Goal: Answer question/provide support: Share knowledge or assist other users

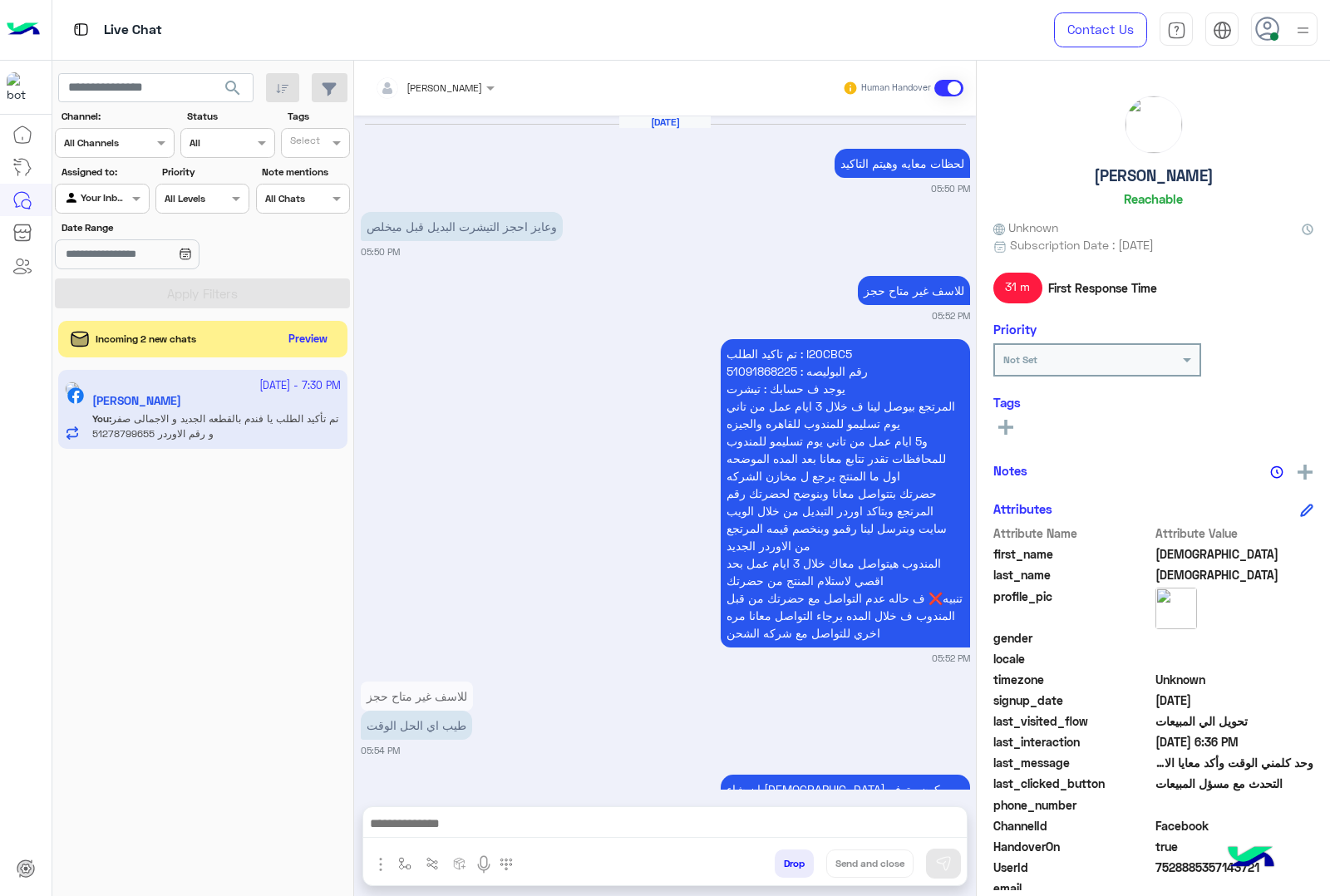
scroll to position [16636, 0]
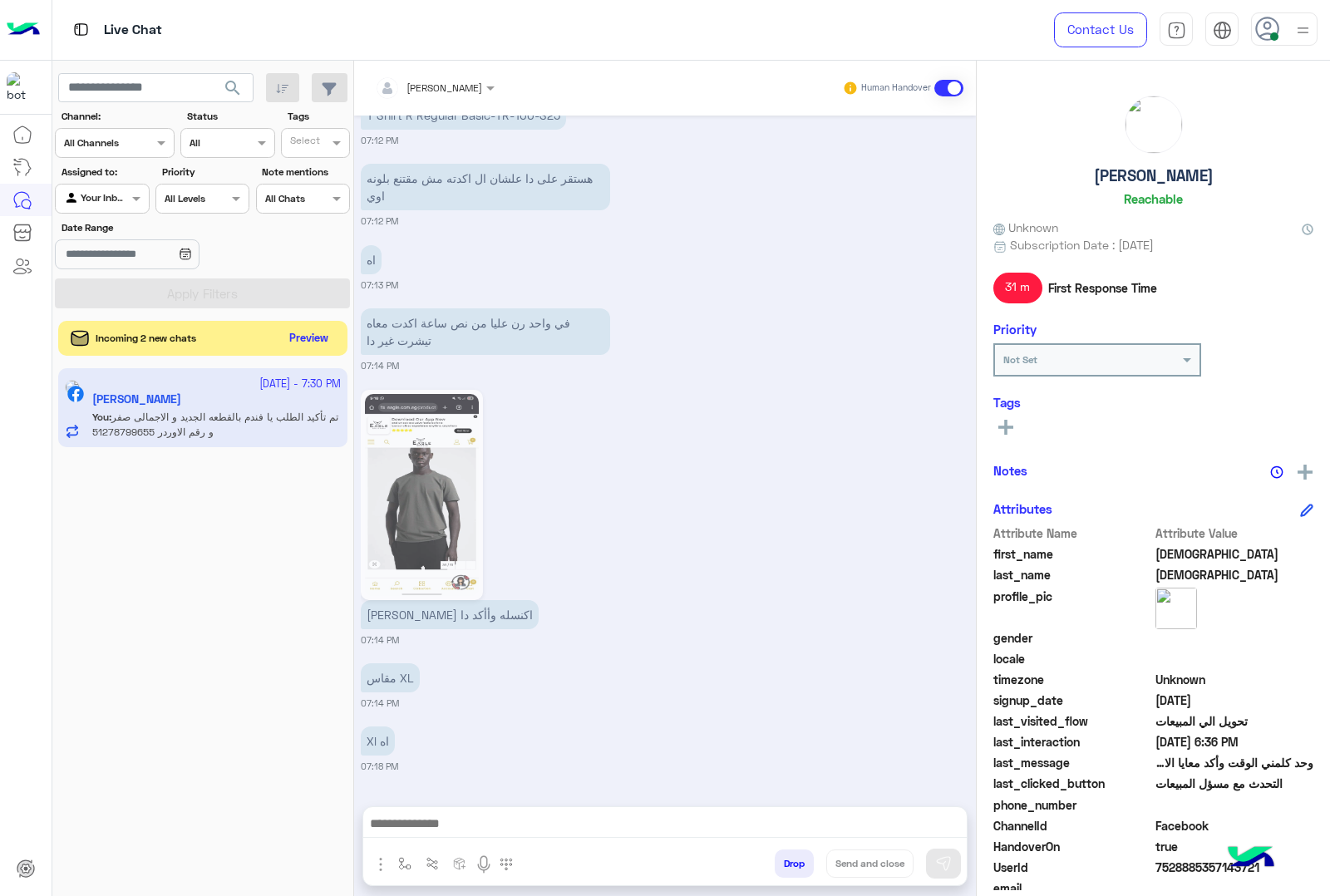
click at [312, 346] on button "Preview" at bounding box center [308, 338] width 51 height 22
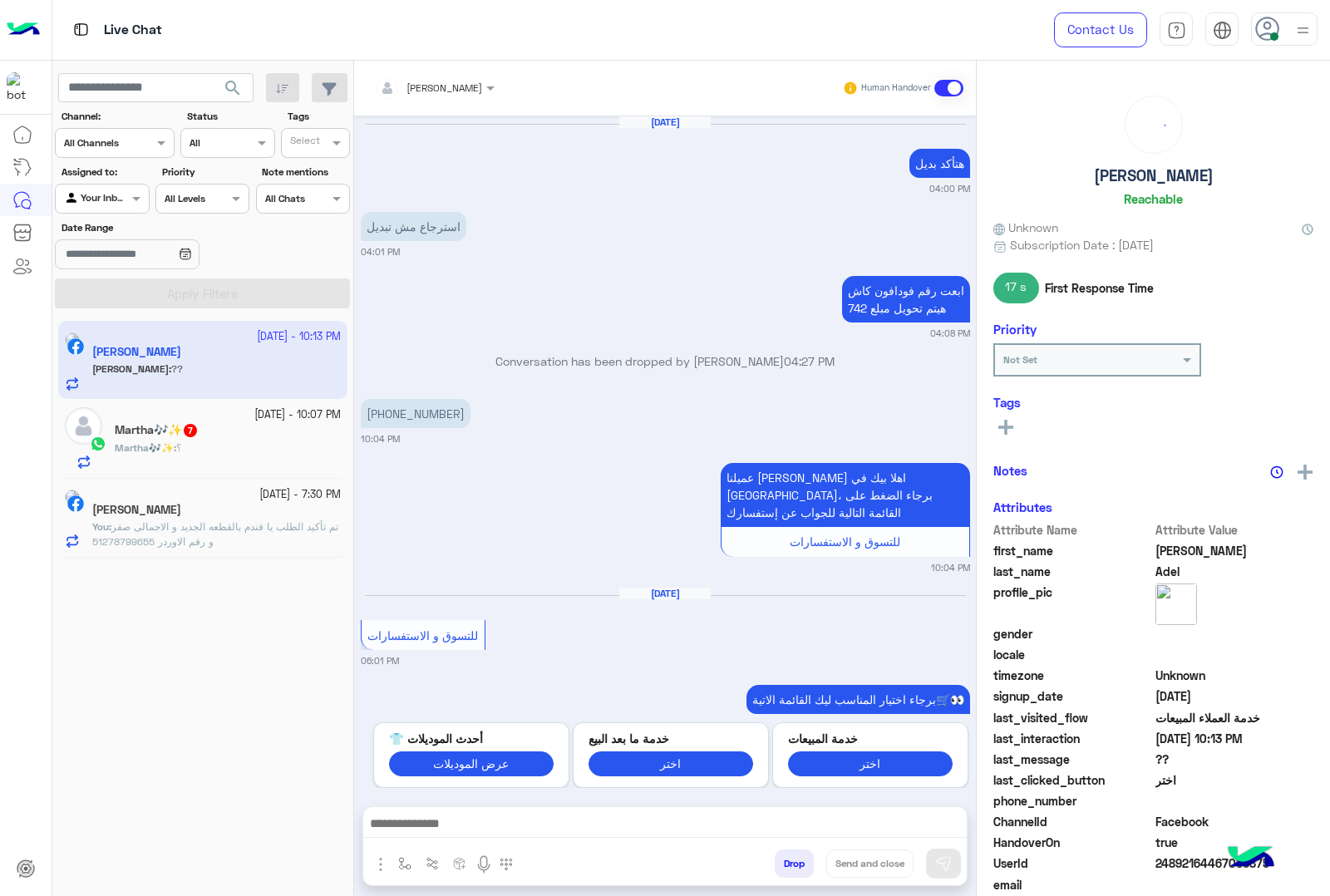
scroll to position [1702, 0]
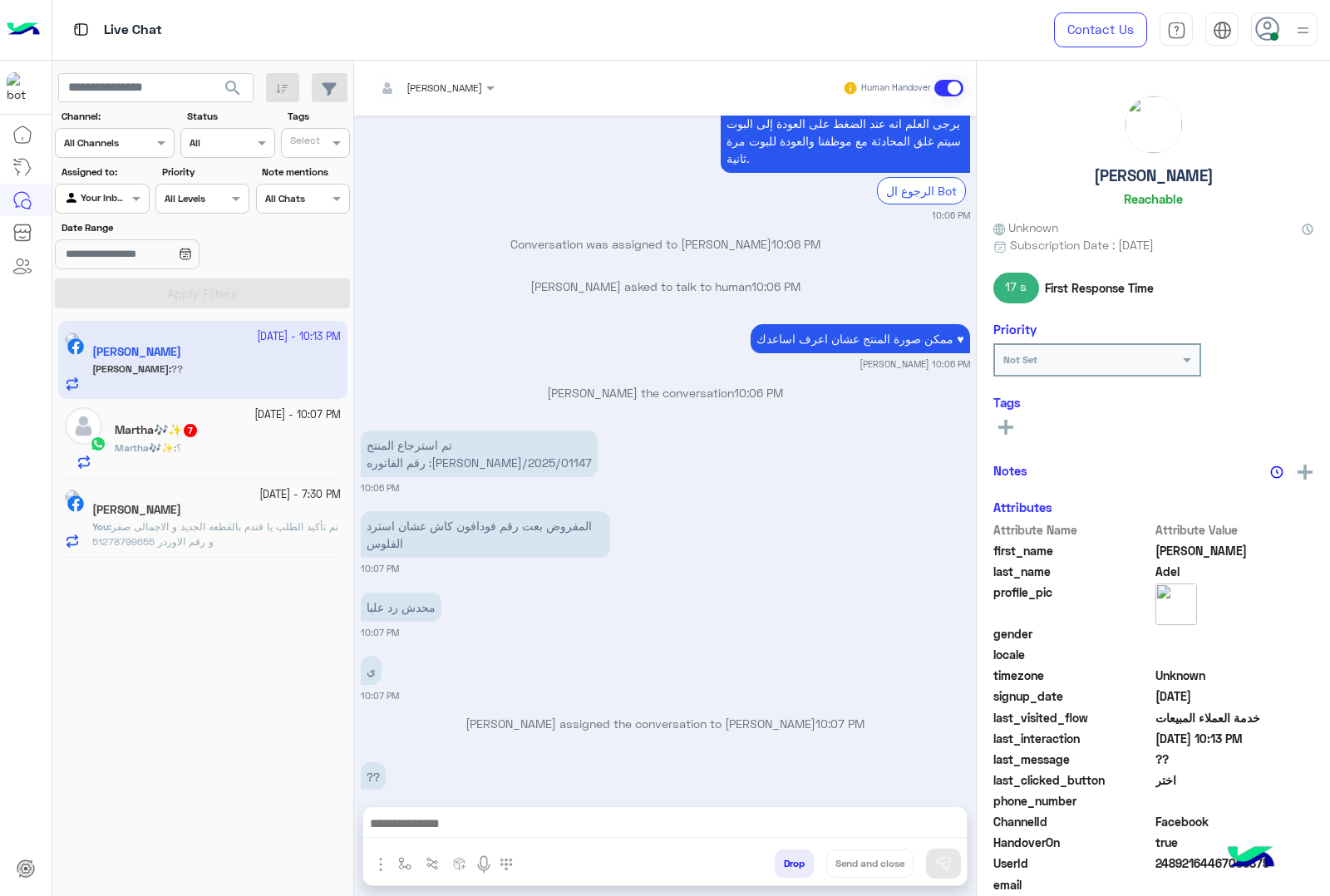
click at [264, 436] on div "Martha🎶✨ 7" at bounding box center [228, 432] width 226 height 17
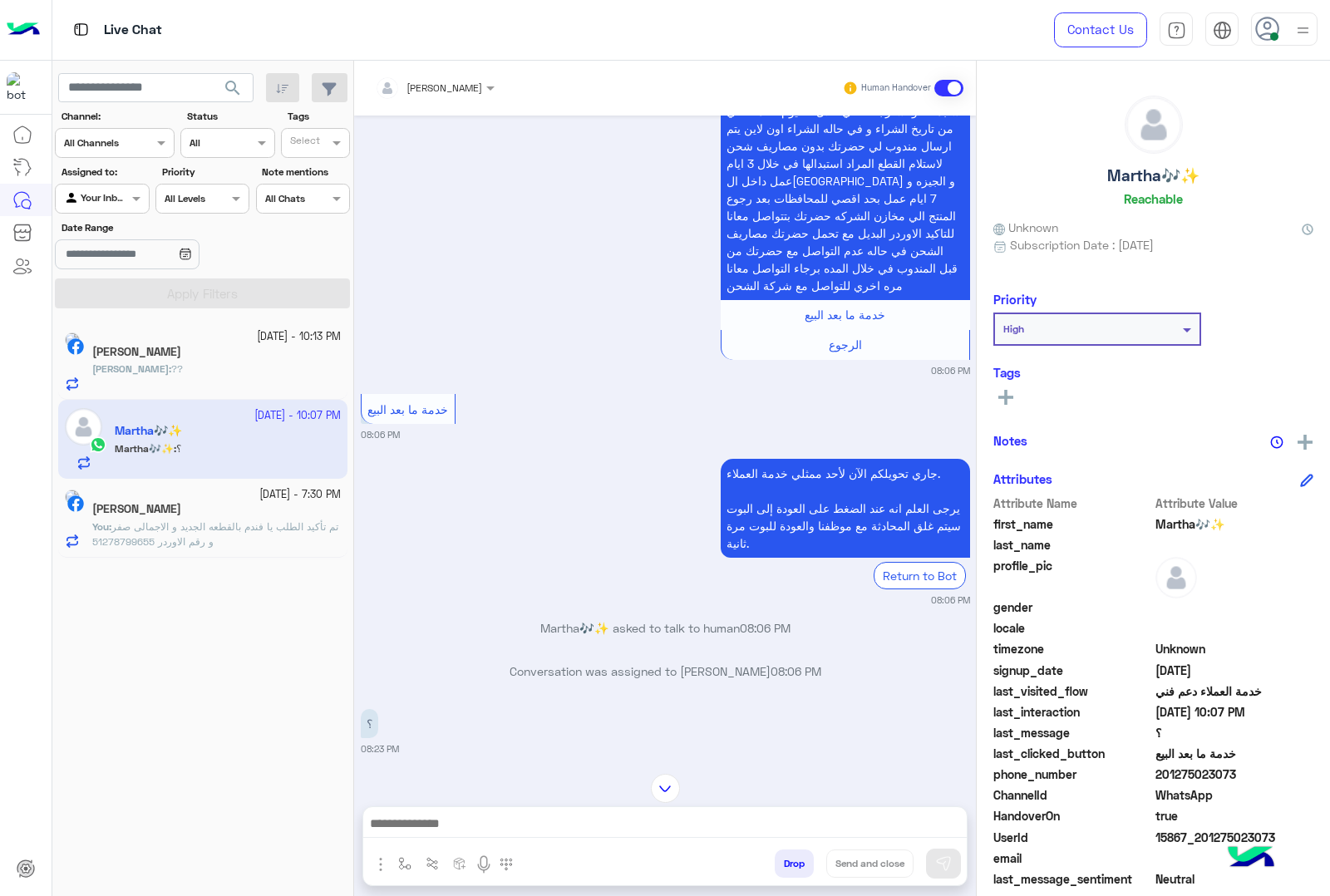
scroll to position [2166, 0]
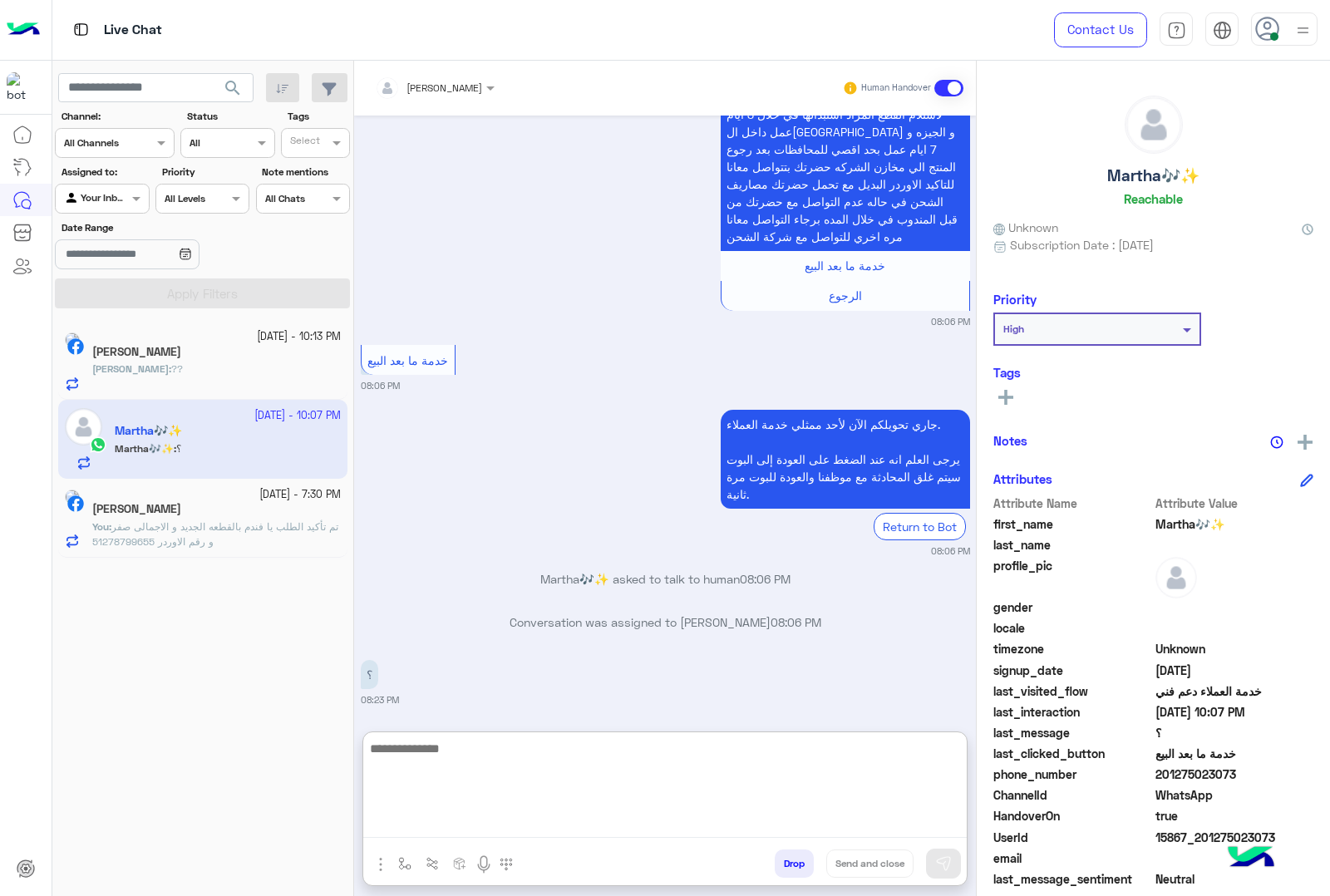
click at [530, 817] on textarea at bounding box center [665, 787] width 603 height 100
type textarea "**********"
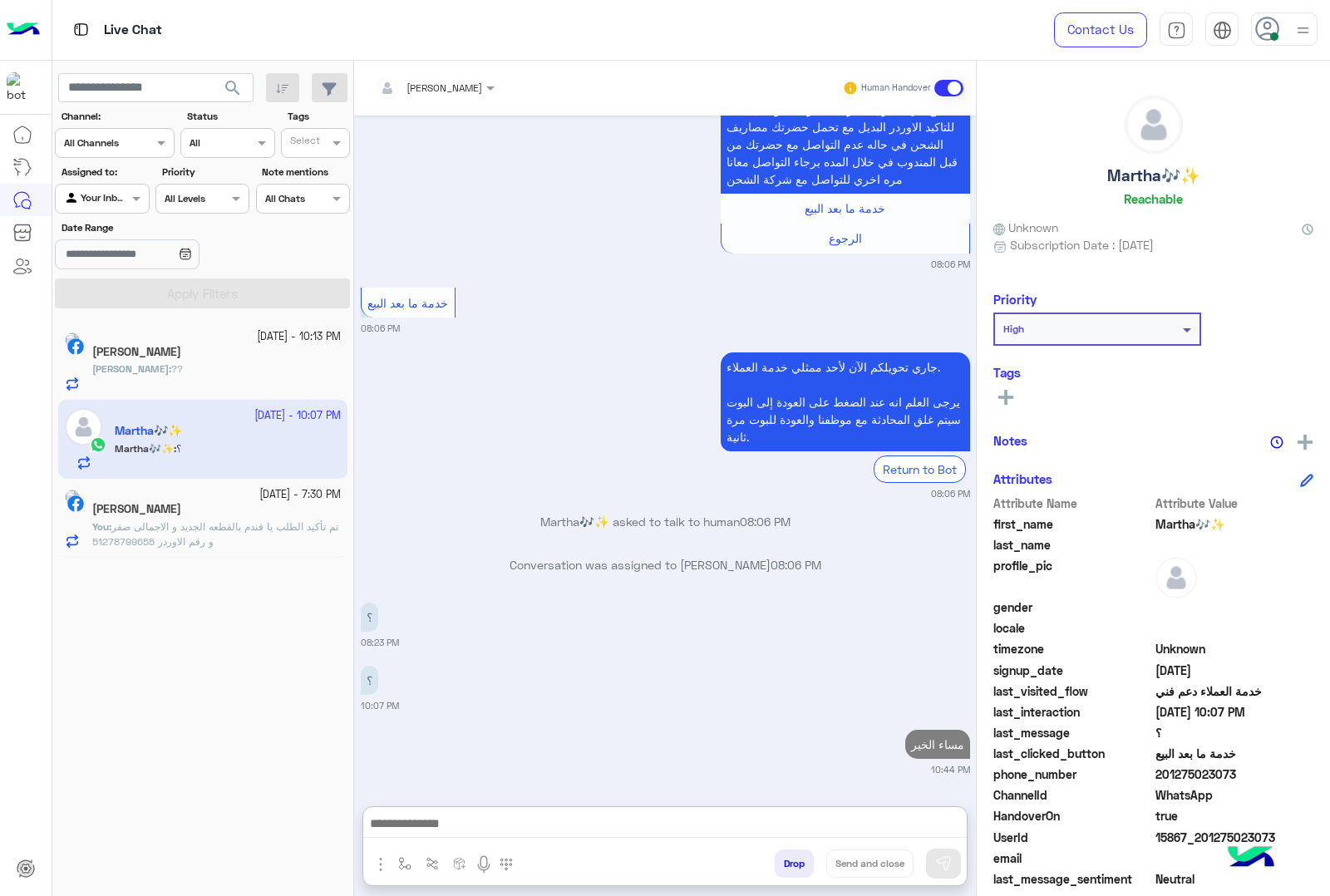
click at [122, 367] on span "[PERSON_NAME]" at bounding box center [130, 368] width 76 height 13
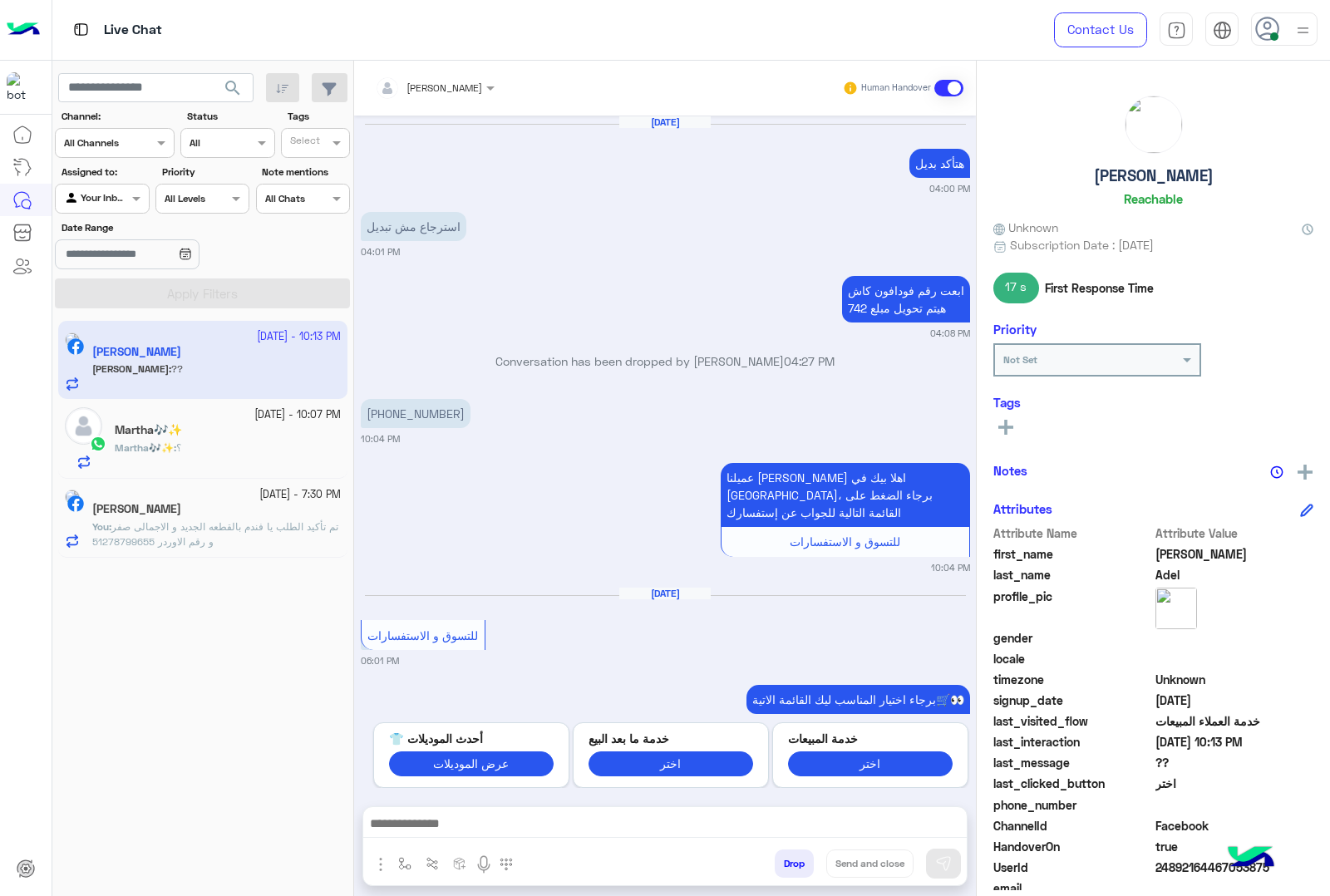
scroll to position [1702, 0]
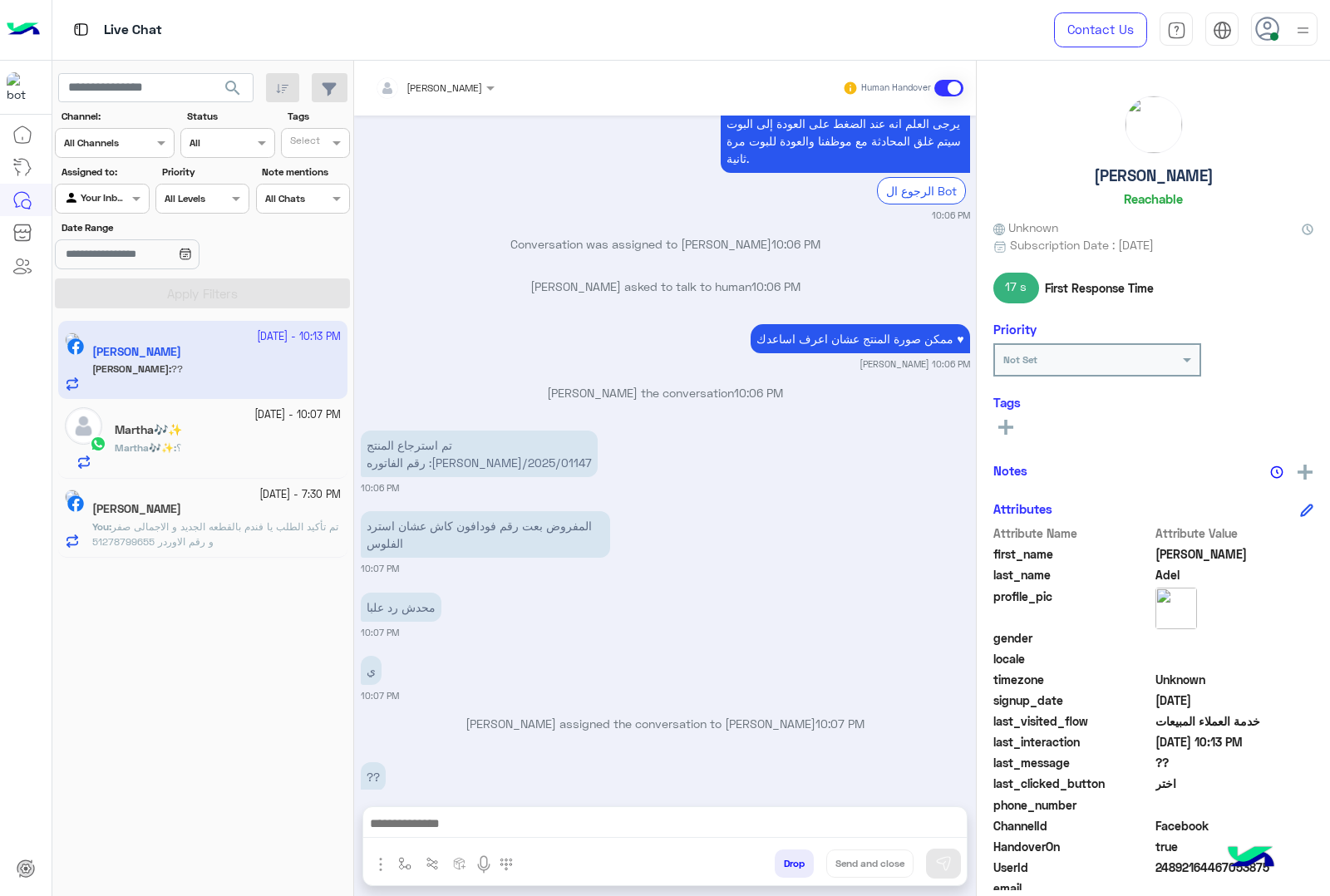
click at [477, 430] on p "تم استرجاع المنتج رقم الفاتوره :[PERSON_NAME]/2025/01147" at bounding box center [478, 453] width 237 height 46
drag, startPoint x: 429, startPoint y: 426, endPoint x: 520, endPoint y: 437, distance: 91.7
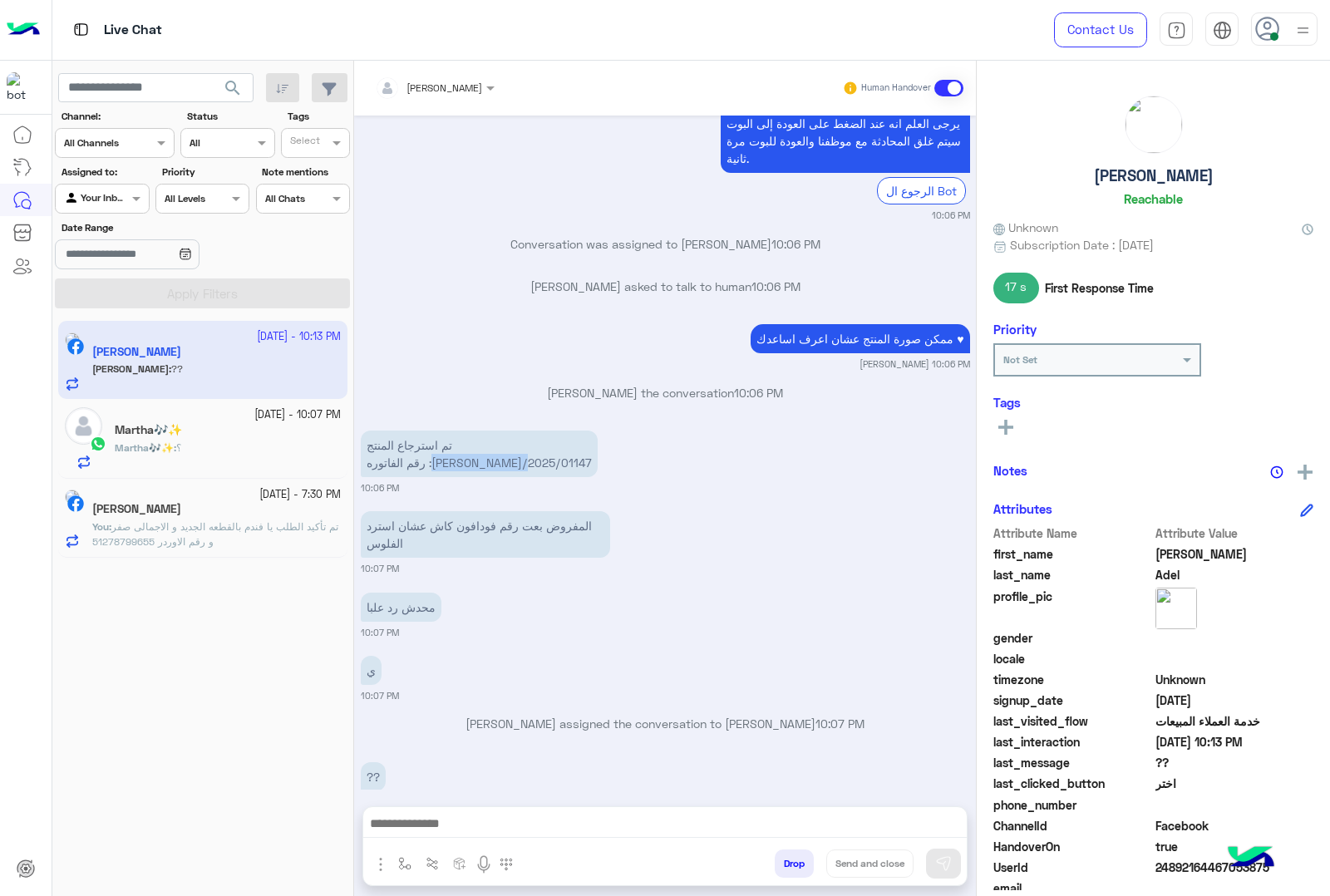
click at [520, 437] on p "تم استرجاع المنتج رقم الفاتوره :[PERSON_NAME]/2025/01147" at bounding box center [478, 453] width 237 height 46
copy p "RON/2025/01147"
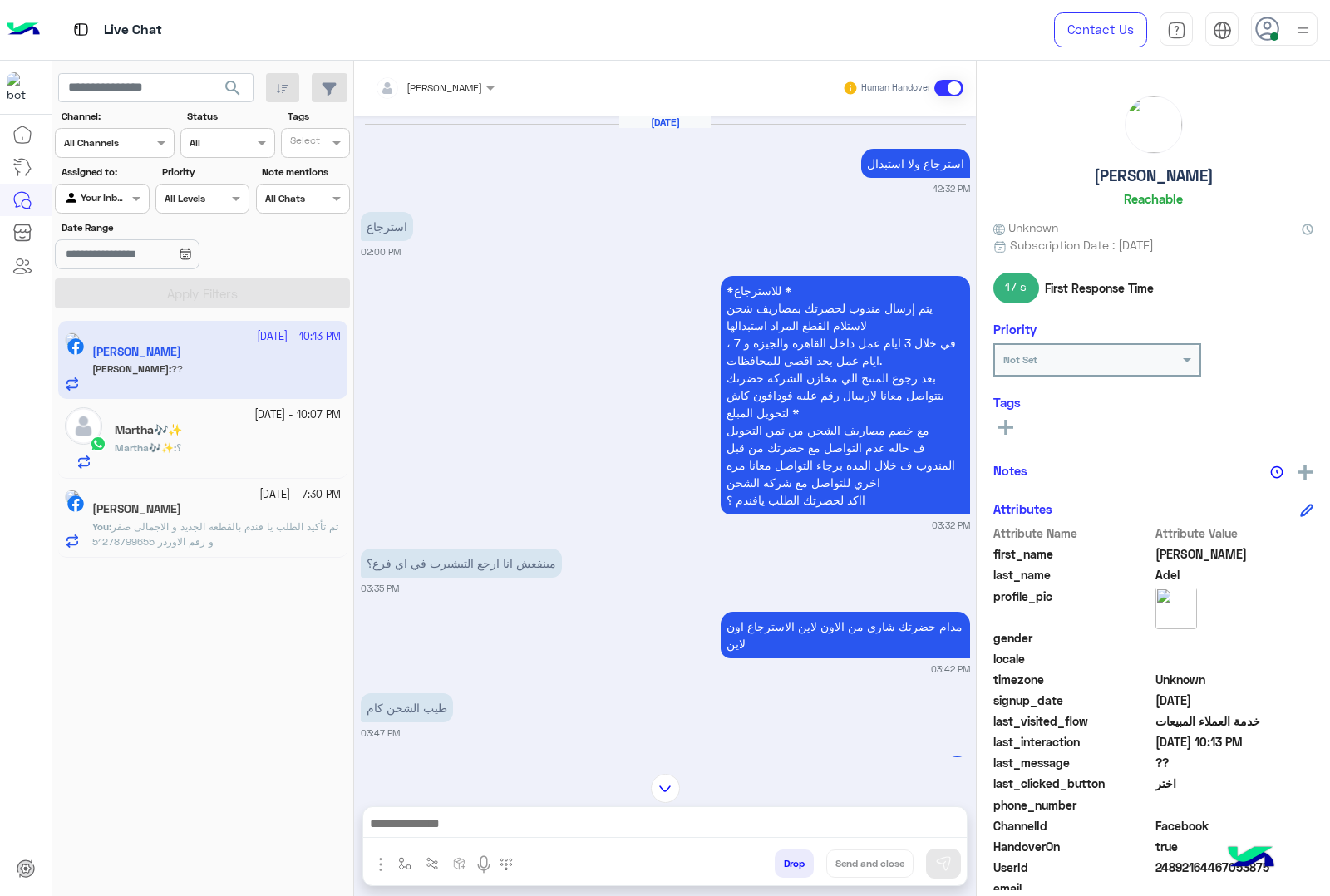
scroll to position [2756, 0]
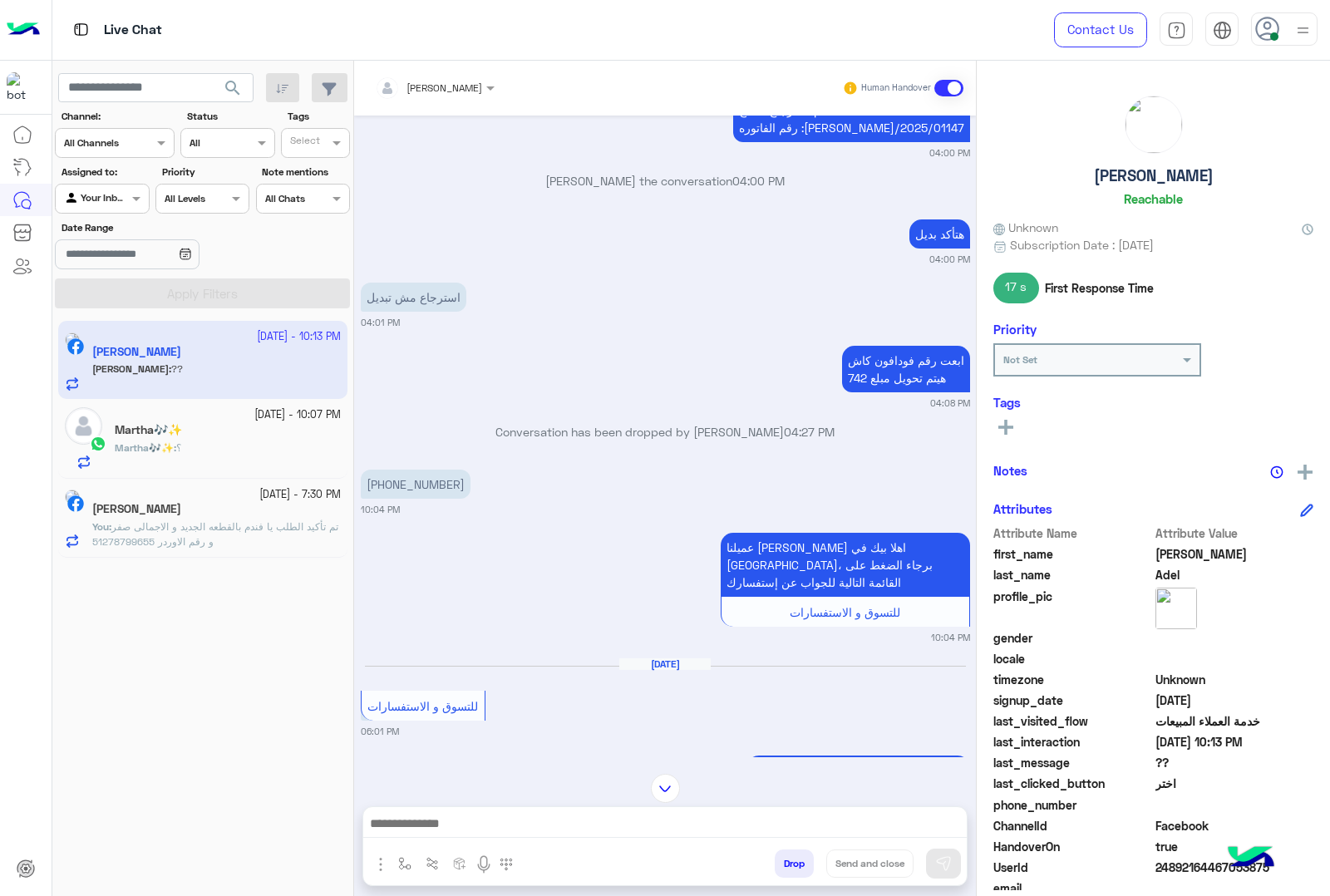
click at [420, 470] on p "[PHONE_NUMBER]" at bounding box center [415, 484] width 109 height 29
click at [447, 423] on div "Conversation has been dropped by [PERSON_NAME] 04:27 PM" at bounding box center [665, 438] width 609 height 30
drag, startPoint x: 380, startPoint y: 448, endPoint x: 463, endPoint y: 458, distance: 83.6
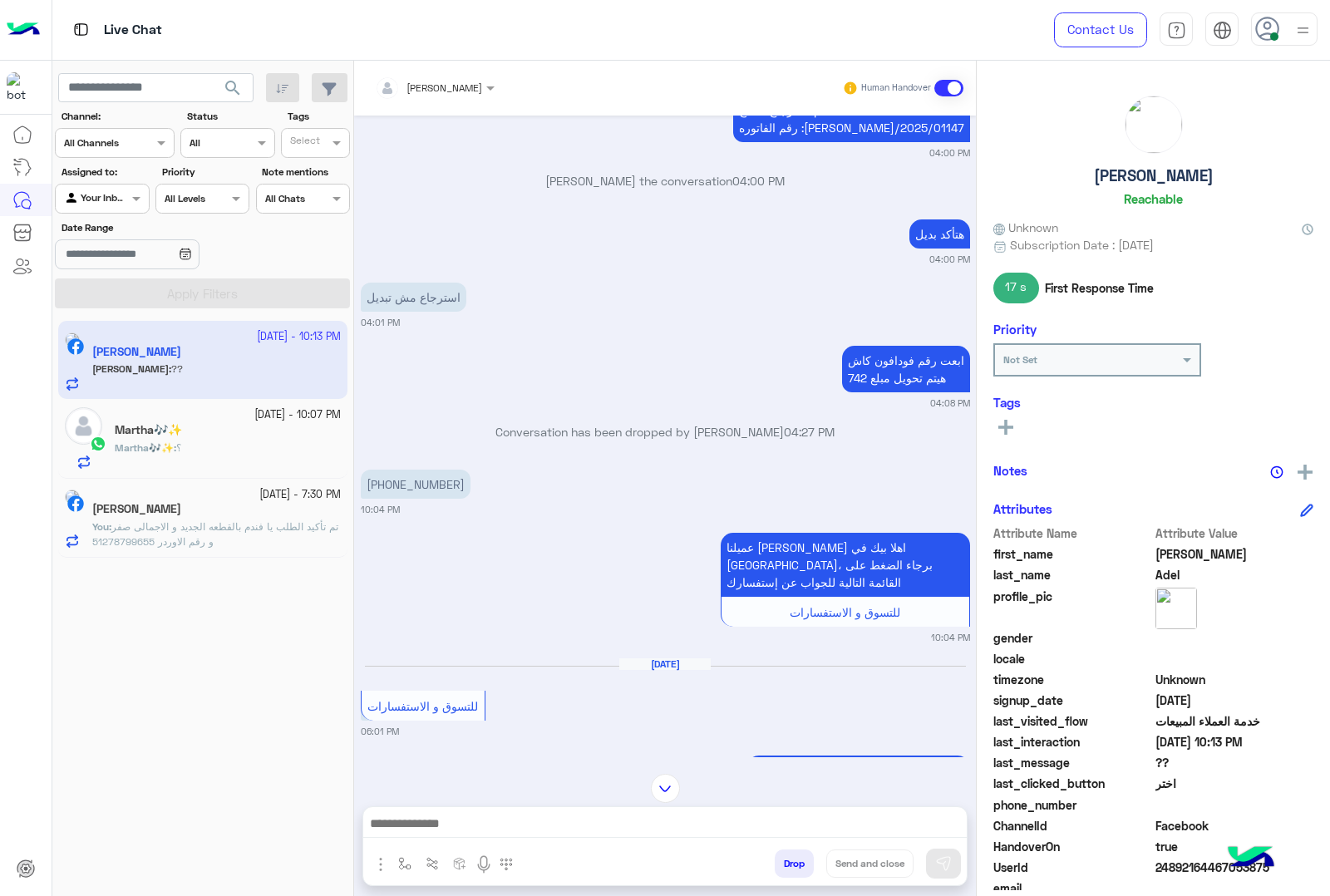
click at [463, 470] on p "[PHONE_NUMBER]" at bounding box center [415, 484] width 109 height 29
copy p "0 109 4247805"
click at [536, 396] on small "04:08 PM" at bounding box center [665, 403] width 609 height 14
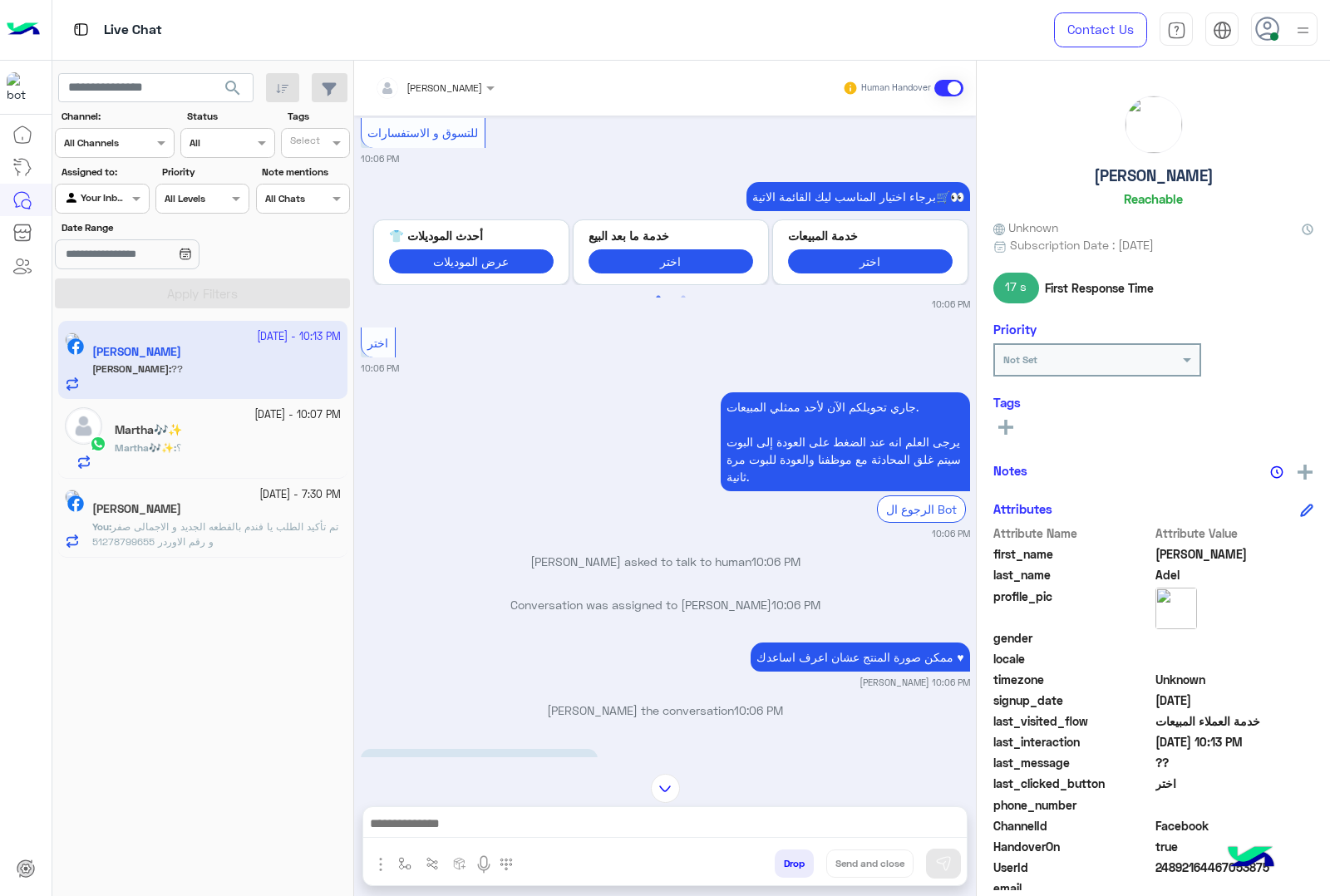
scroll to position [4494, 0]
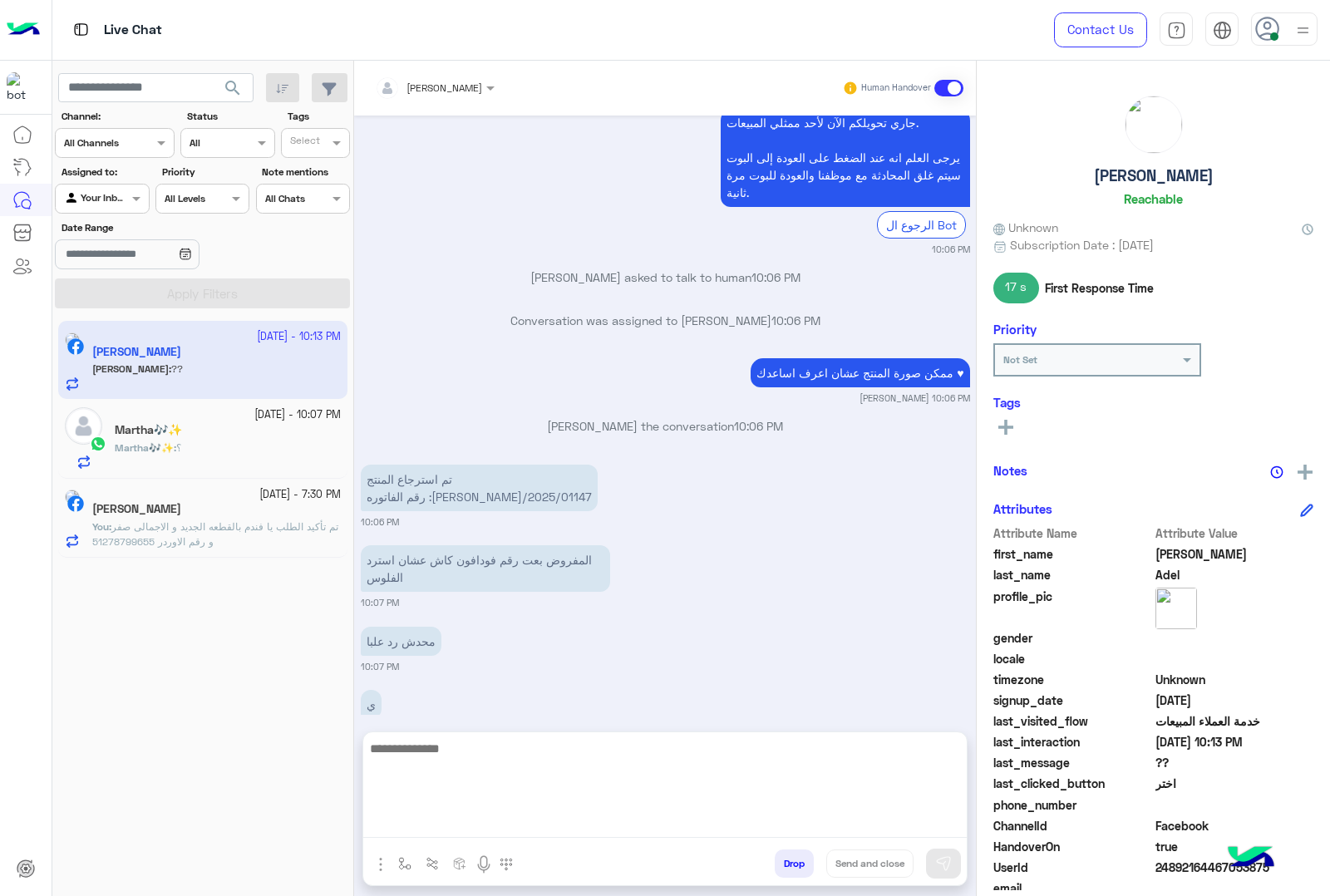
click at [512, 823] on textarea at bounding box center [665, 787] width 603 height 100
type textarea "**********"
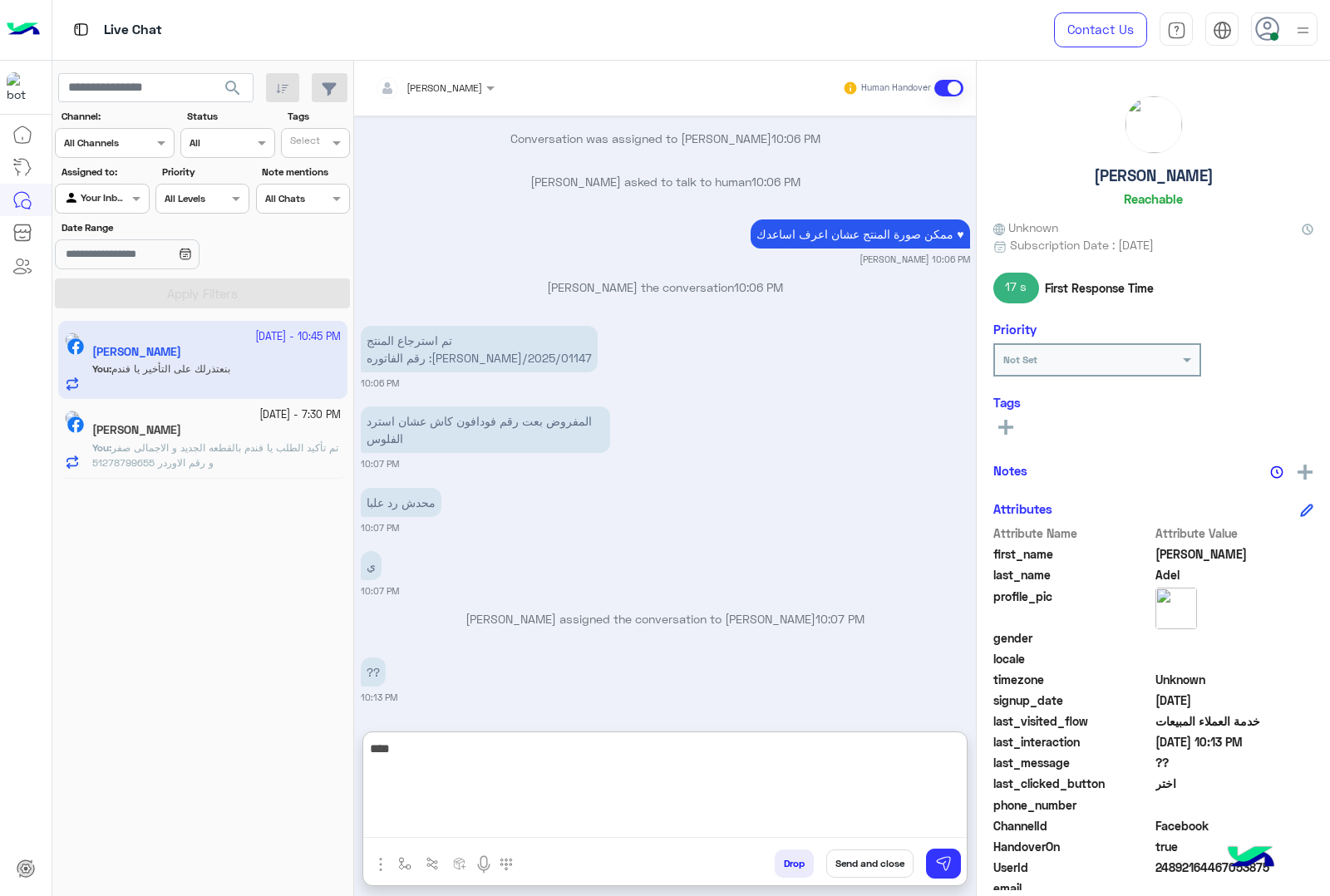
scroll to position [4675, 0]
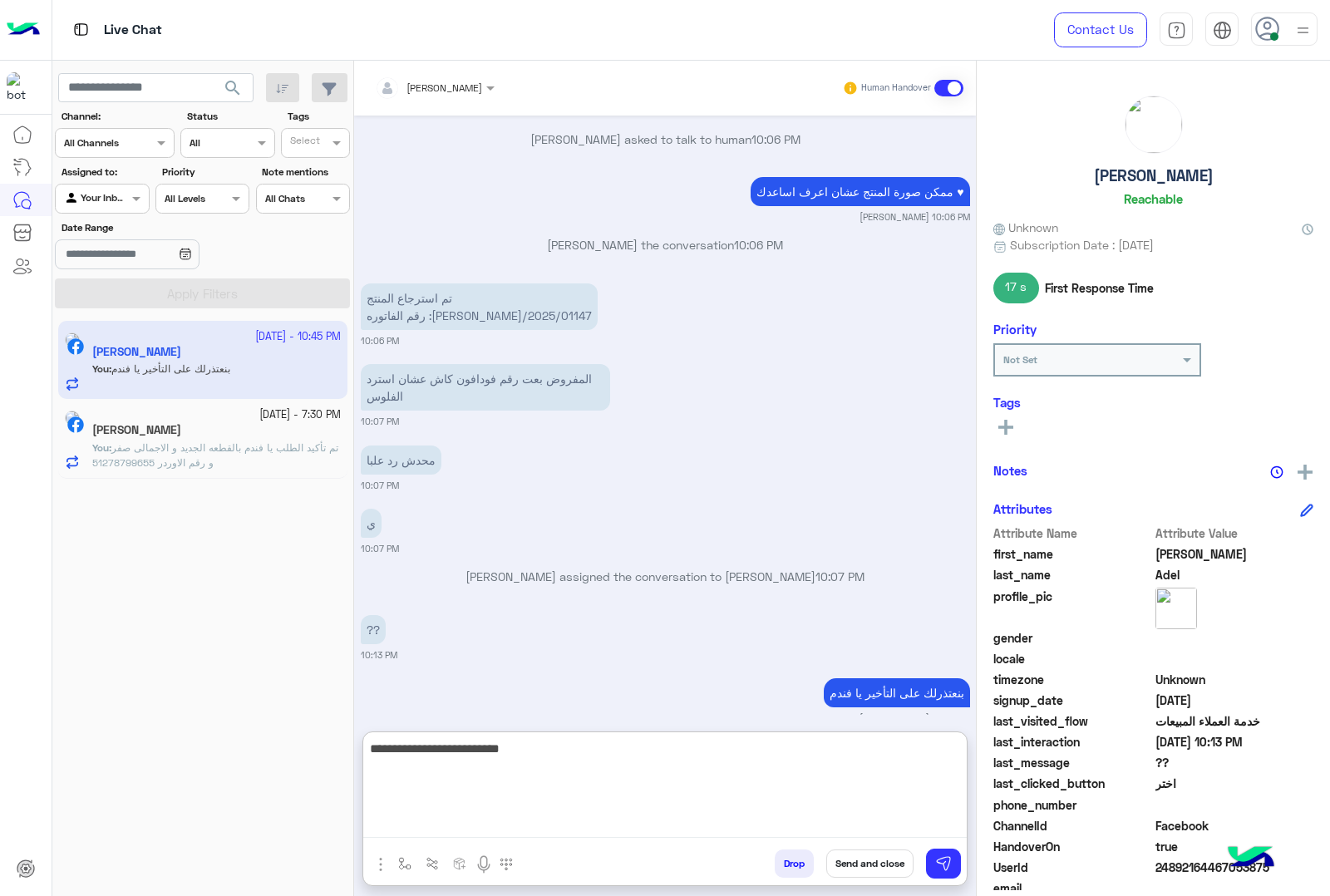
type textarea "**********"
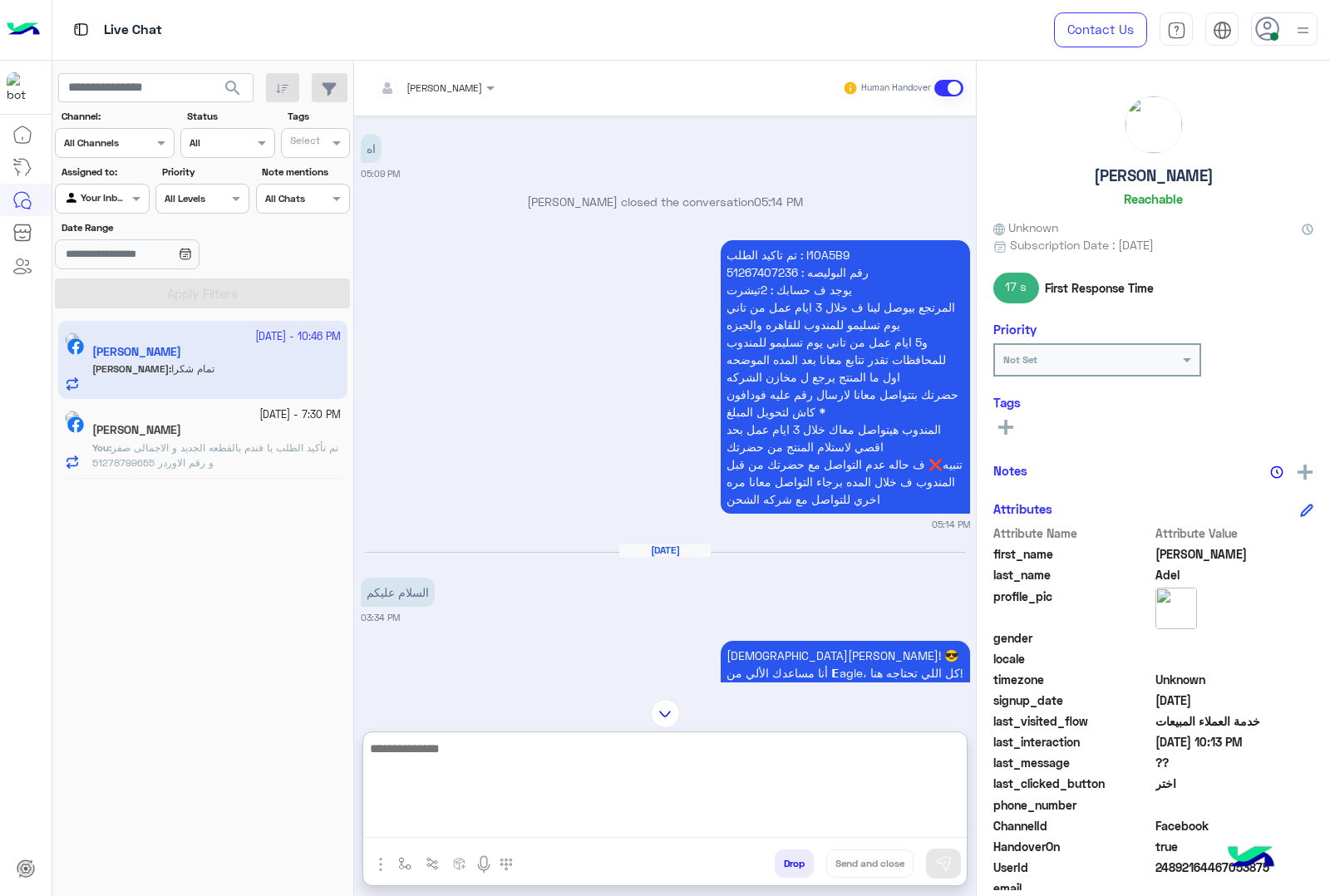
scroll to position [647, 0]
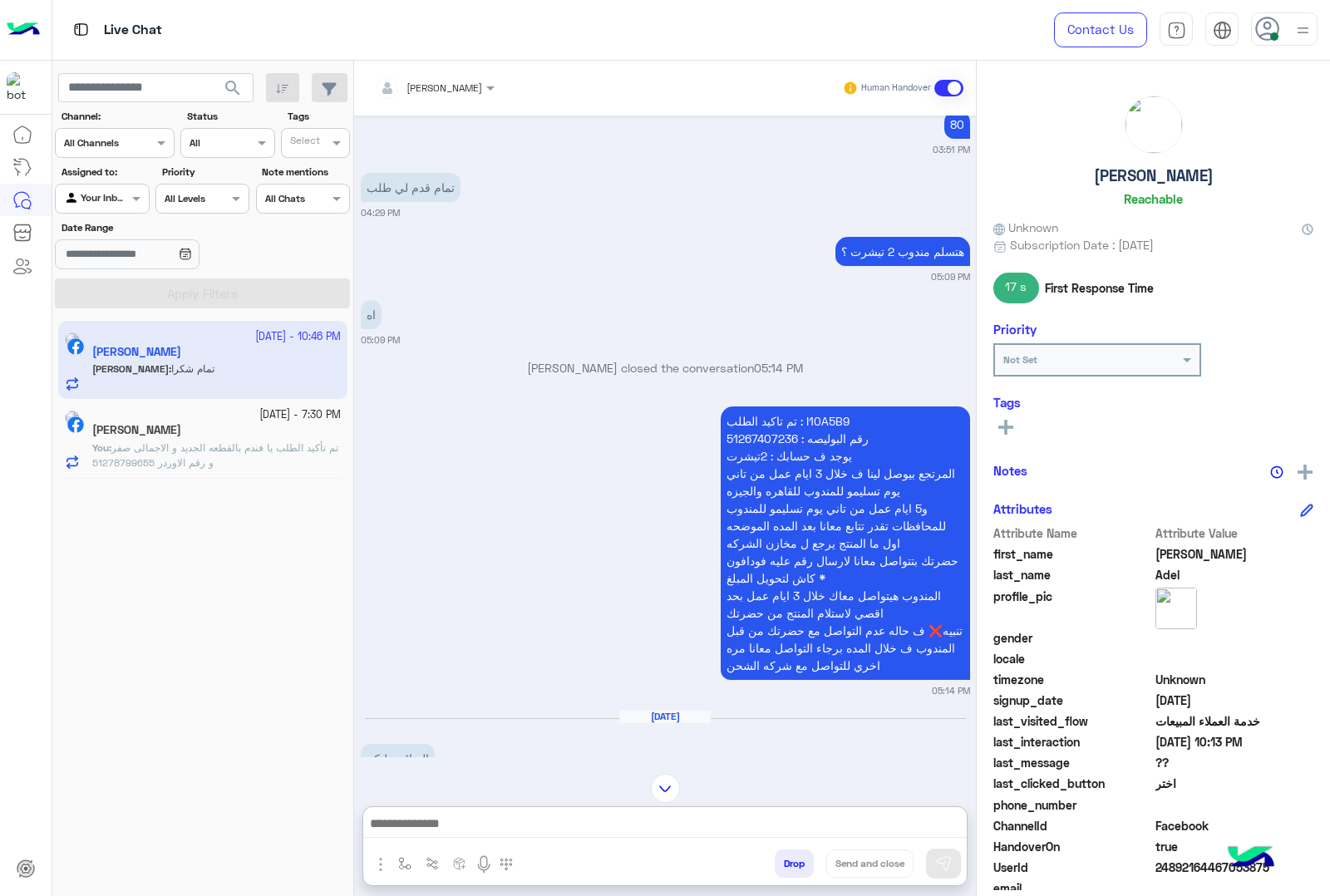
click at [833, 413] on p "تم تاكيد الطلب : I10A5B9 رقم البوليصه : 51267407236 يوجد ف حسابك : 2تيشرت المرت…" at bounding box center [845, 542] width 249 height 274
copy p "I10A5B9"
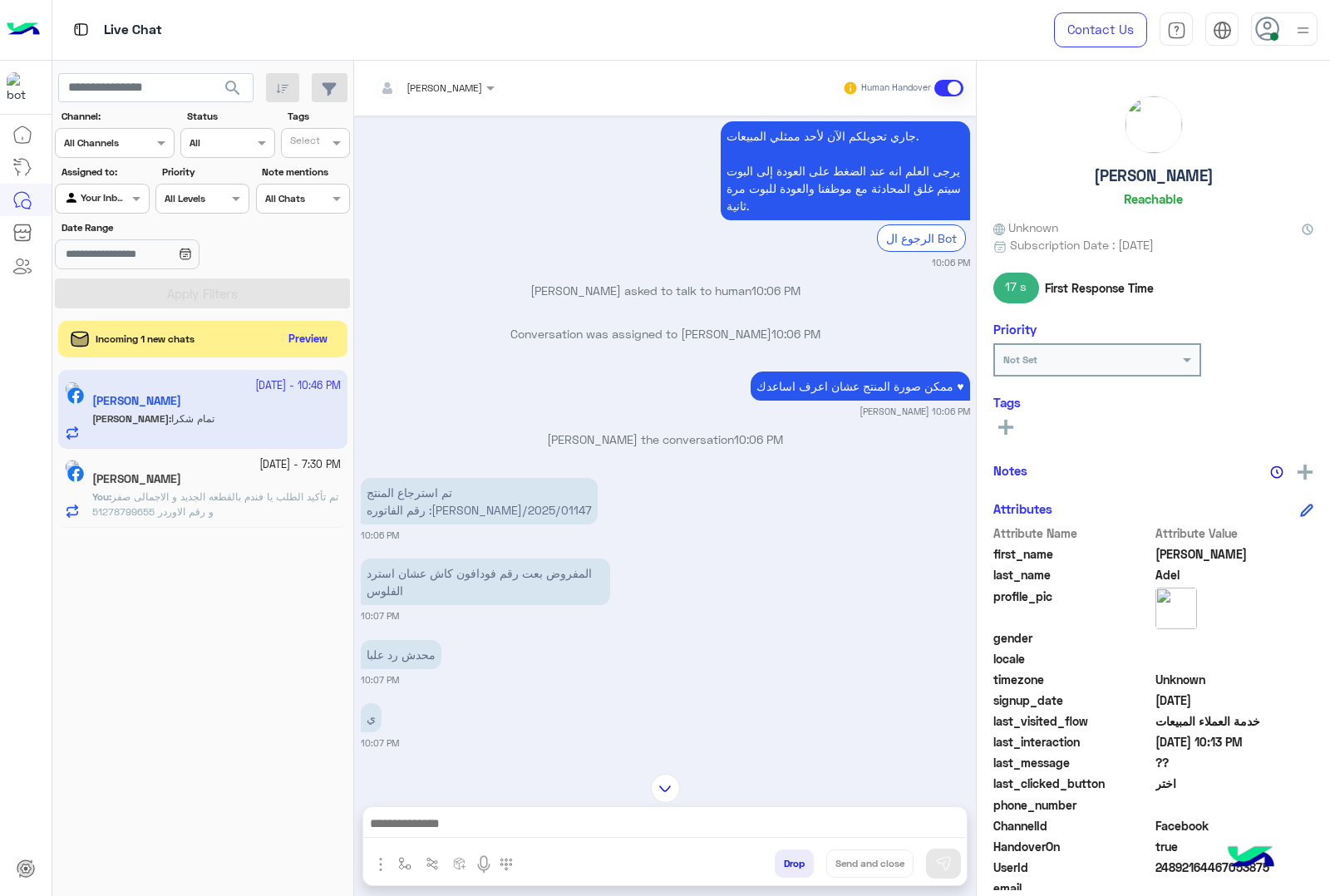
scroll to position [4415, 0]
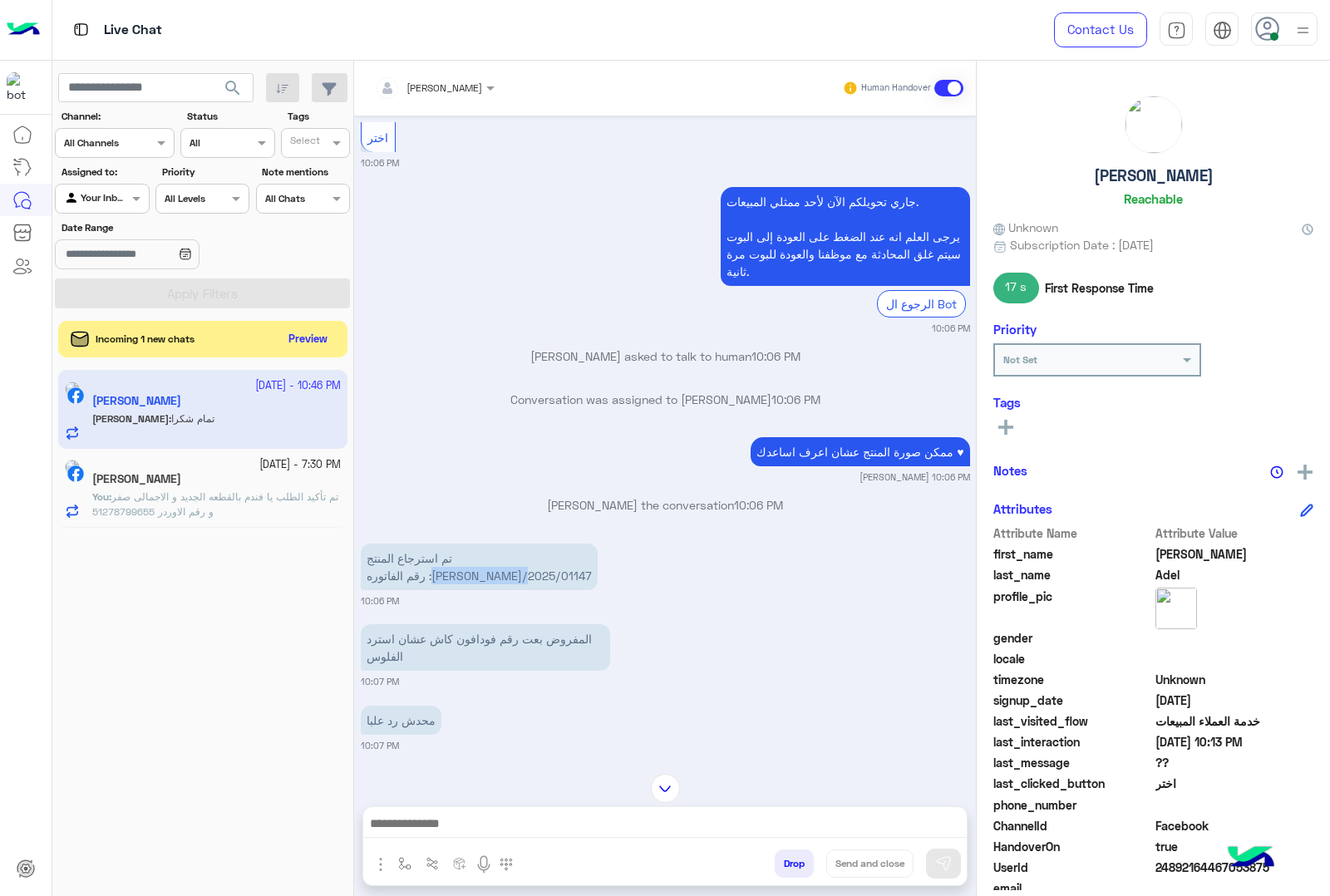
drag, startPoint x: 429, startPoint y: 507, endPoint x: 522, endPoint y: 506, distance: 93.0
click at [522, 543] on p "تم استرجاع المنتج رقم الفاتوره :[PERSON_NAME]/2025/01147" at bounding box center [478, 566] width 237 height 46
copy p "RON/2025/01147"
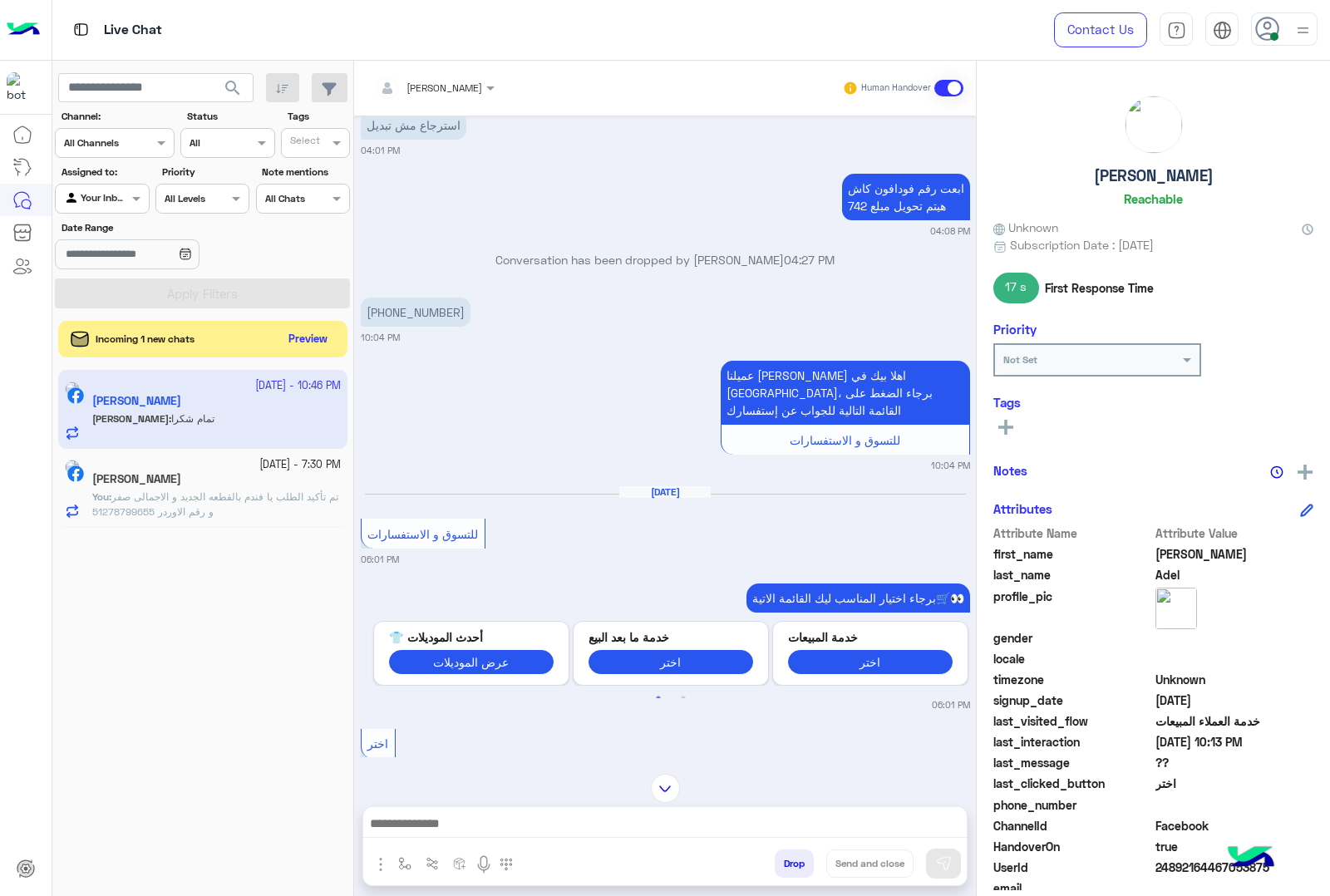
scroll to position [2753, 0]
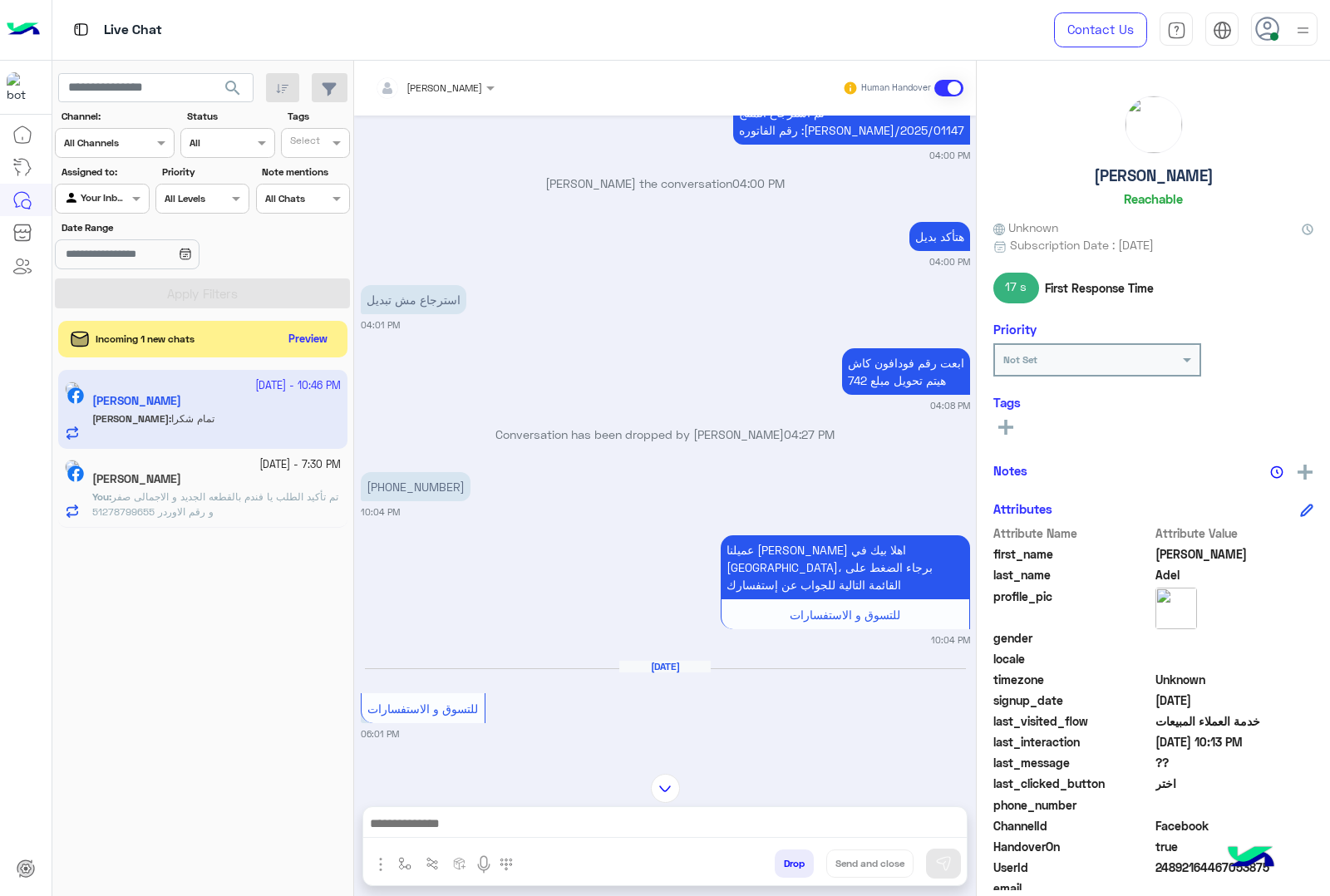
drag, startPoint x: 379, startPoint y: 450, endPoint x: 458, endPoint y: 461, distance: 79.8
click at [458, 472] on p "[PHONE_NUMBER]" at bounding box center [415, 486] width 109 height 29
copy p "0 109 4247805"
click at [1178, 170] on h5 "[PERSON_NAME]" at bounding box center [1153, 176] width 120 height 19
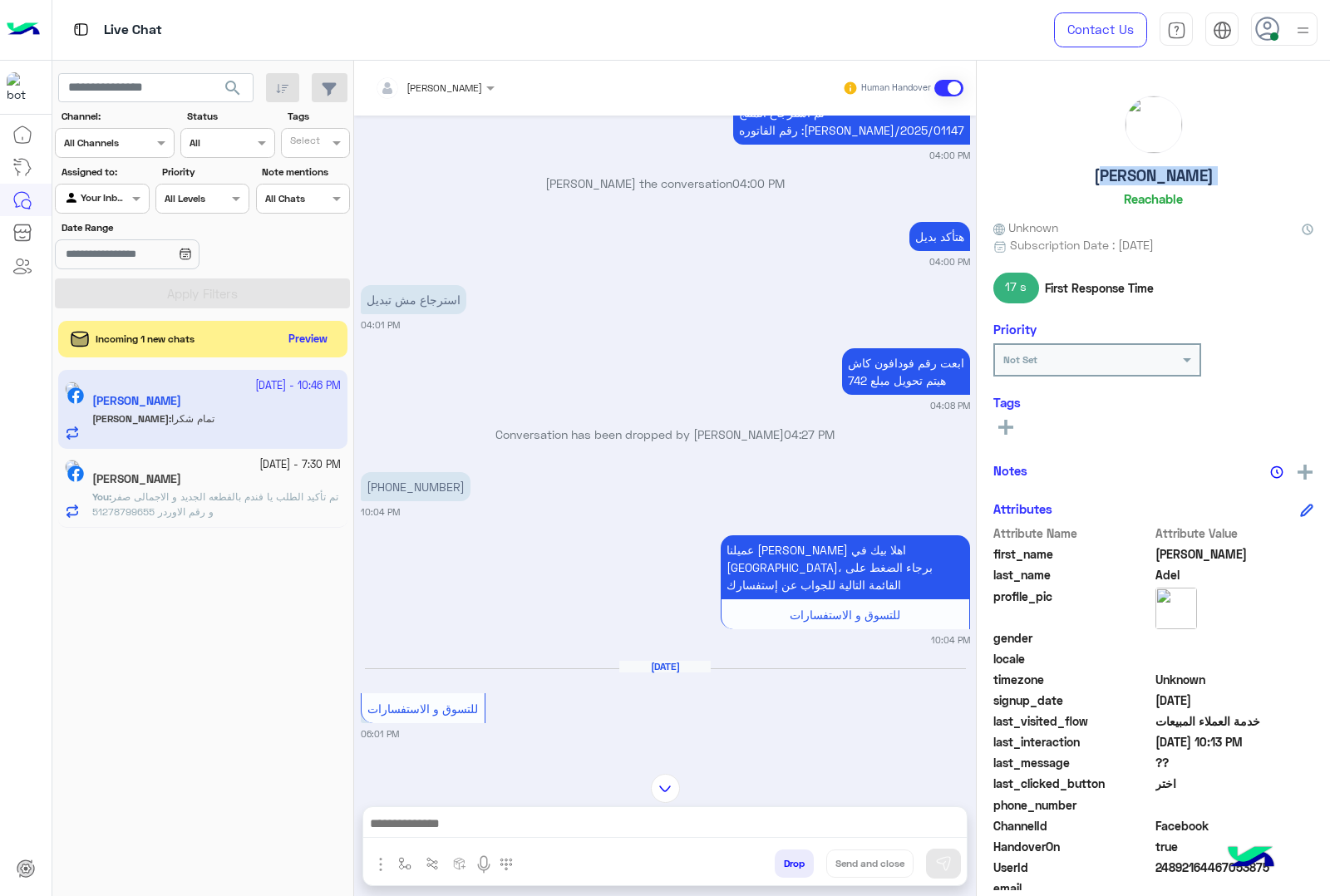
click at [1178, 170] on h5 "[PERSON_NAME]" at bounding box center [1153, 176] width 120 height 19
copy h5 "[PERSON_NAME]"
click at [1195, 871] on span "24892164467053875" at bounding box center [1234, 867] width 159 height 17
copy span "24892164467053875"
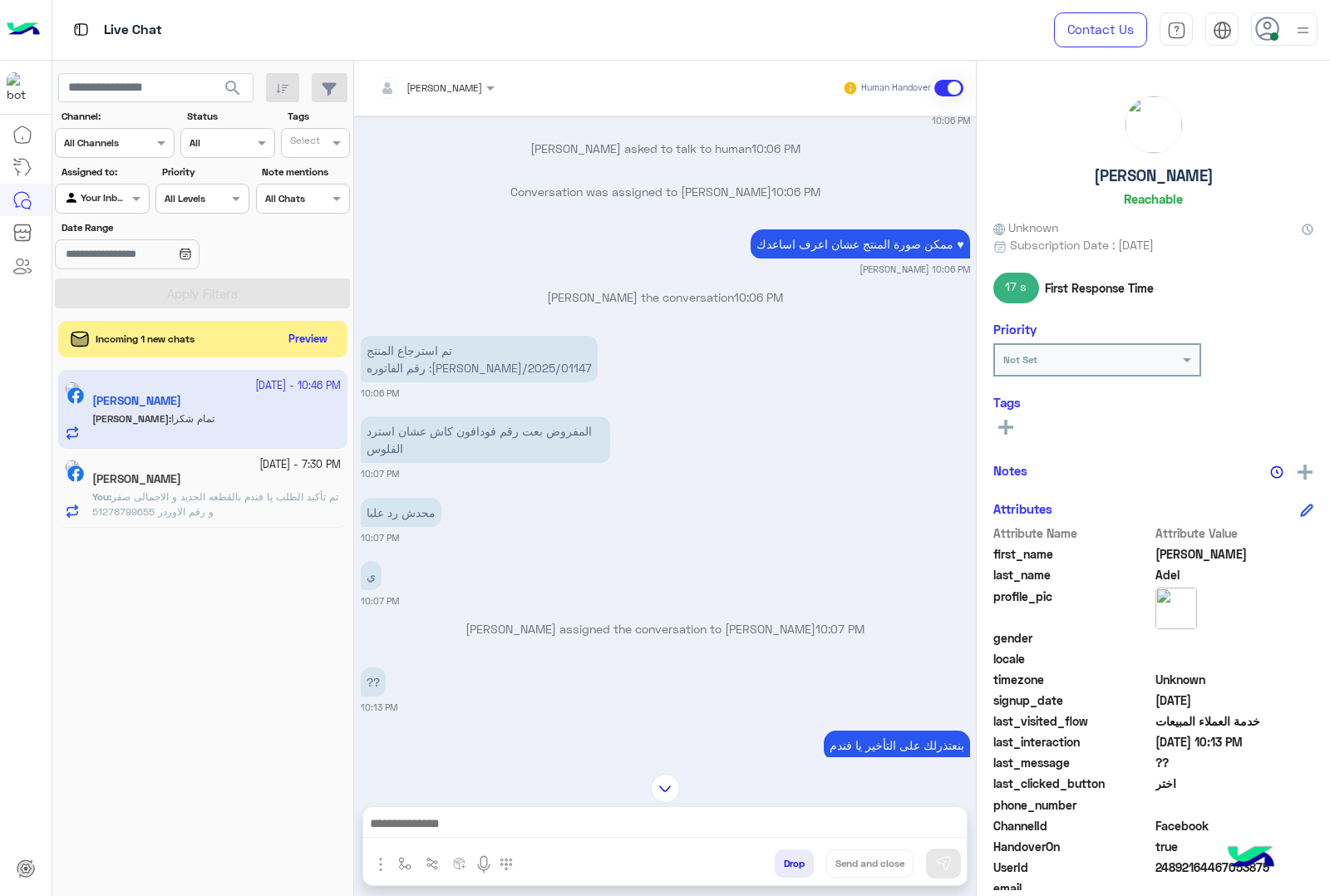
scroll to position [4726, 0]
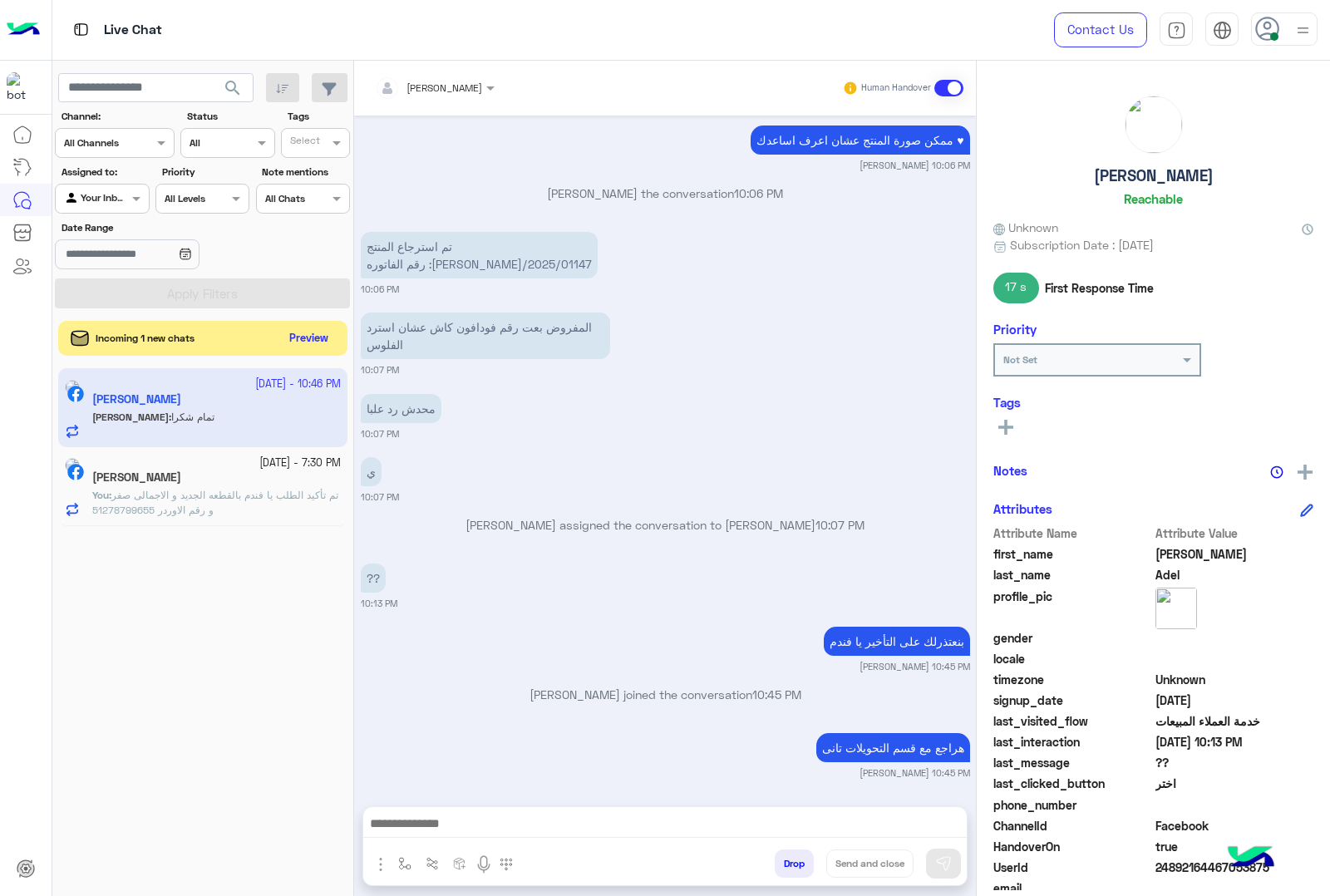
click at [320, 336] on button "Preview" at bounding box center [308, 338] width 51 height 22
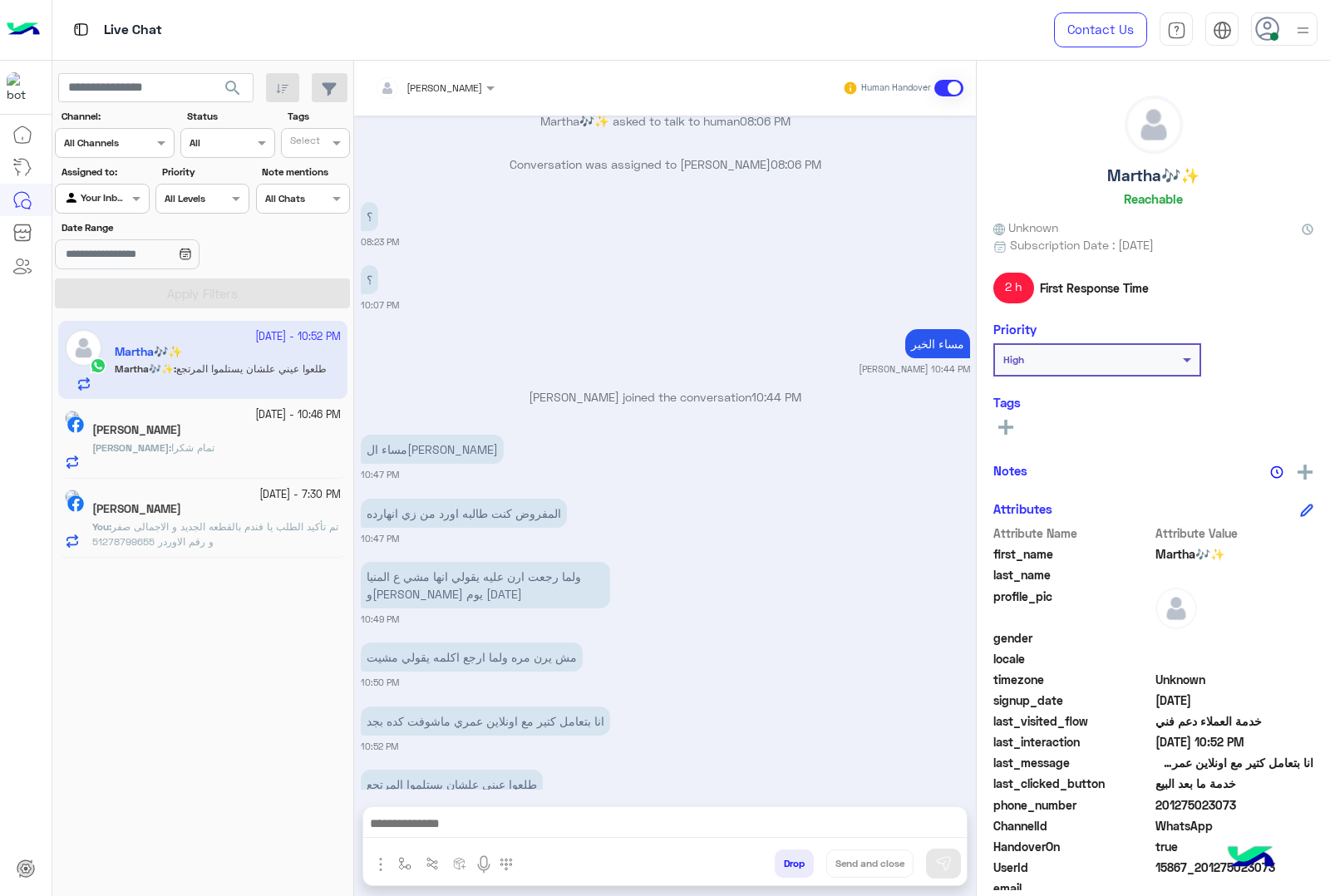
scroll to position [1938, 0]
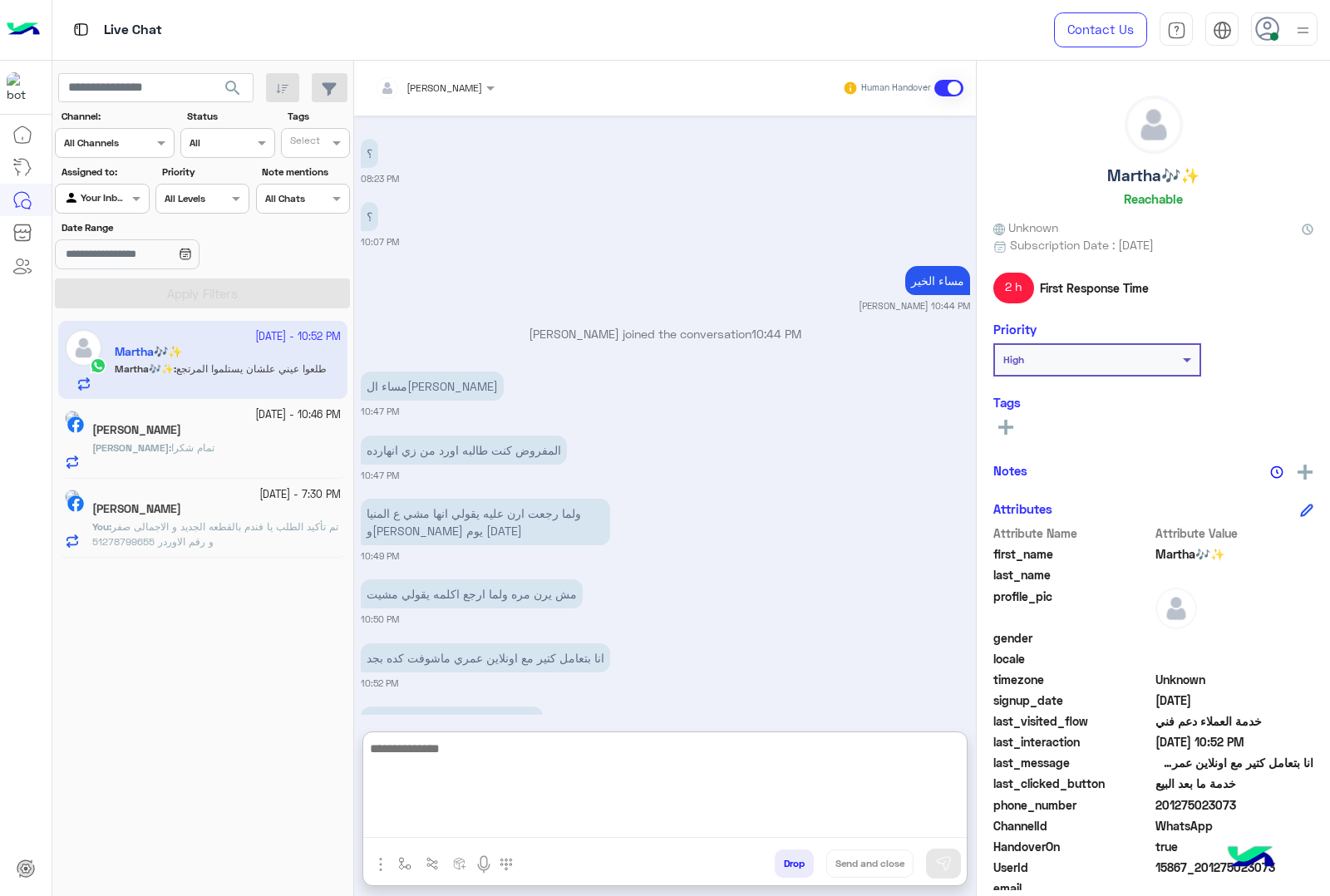
click at [536, 823] on textarea at bounding box center [665, 787] width 603 height 100
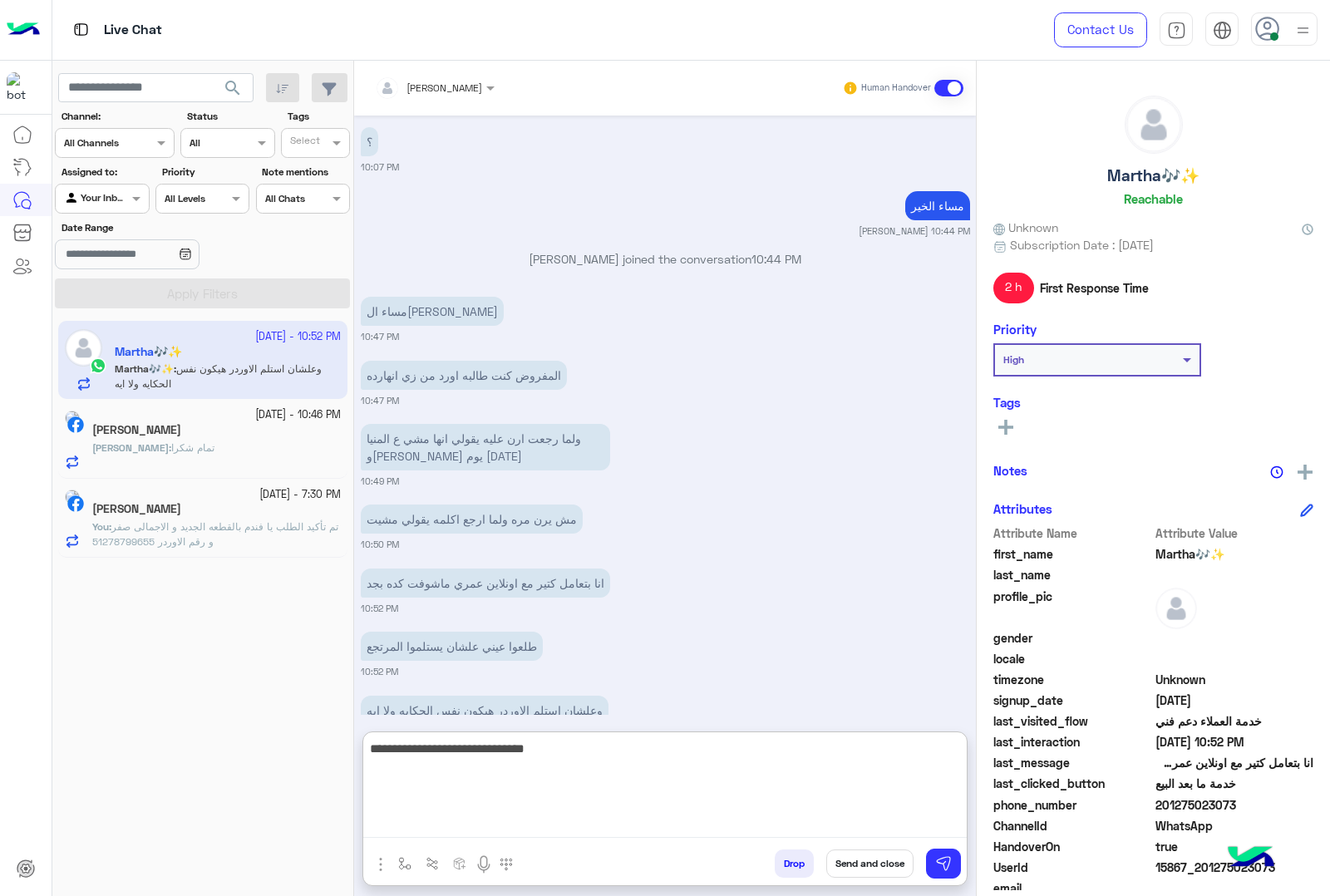
scroll to position [2094, 0]
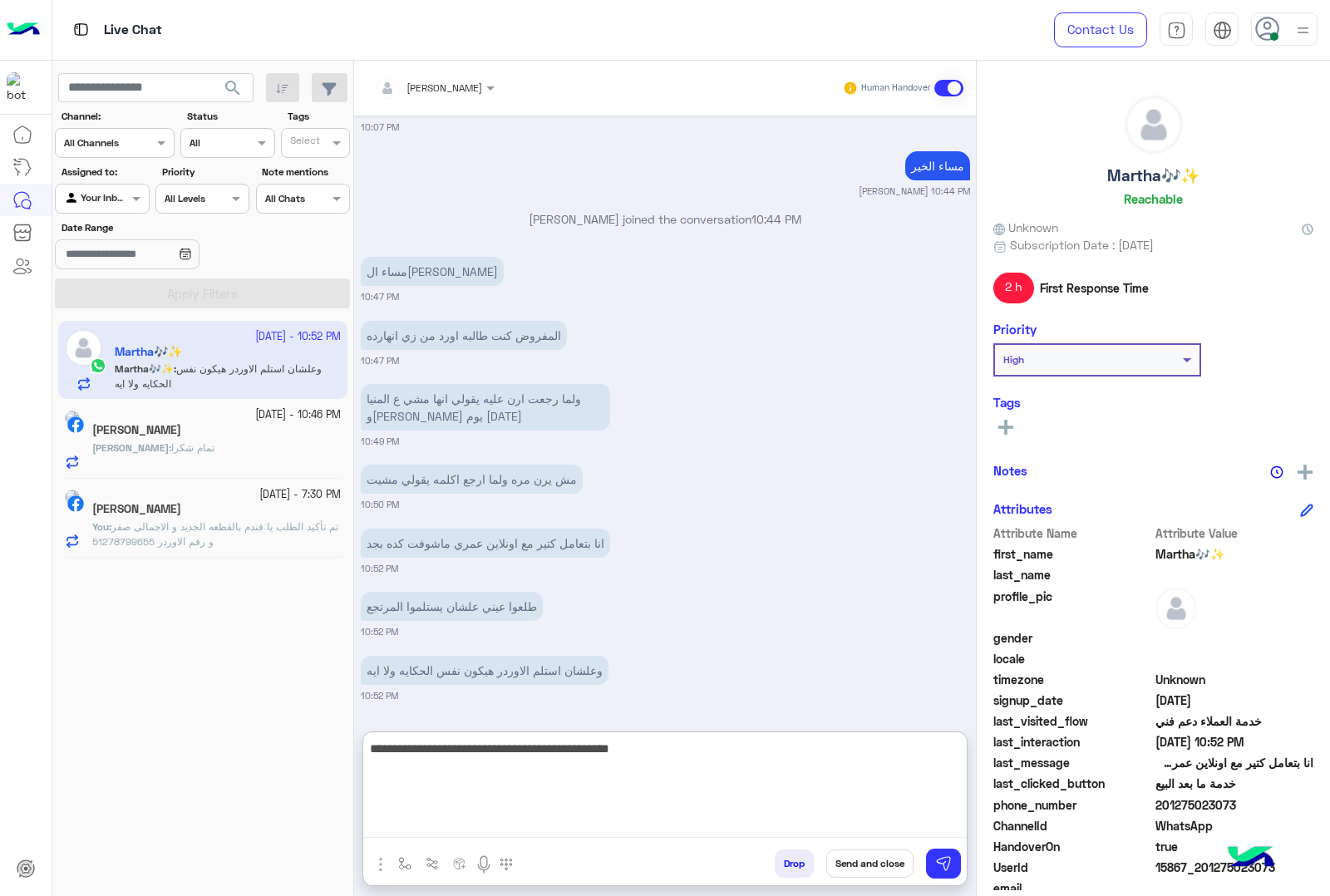
type textarea "**********"
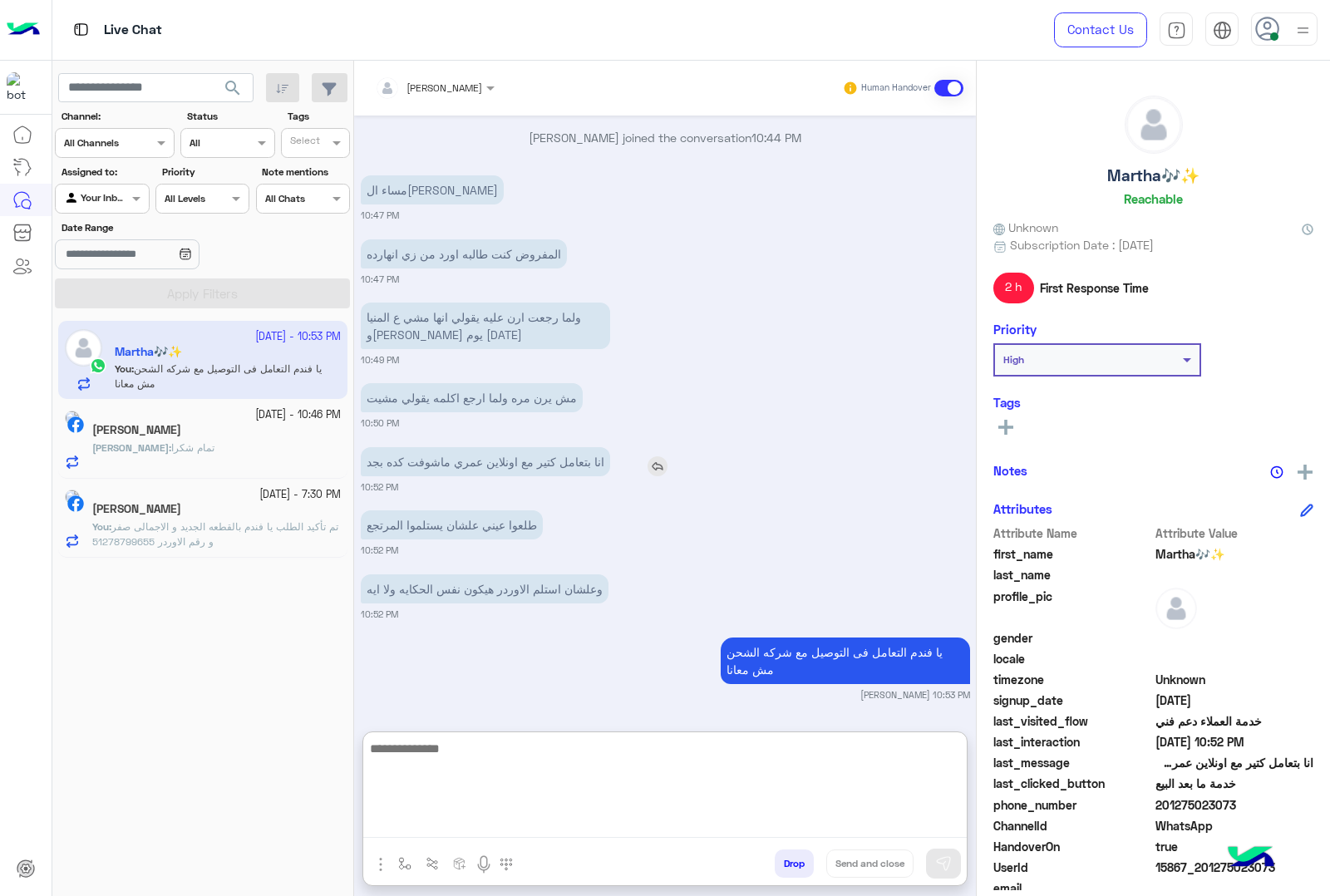
scroll to position [2175, 0]
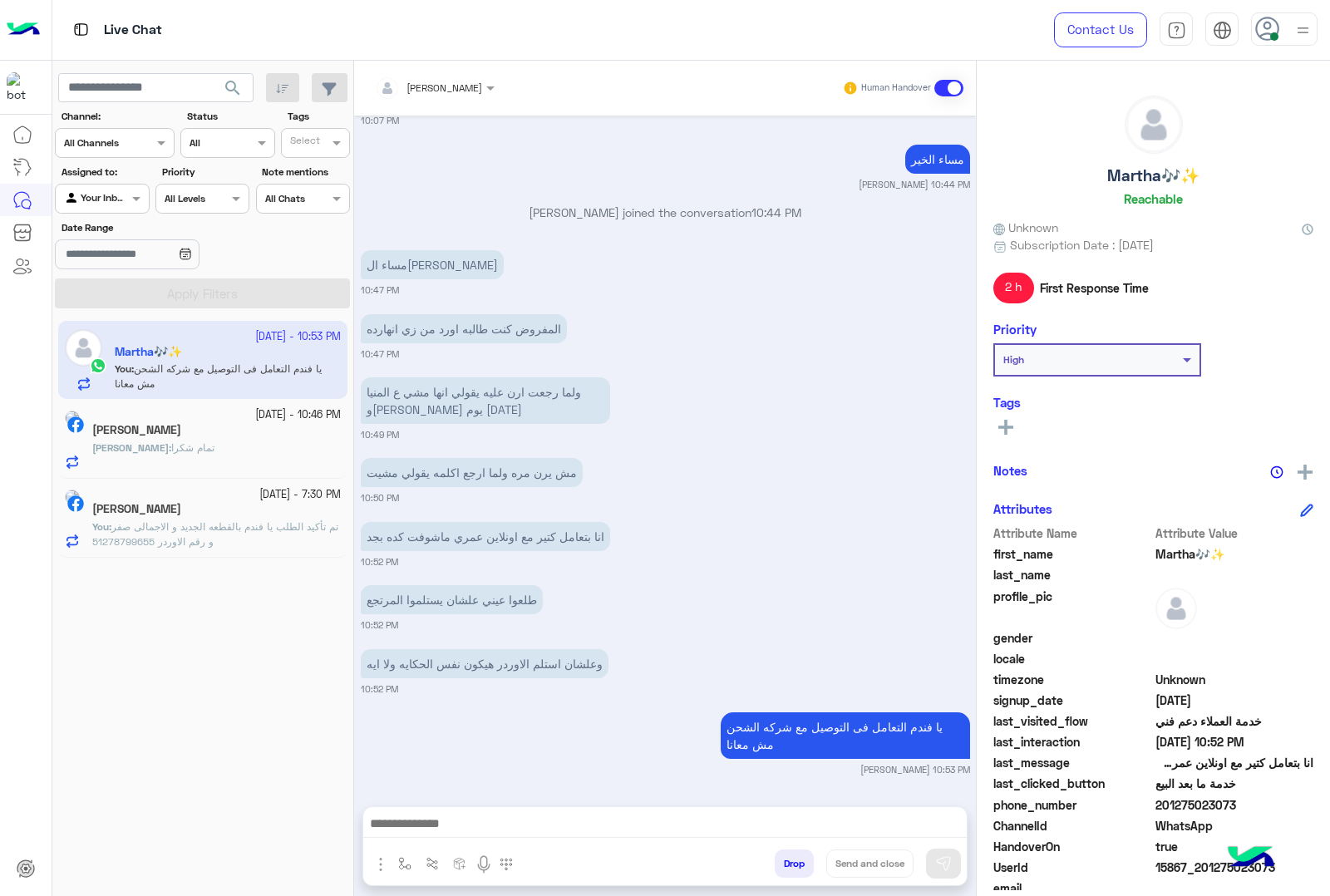
click at [214, 442] on div "[DEMOGRAPHIC_DATA] : تمام شكرا" at bounding box center [216, 455] width 248 height 29
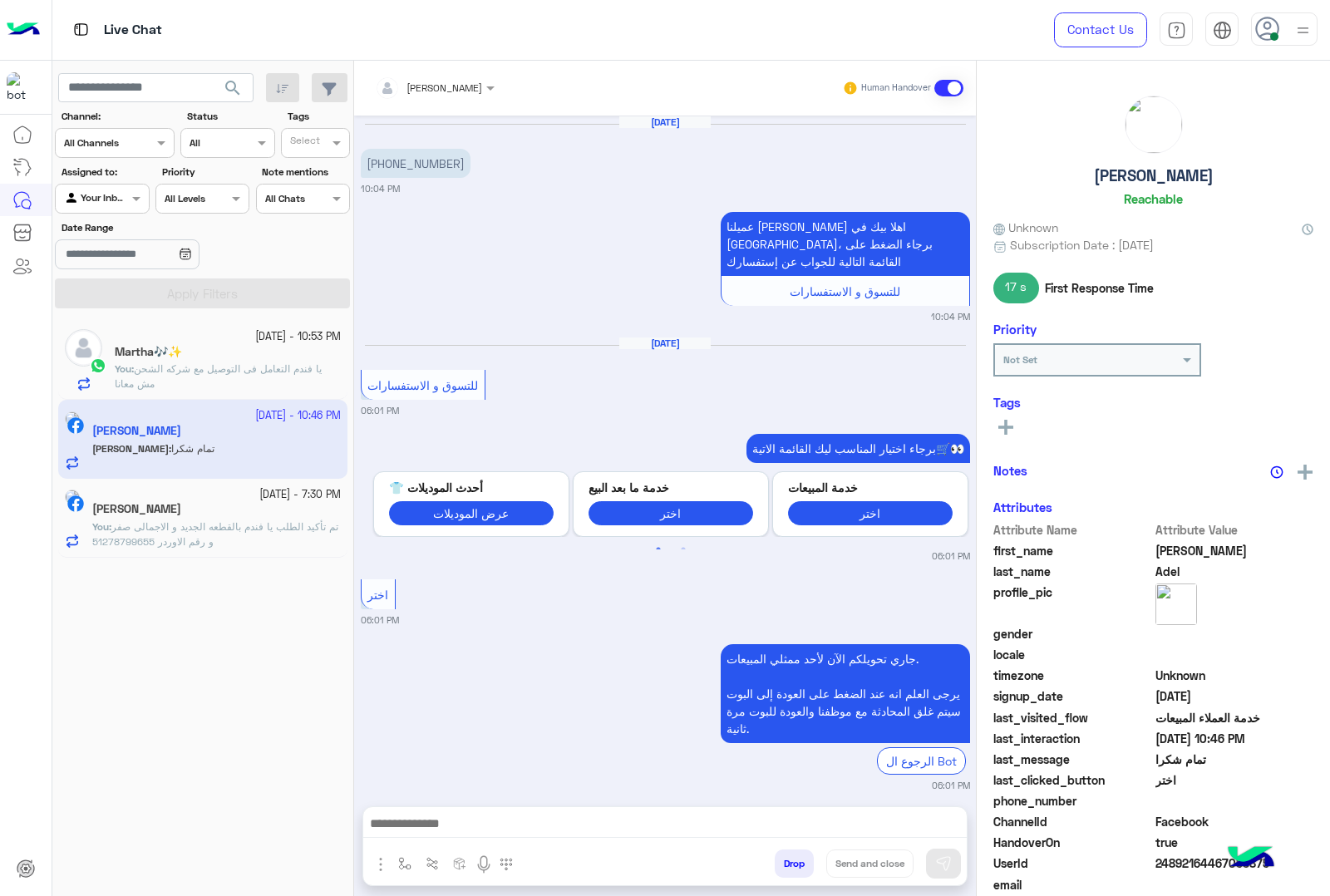
scroll to position [1685, 0]
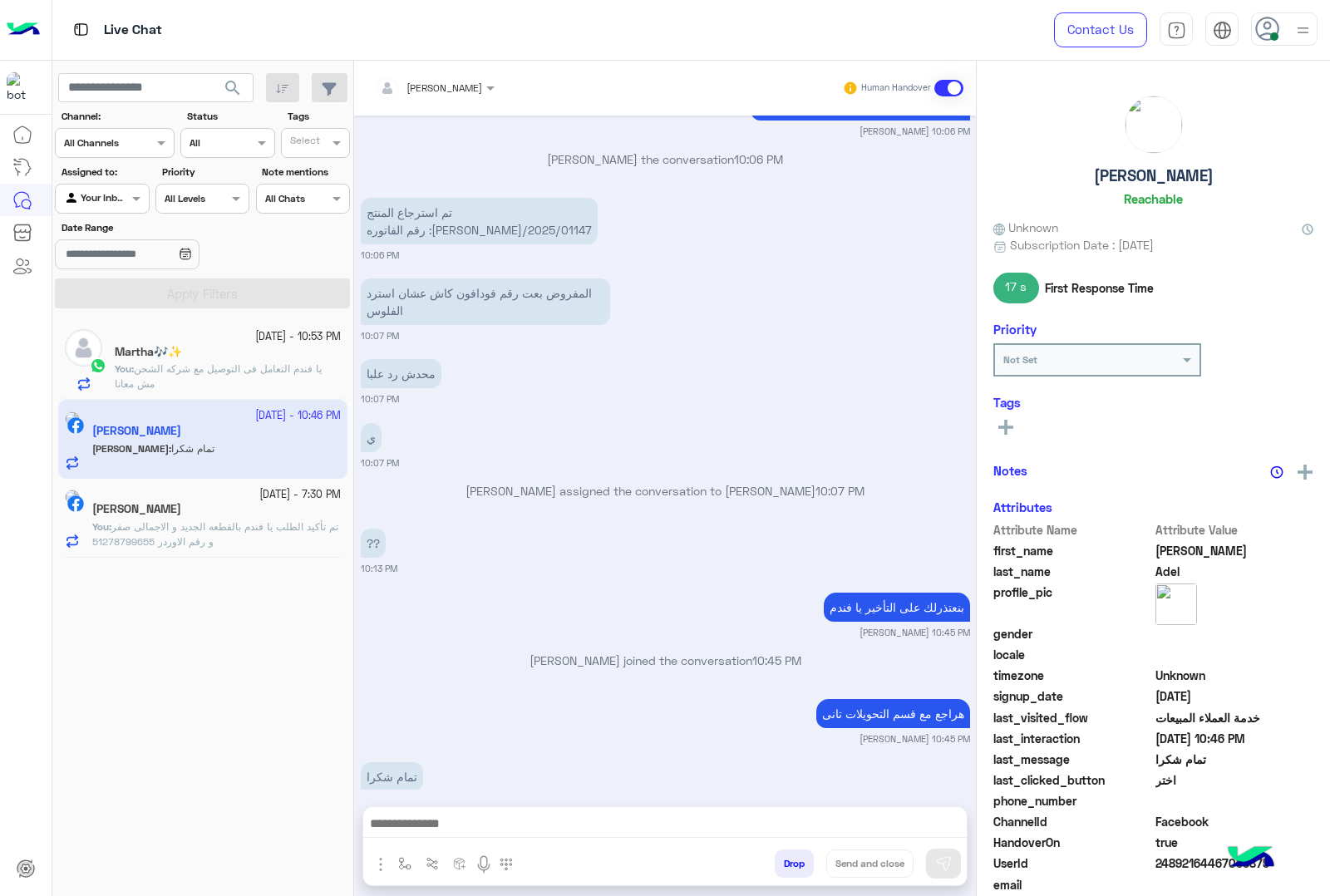
click at [246, 529] on span "تم تأكيد الطلب يا فندم بالقطعه الجديد و الاجمالى صفر و رقم الاوردر 51278799655" at bounding box center [215, 534] width 246 height 27
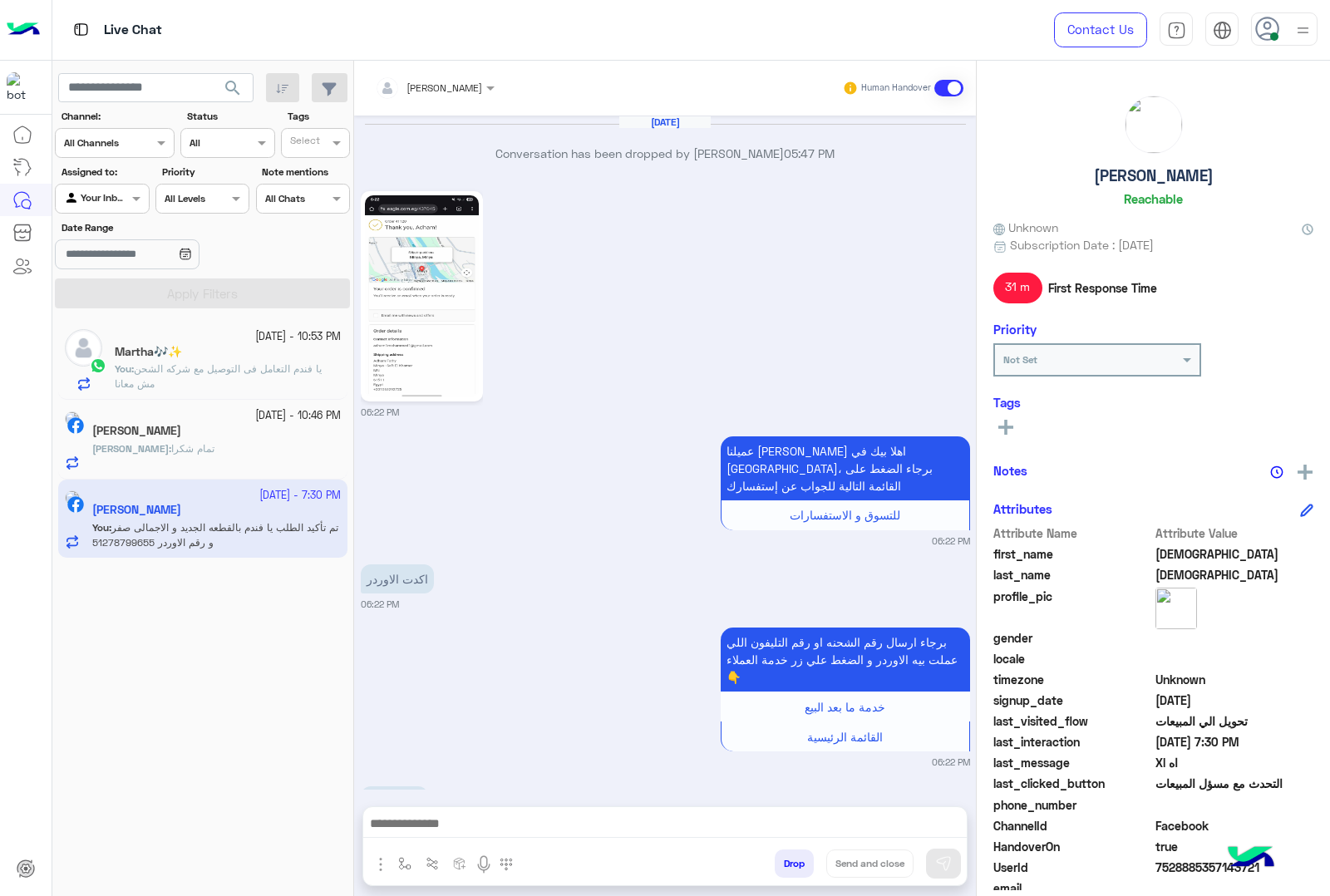
scroll to position [2223, 0]
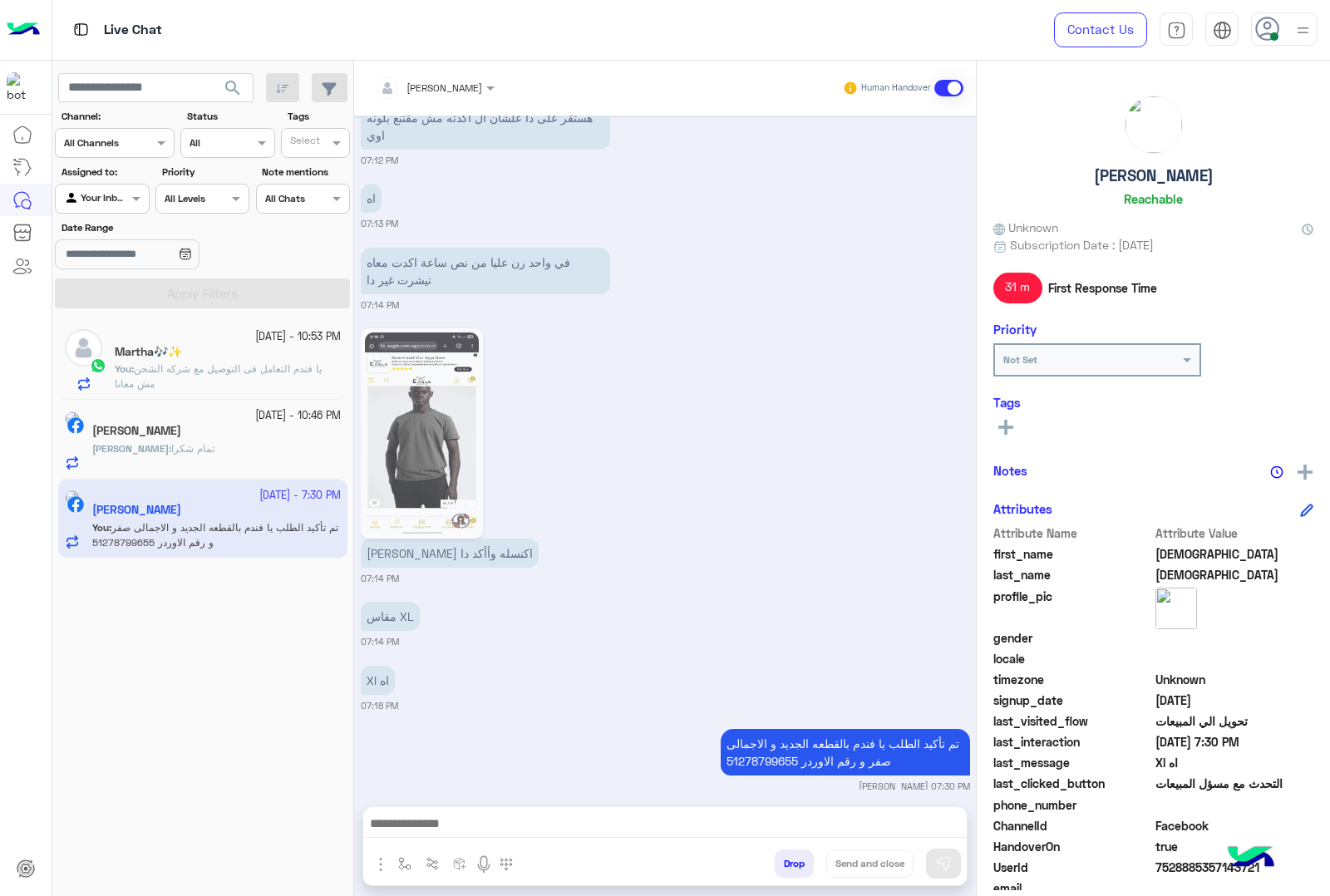
click at [788, 862] on button "Drop" at bounding box center [794, 863] width 39 height 28
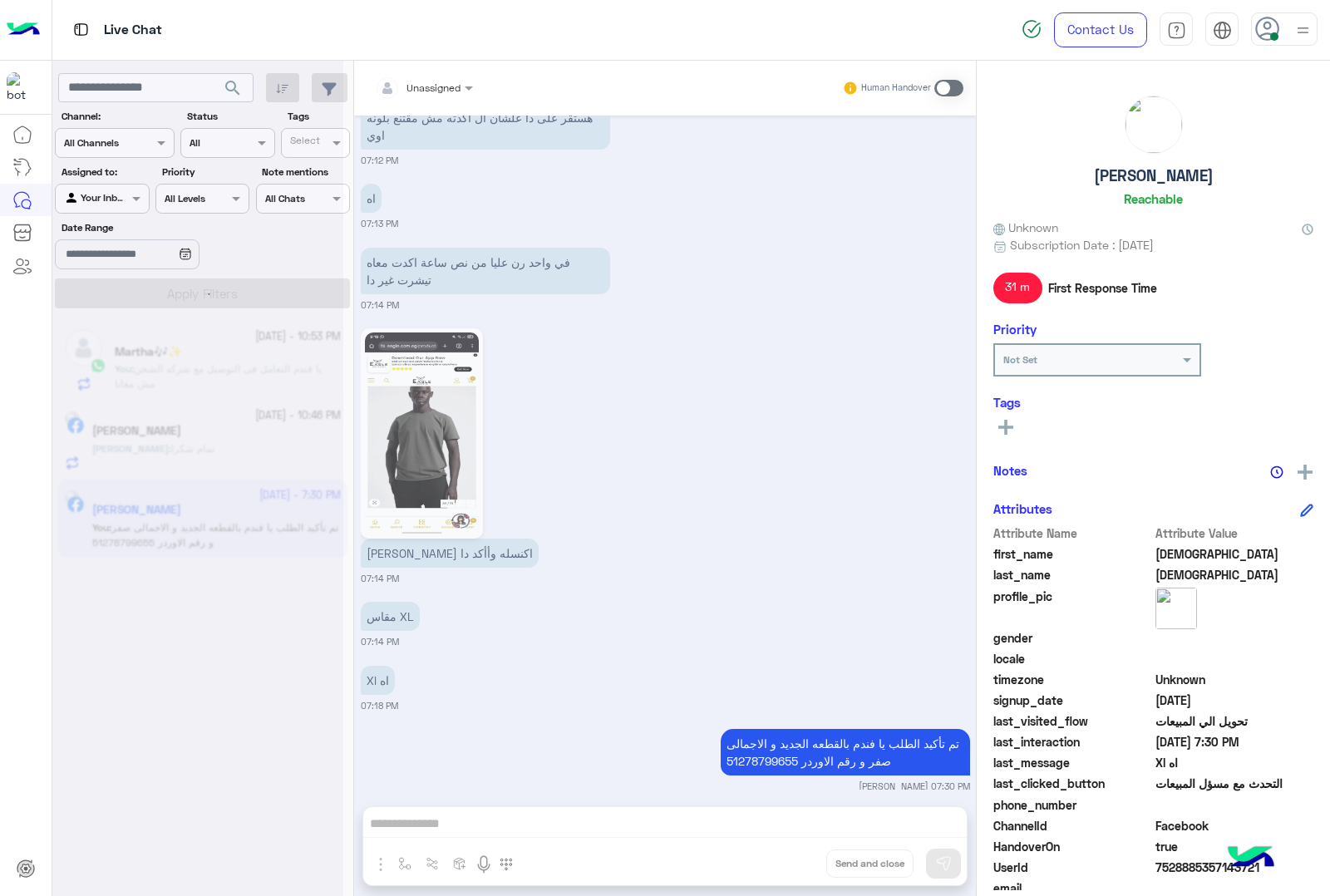
scroll to position [2266, 0]
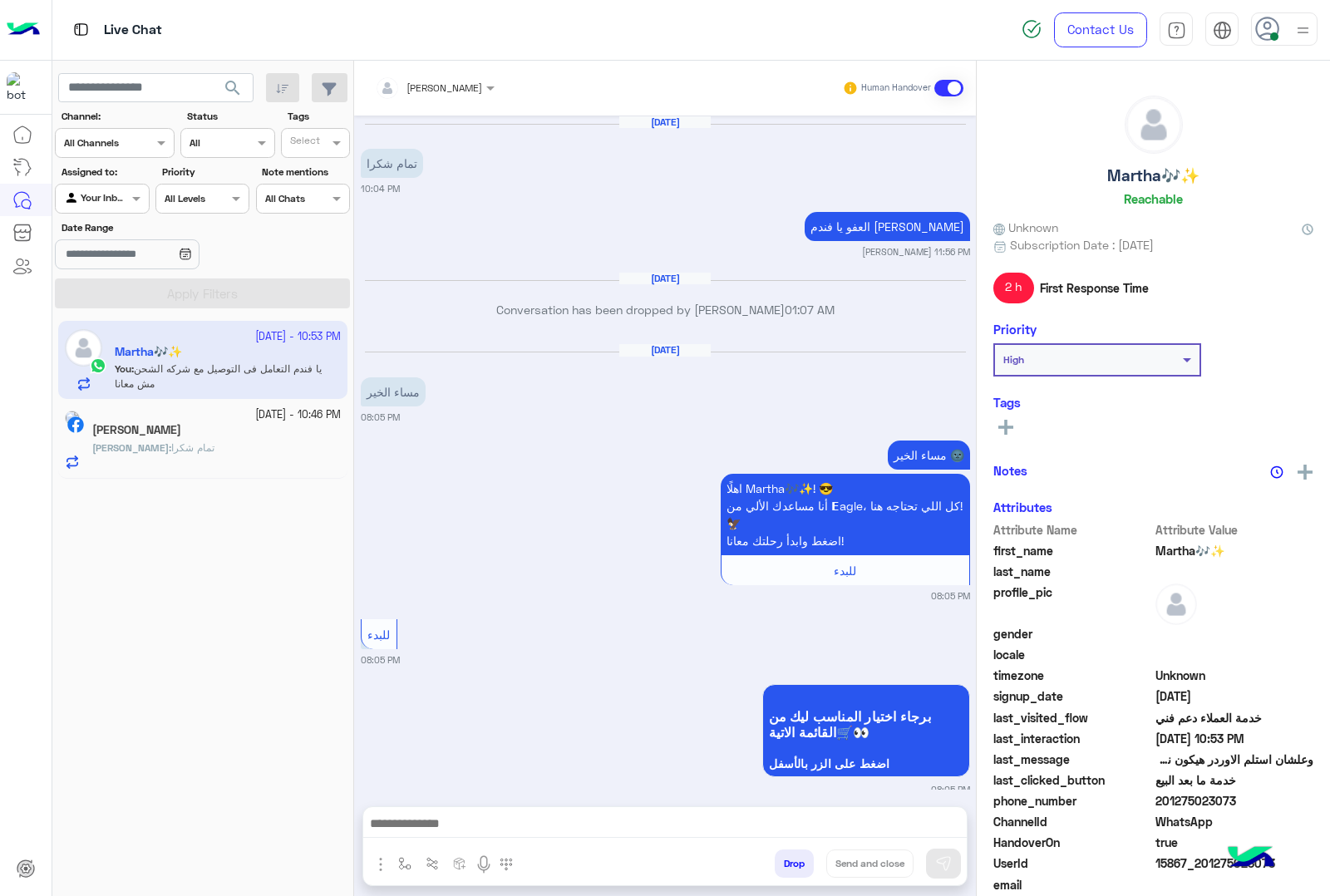
scroll to position [1725, 0]
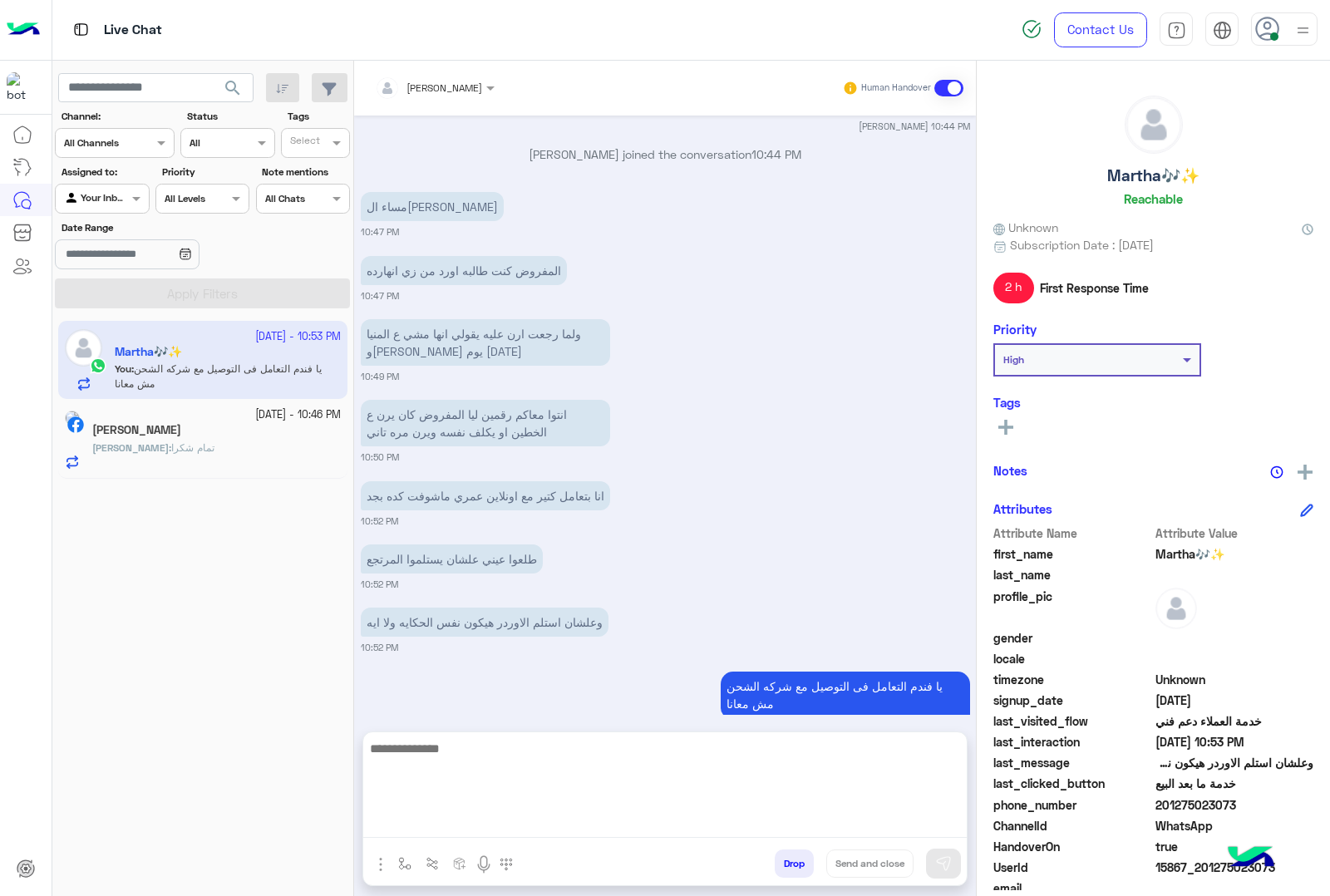
click at [619, 824] on textarea at bounding box center [665, 787] width 603 height 100
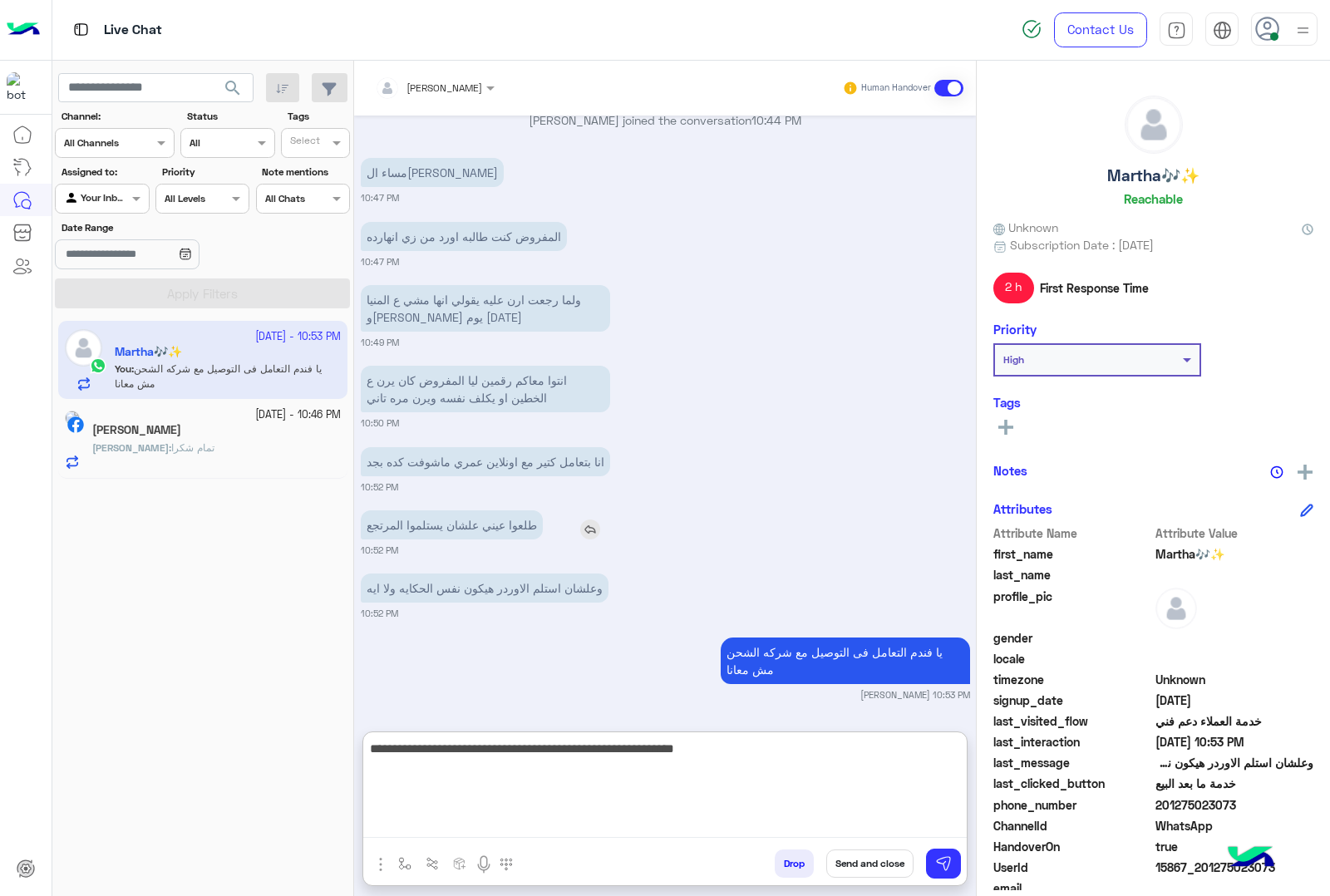
type textarea "**********"
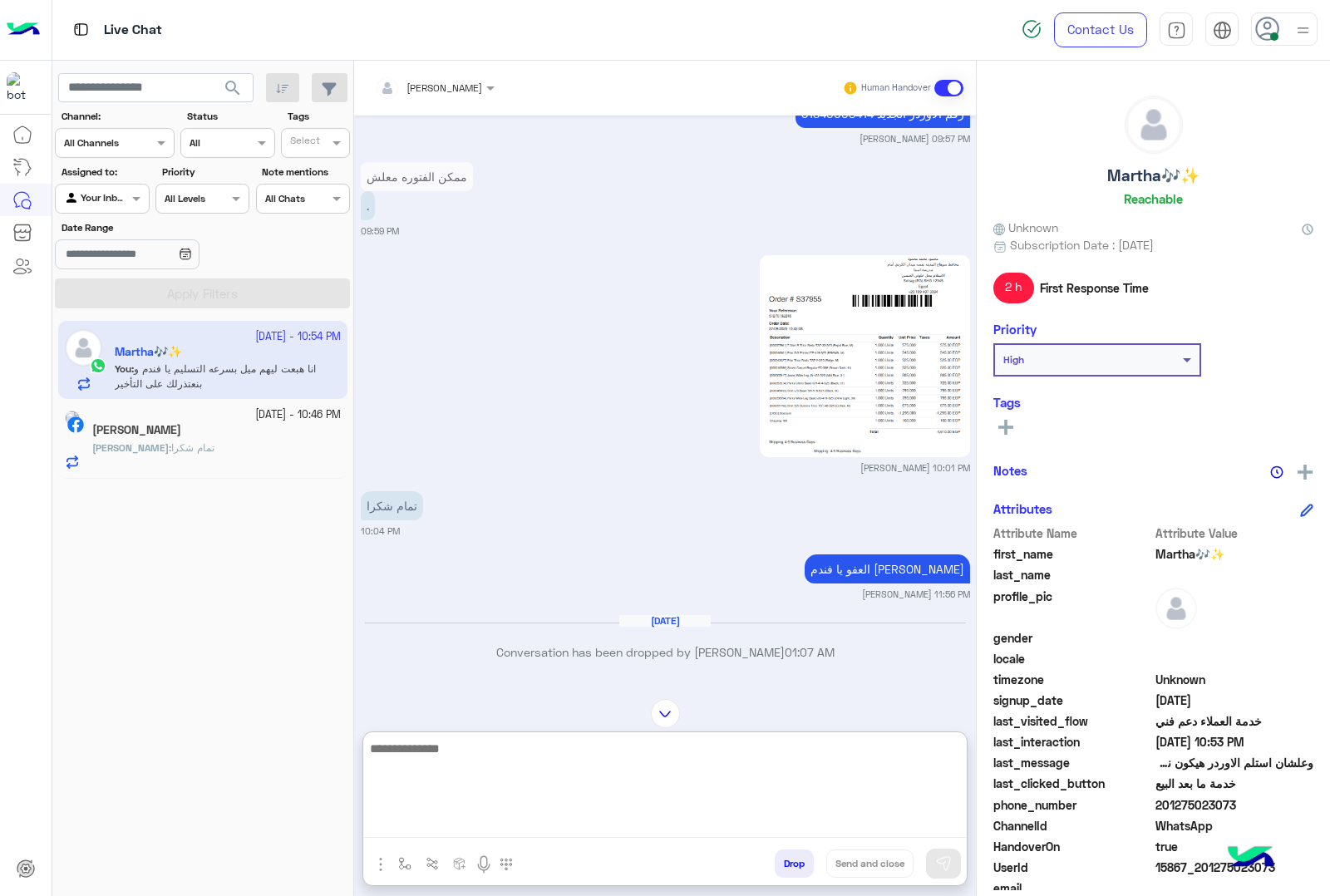
scroll to position [2325, 0]
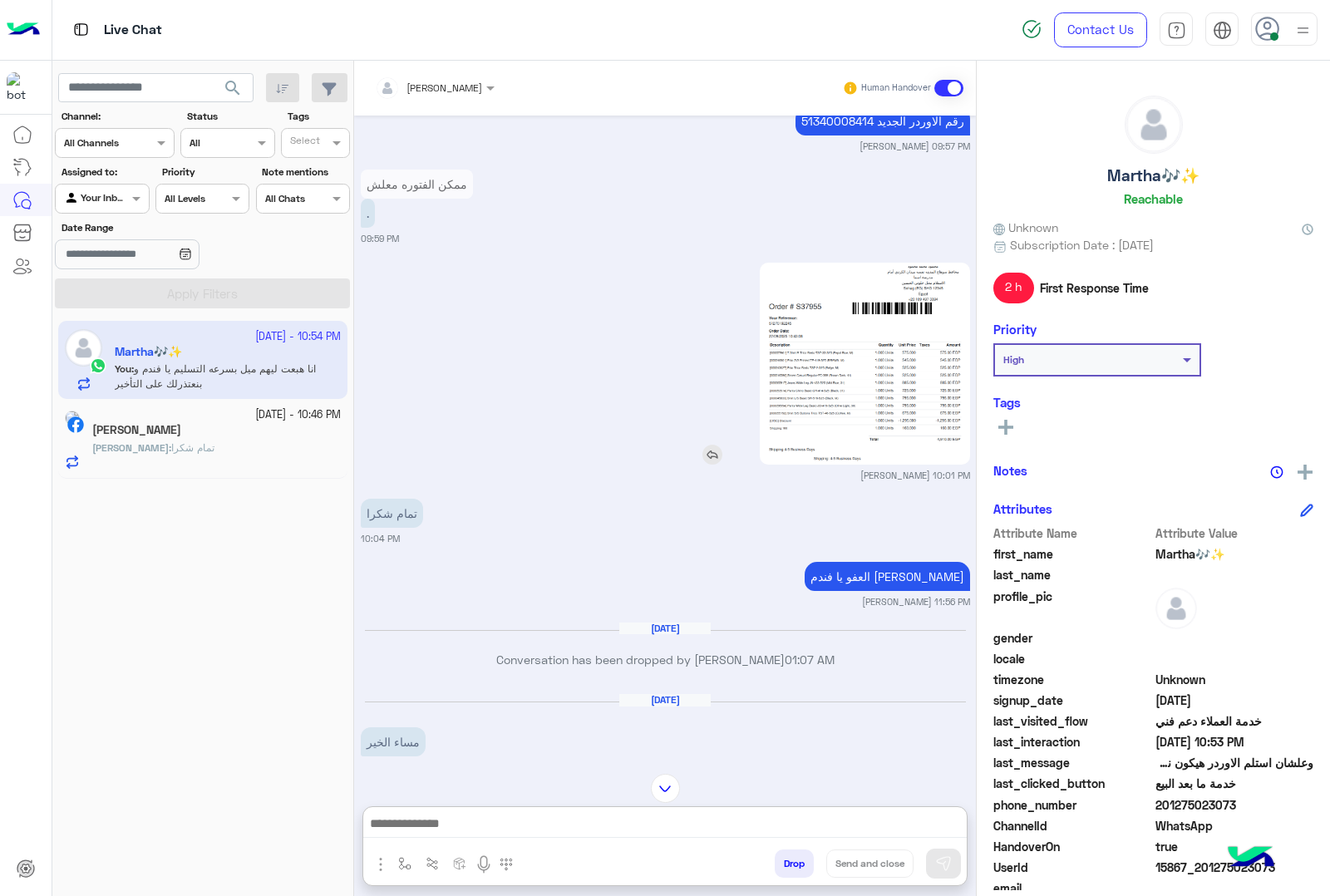
click at [806, 346] on img at bounding box center [864, 363] width 210 height 202
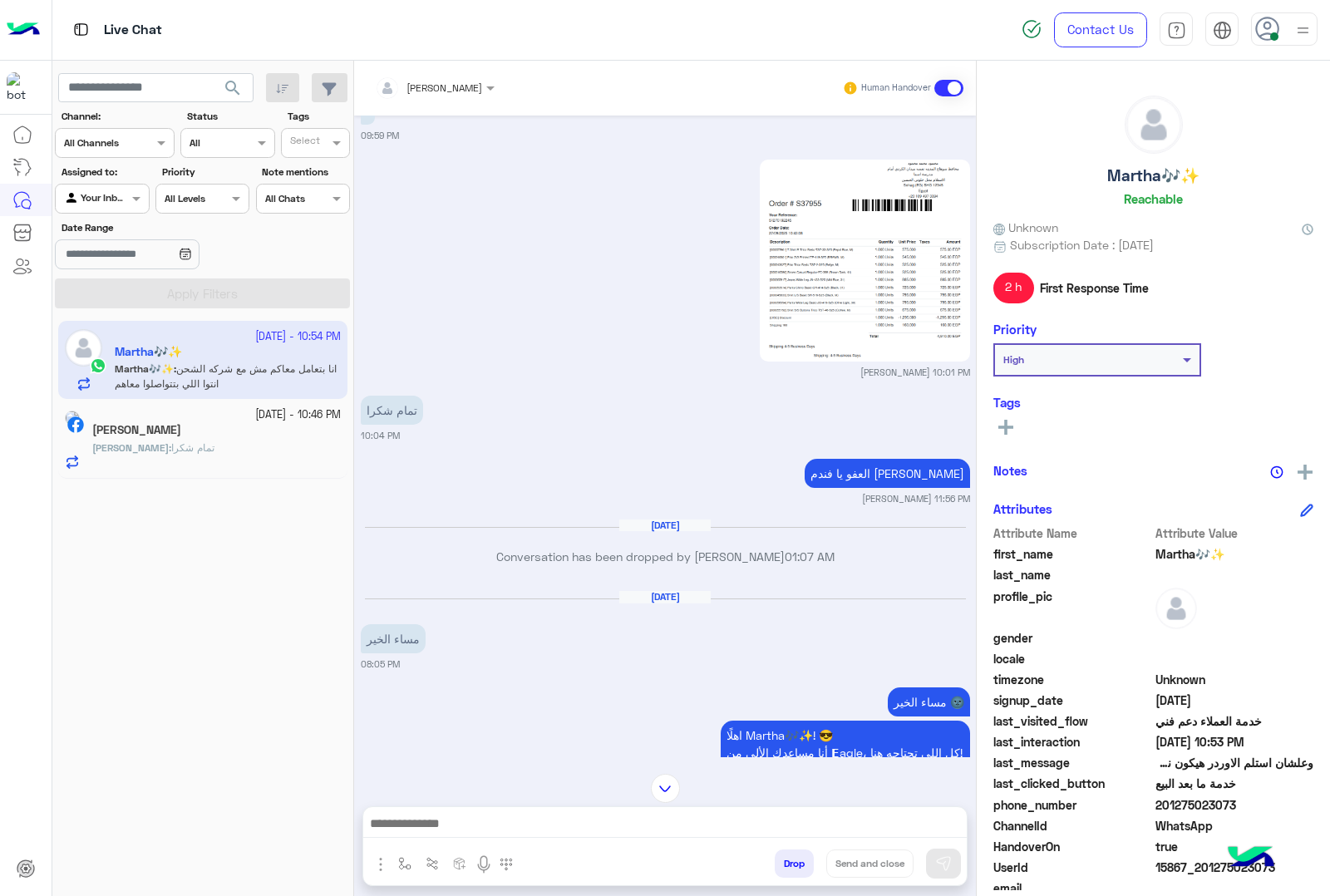
scroll to position [2304, 0]
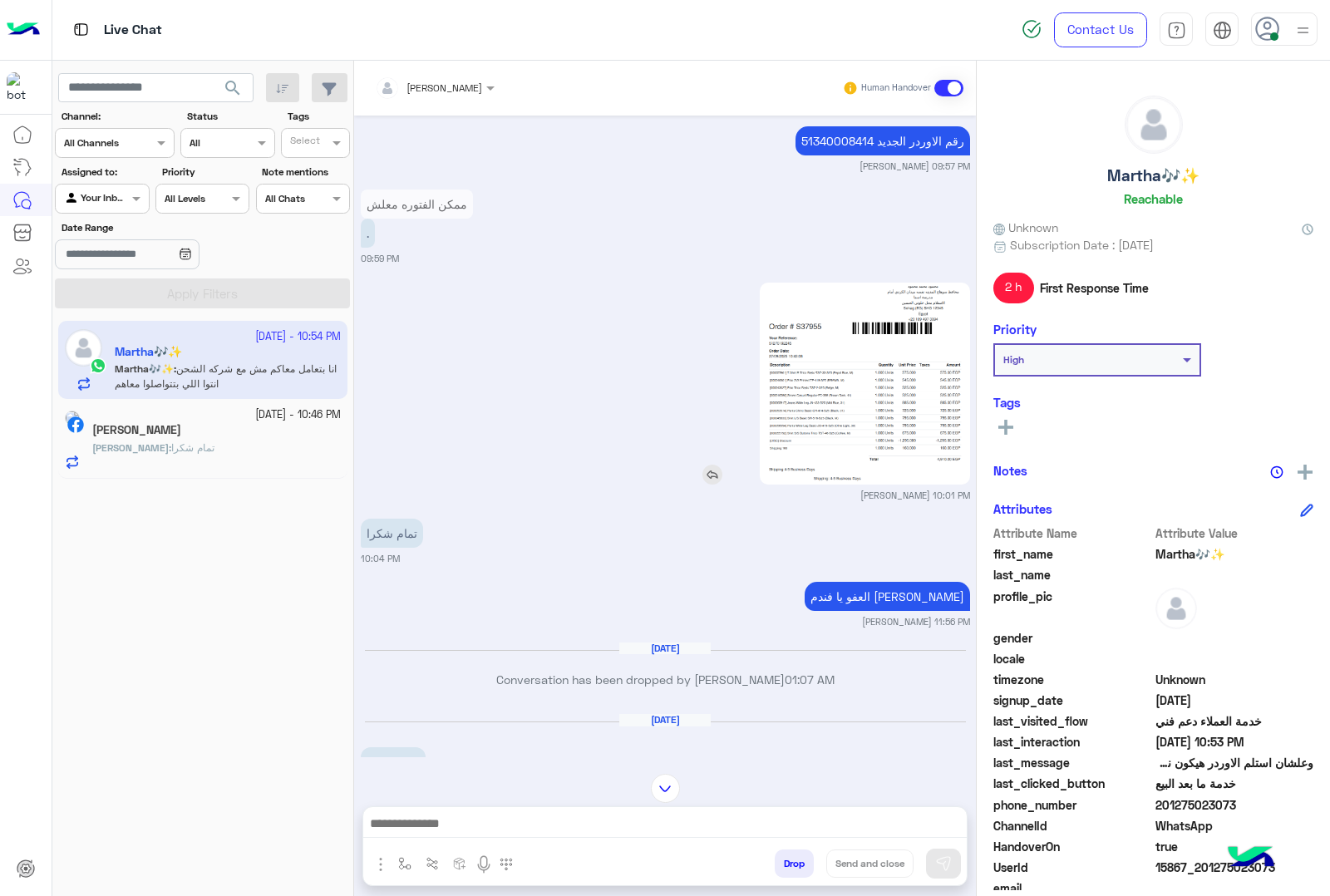
click at [911, 350] on img at bounding box center [864, 383] width 210 height 202
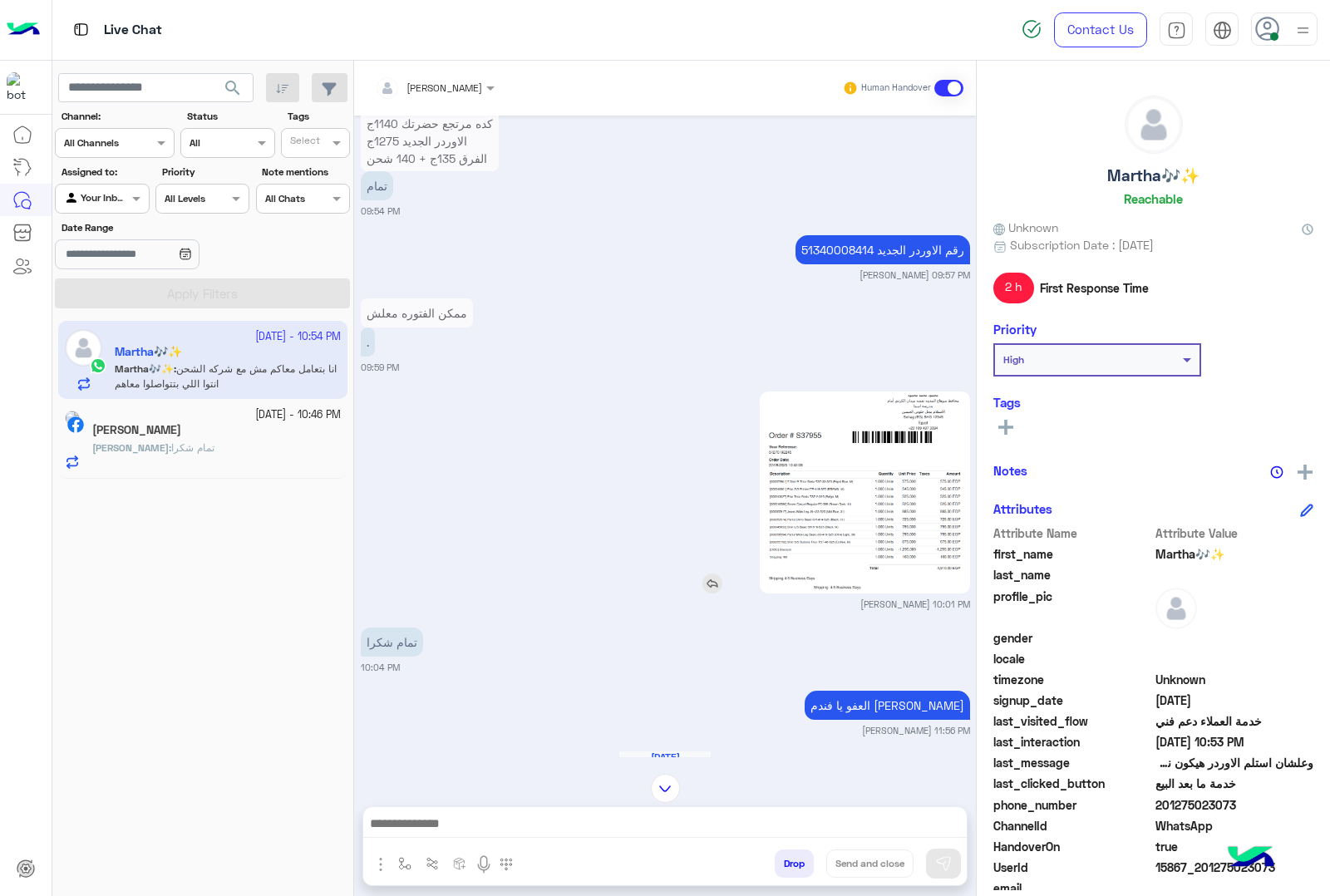
scroll to position [2200, 0]
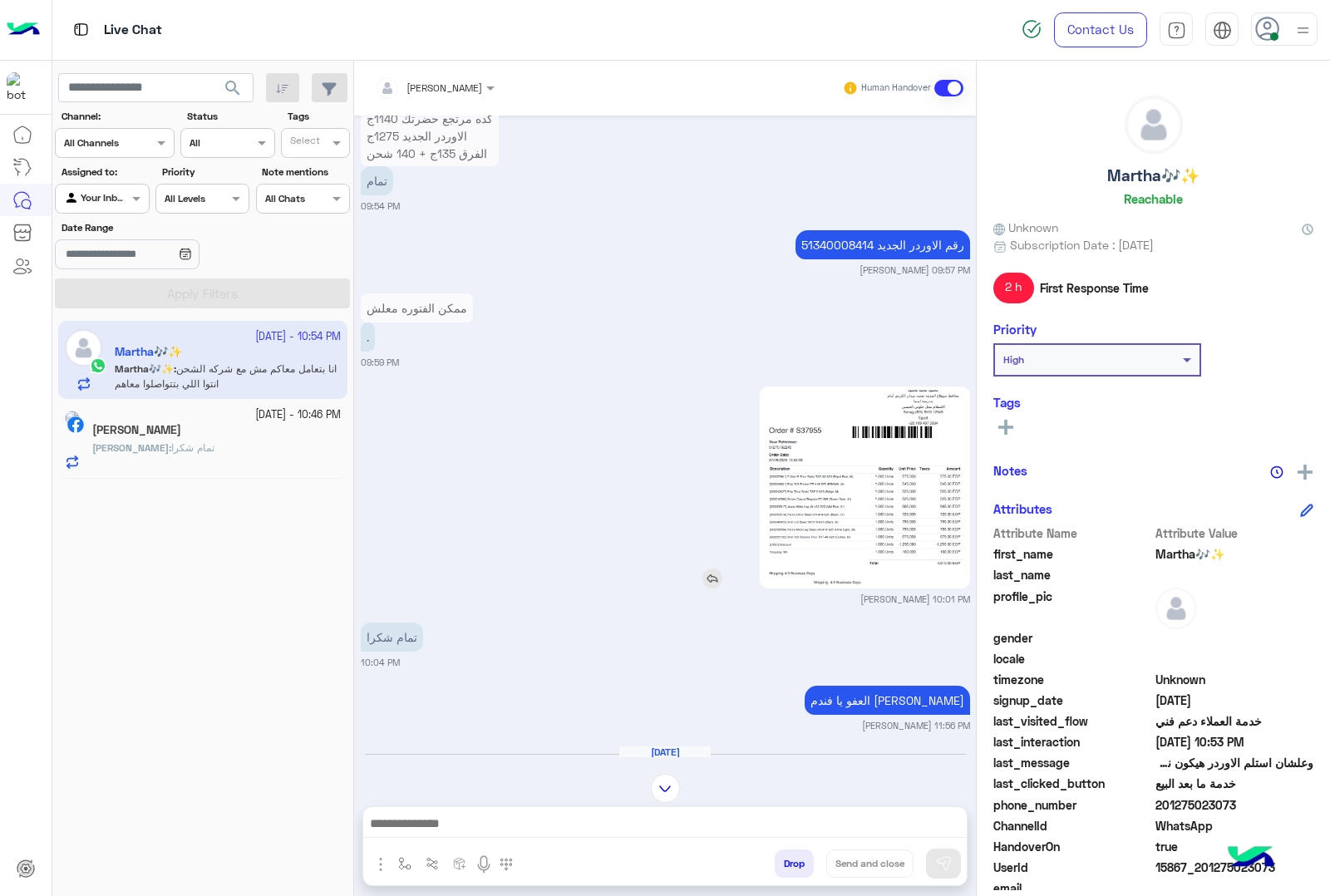
click at [827, 524] on img at bounding box center [864, 487] width 210 height 202
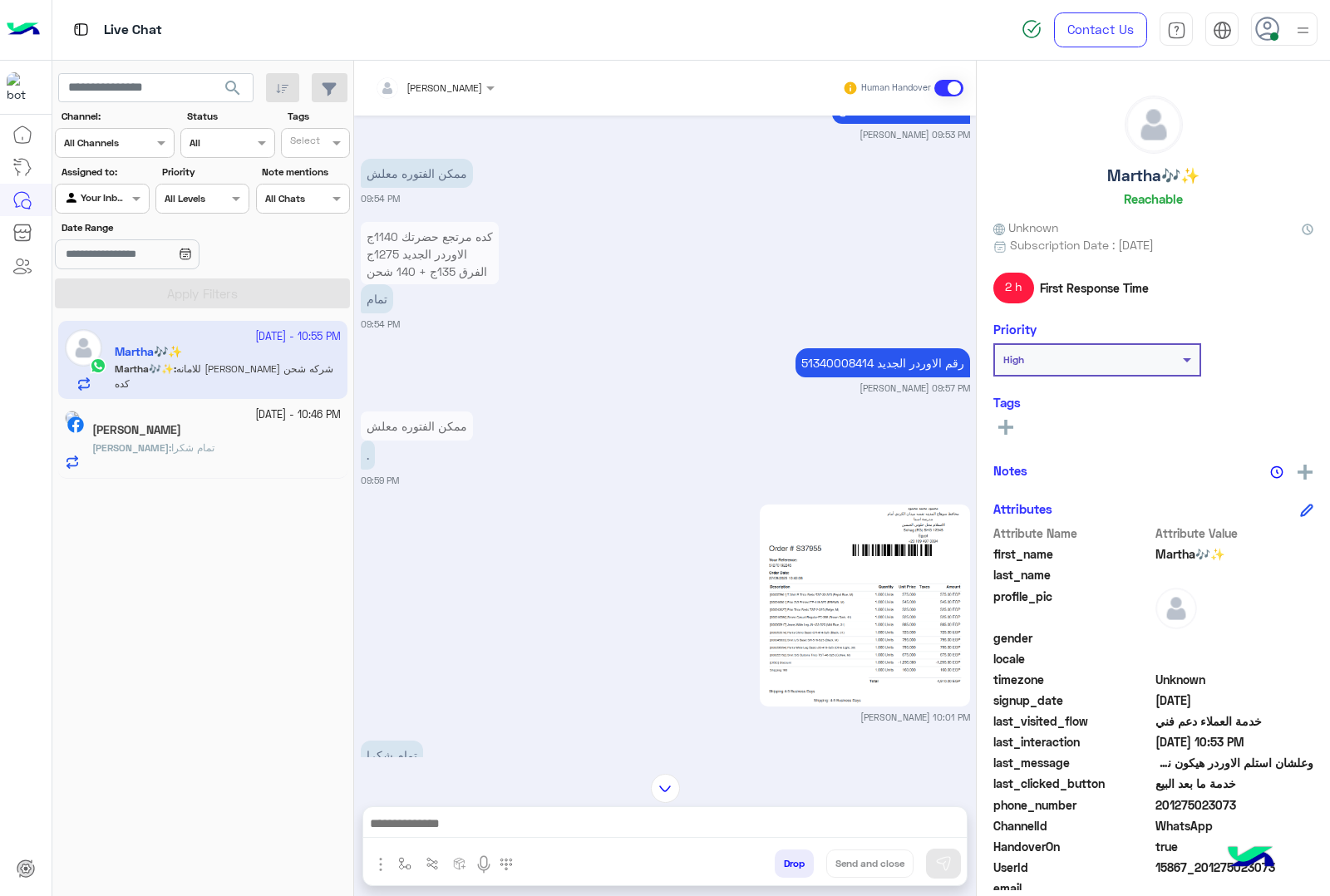
scroll to position [2057, 0]
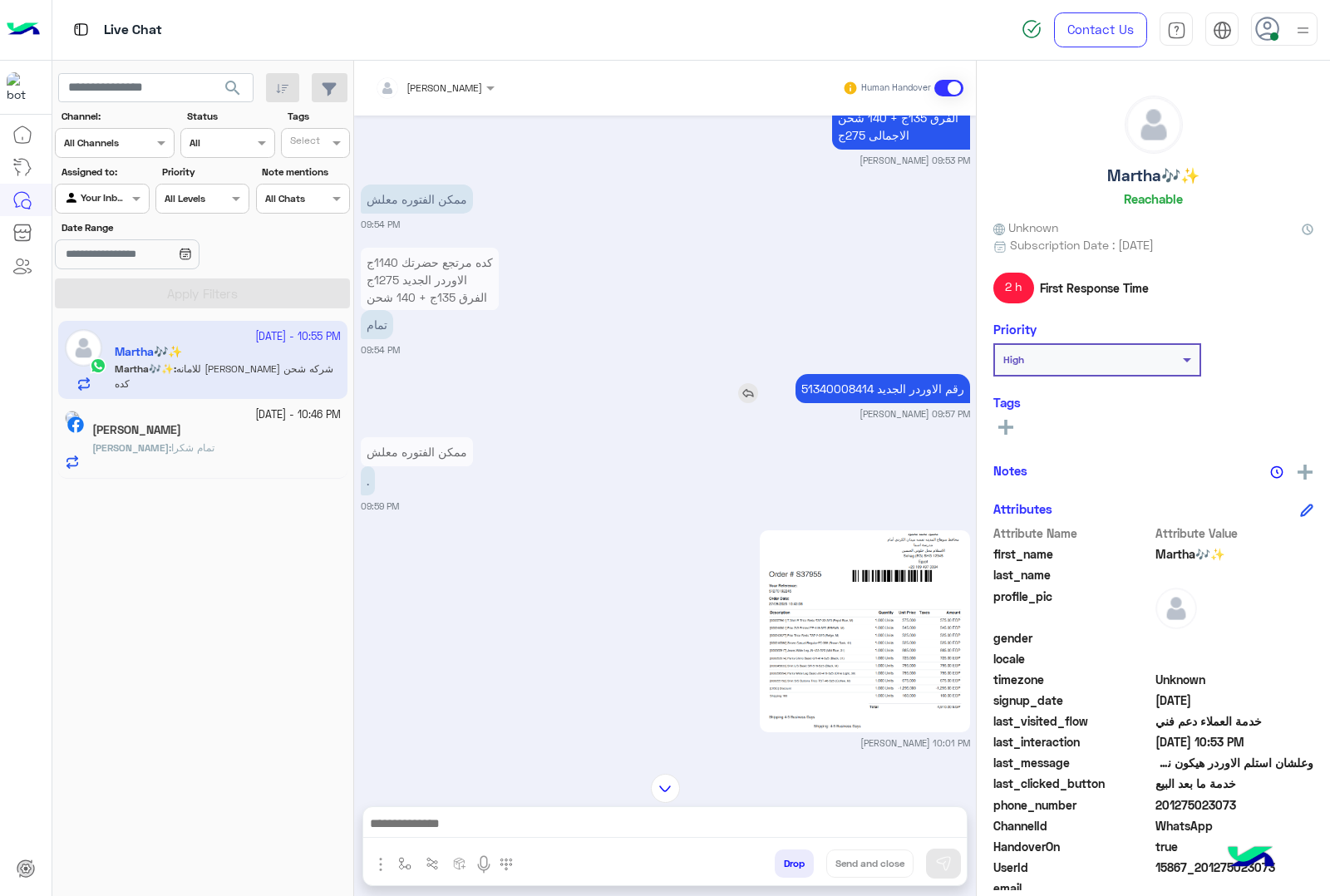
click at [832, 389] on p "رقم الاوردر الجديد 51340008414" at bounding box center [882, 389] width 175 height 29
drag, startPoint x: 873, startPoint y: 381, endPoint x: 868, endPoint y: 388, distance: 8.6
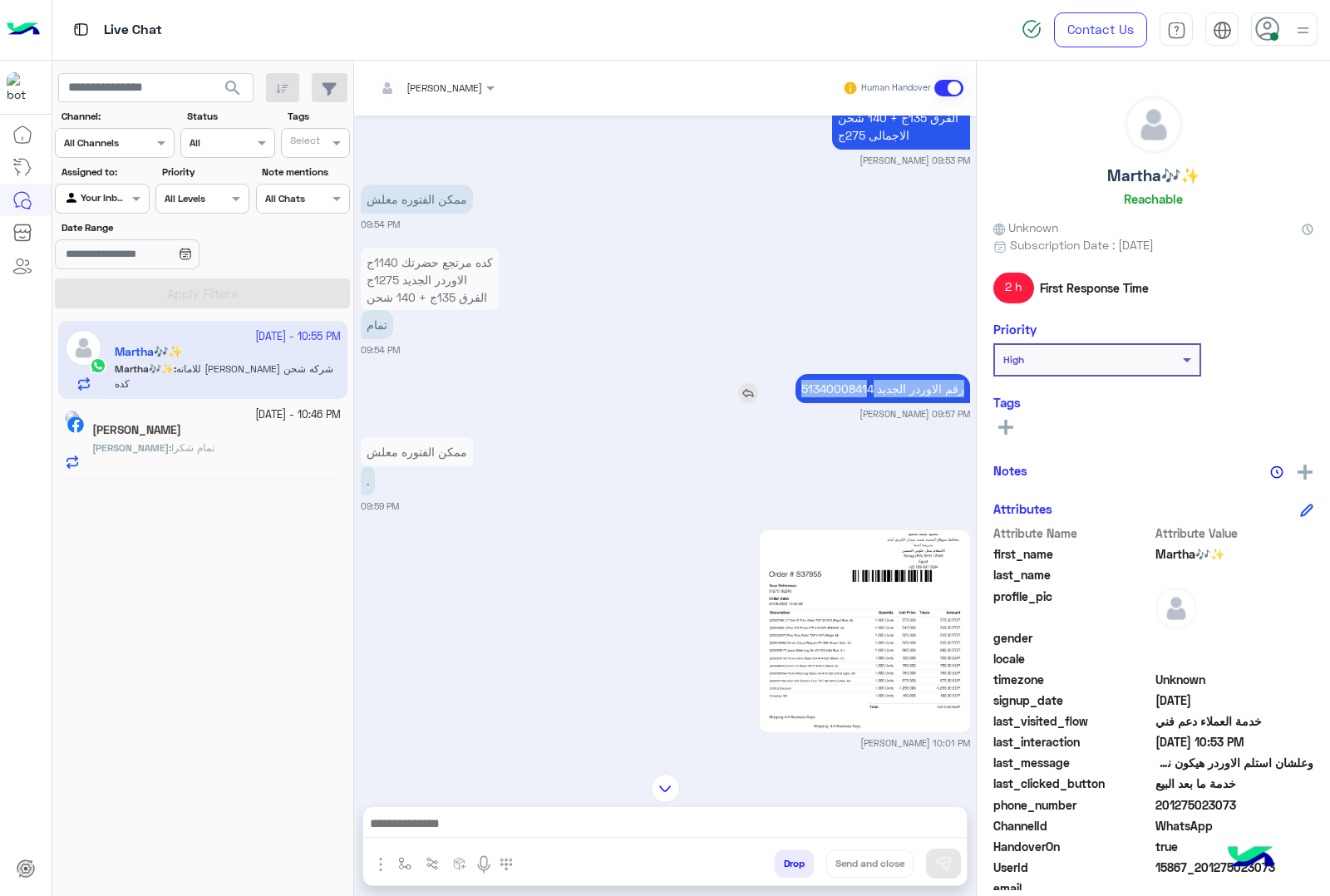
click at [868, 388] on p "رقم الاوردر الجديد 51340008414" at bounding box center [882, 389] width 175 height 29
click at [835, 391] on p "رقم الاوردر الجديد 51340008414" at bounding box center [882, 389] width 175 height 29
click at [838, 383] on p "رقم الاوردر الجديد 51340008414" at bounding box center [882, 389] width 175 height 29
copy p "51340008414"
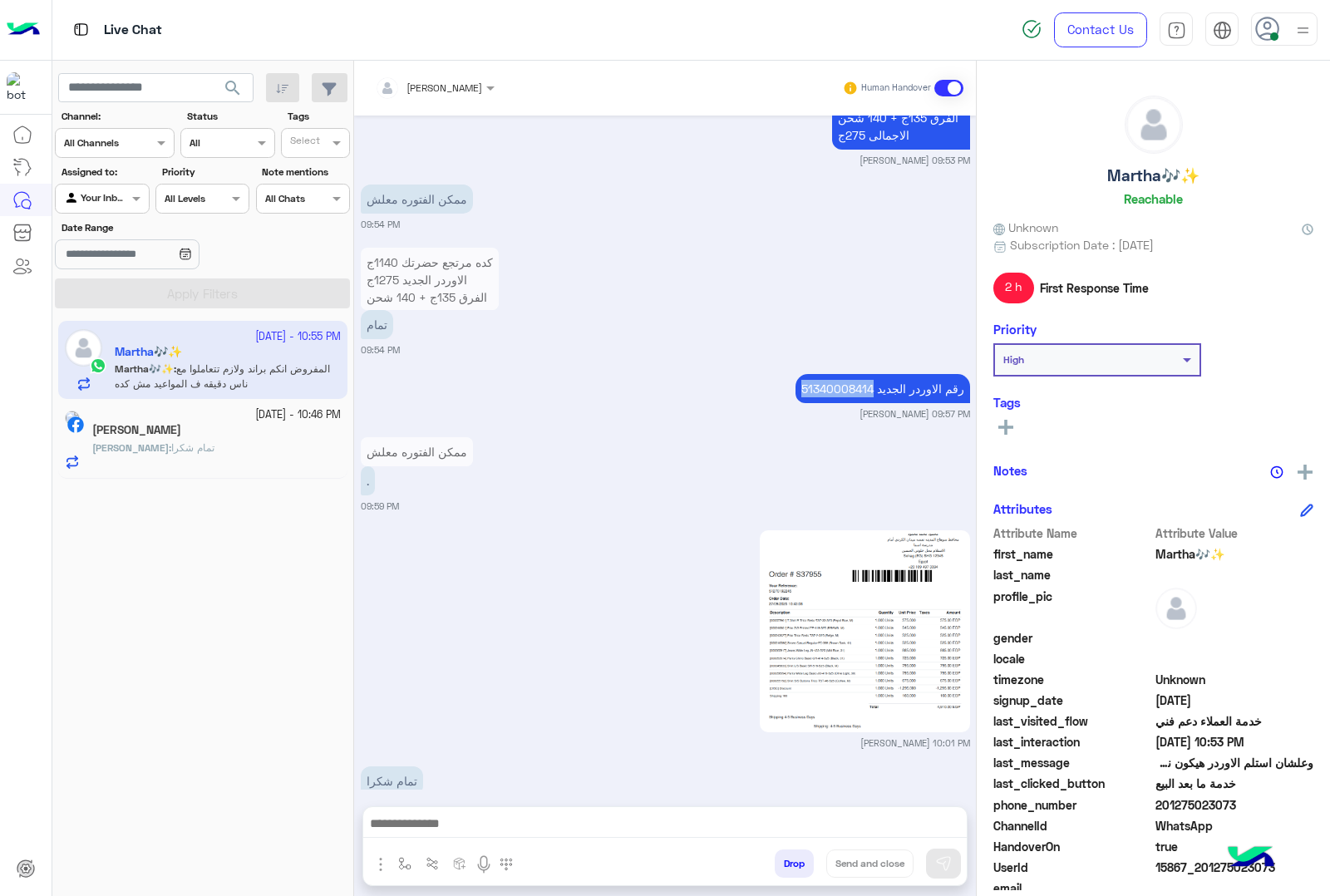
scroll to position [4734, 0]
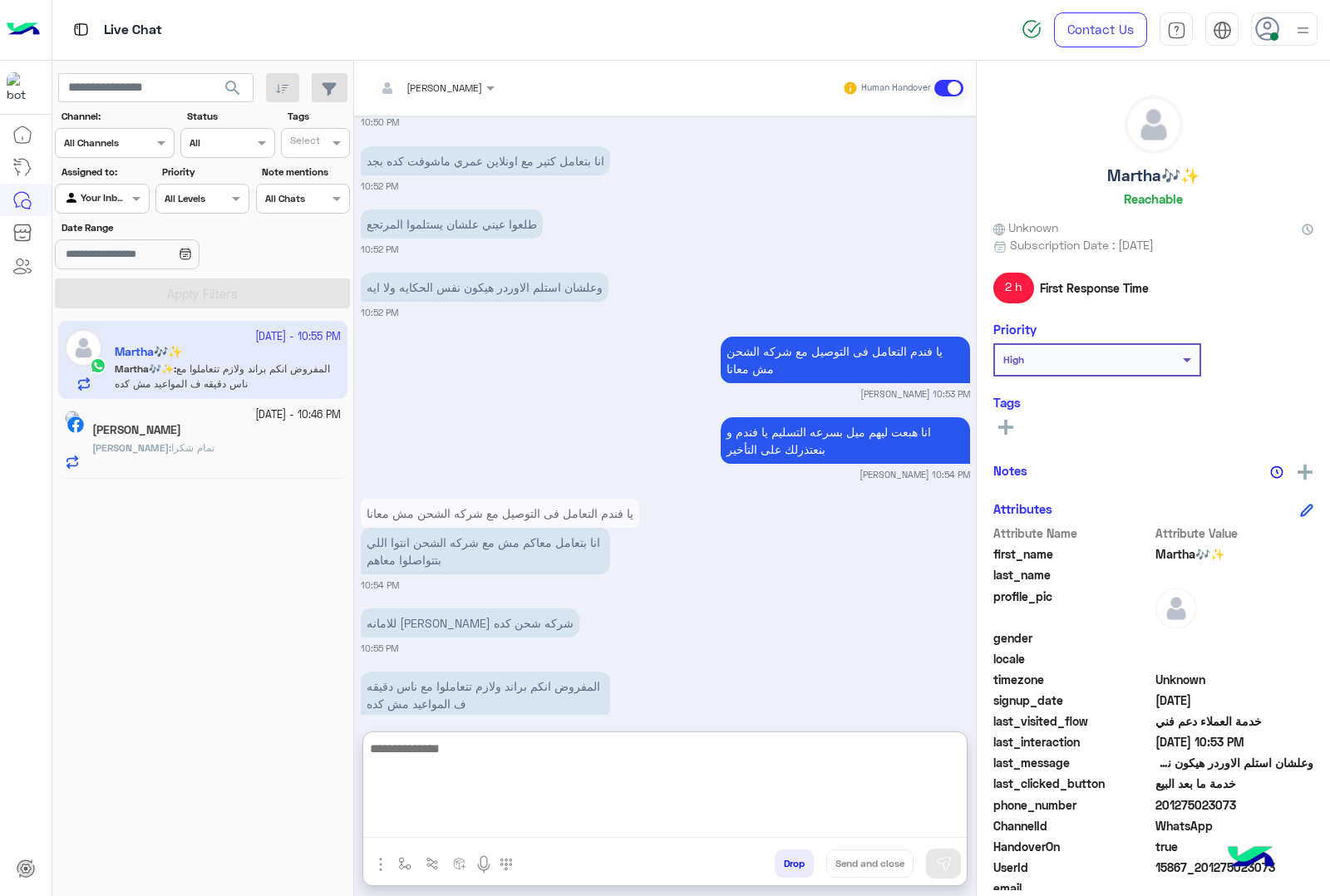
click at [601, 827] on textarea at bounding box center [665, 787] width 603 height 100
type textarea "**********"
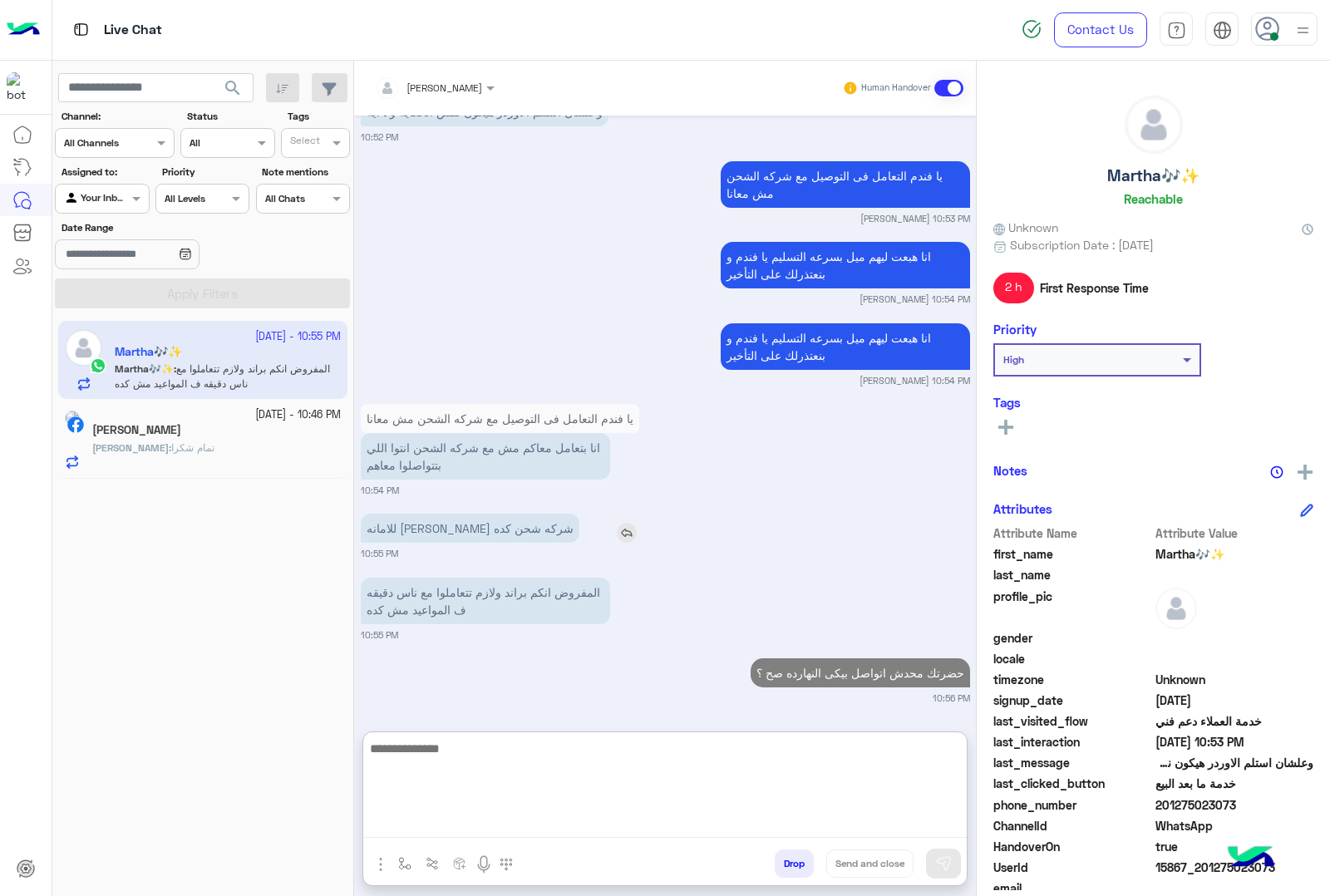
scroll to position [4954, 0]
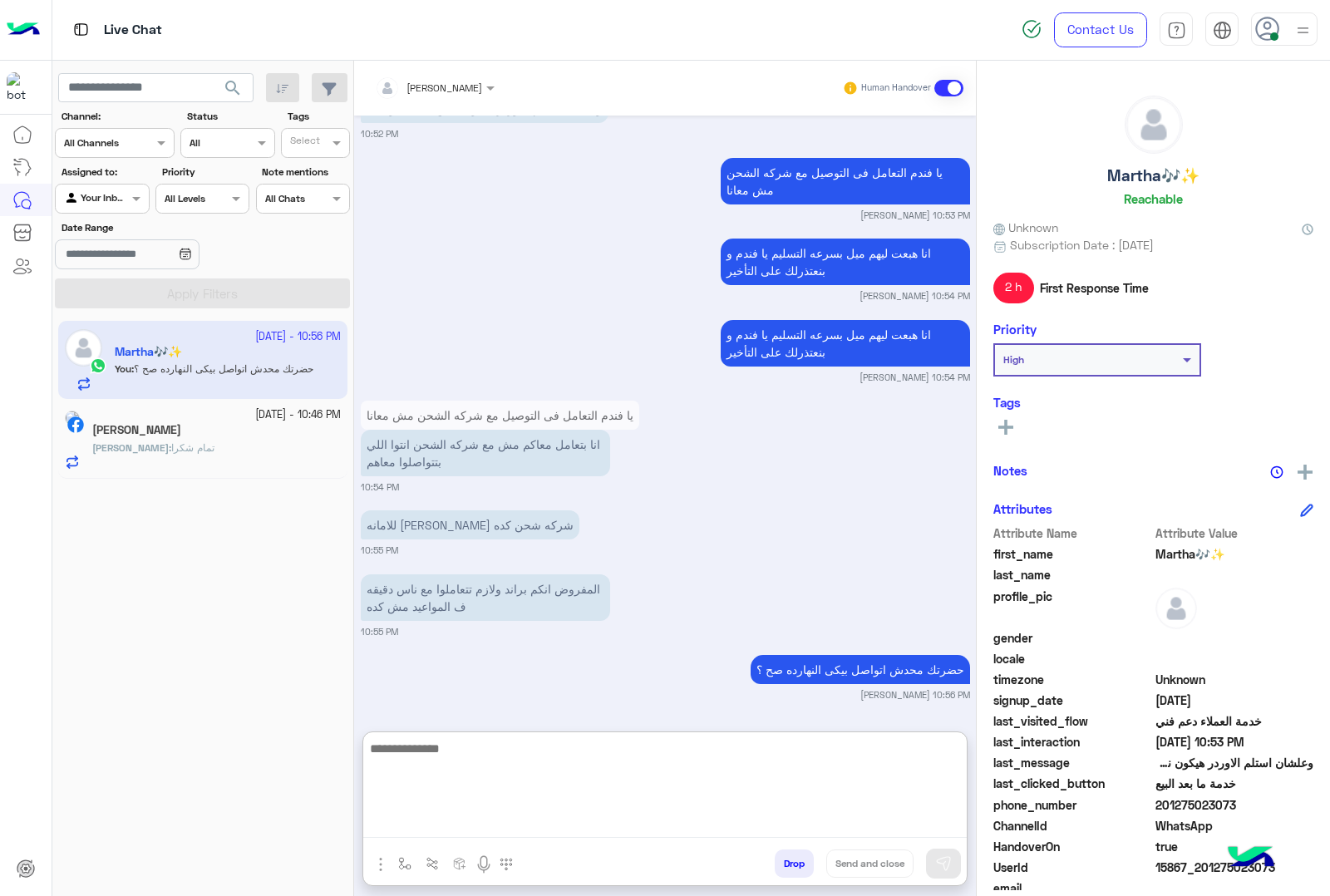
click at [630, 769] on textarea at bounding box center [665, 787] width 603 height 100
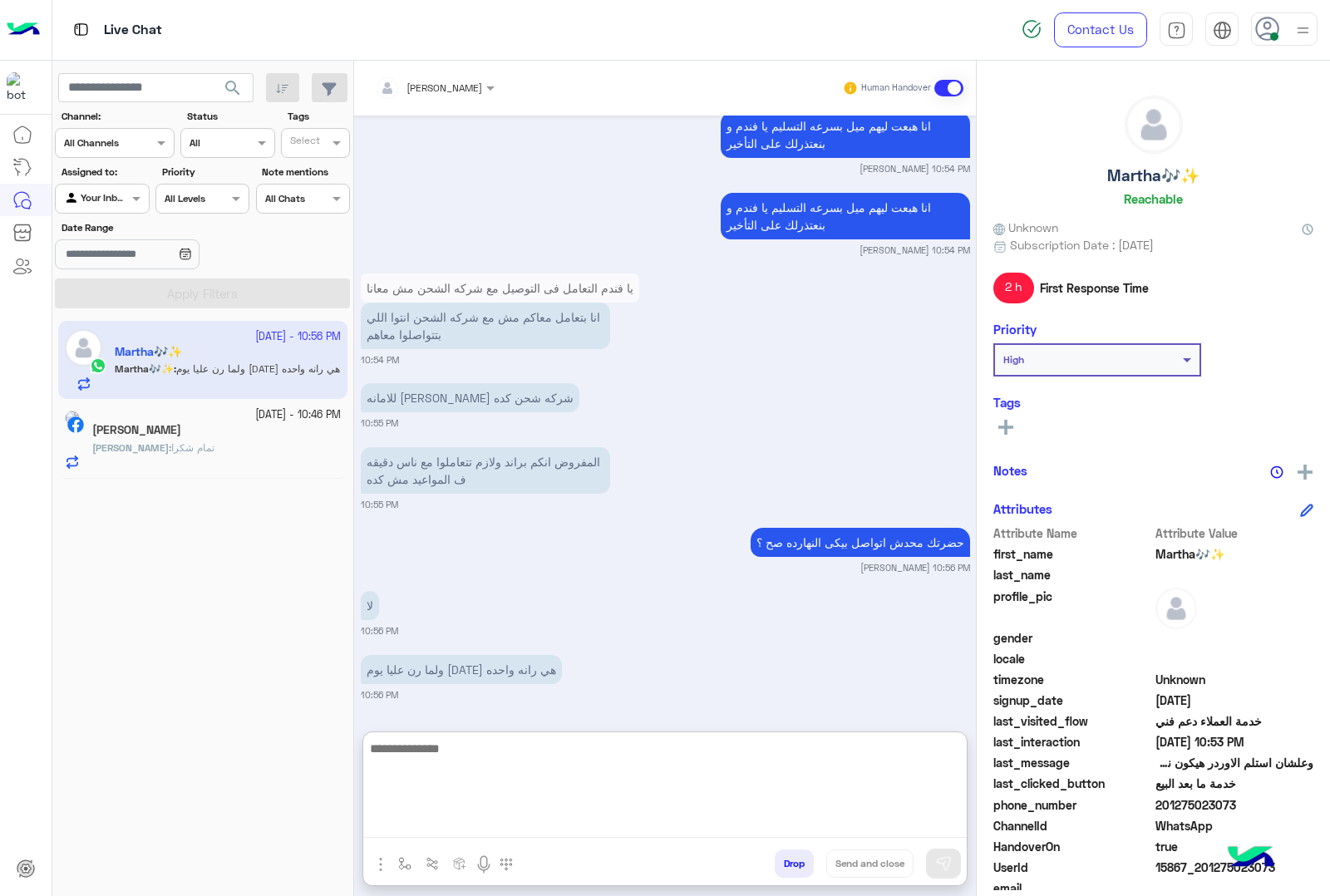
scroll to position [5079, 0]
click at [609, 757] on textarea at bounding box center [665, 787] width 603 height 100
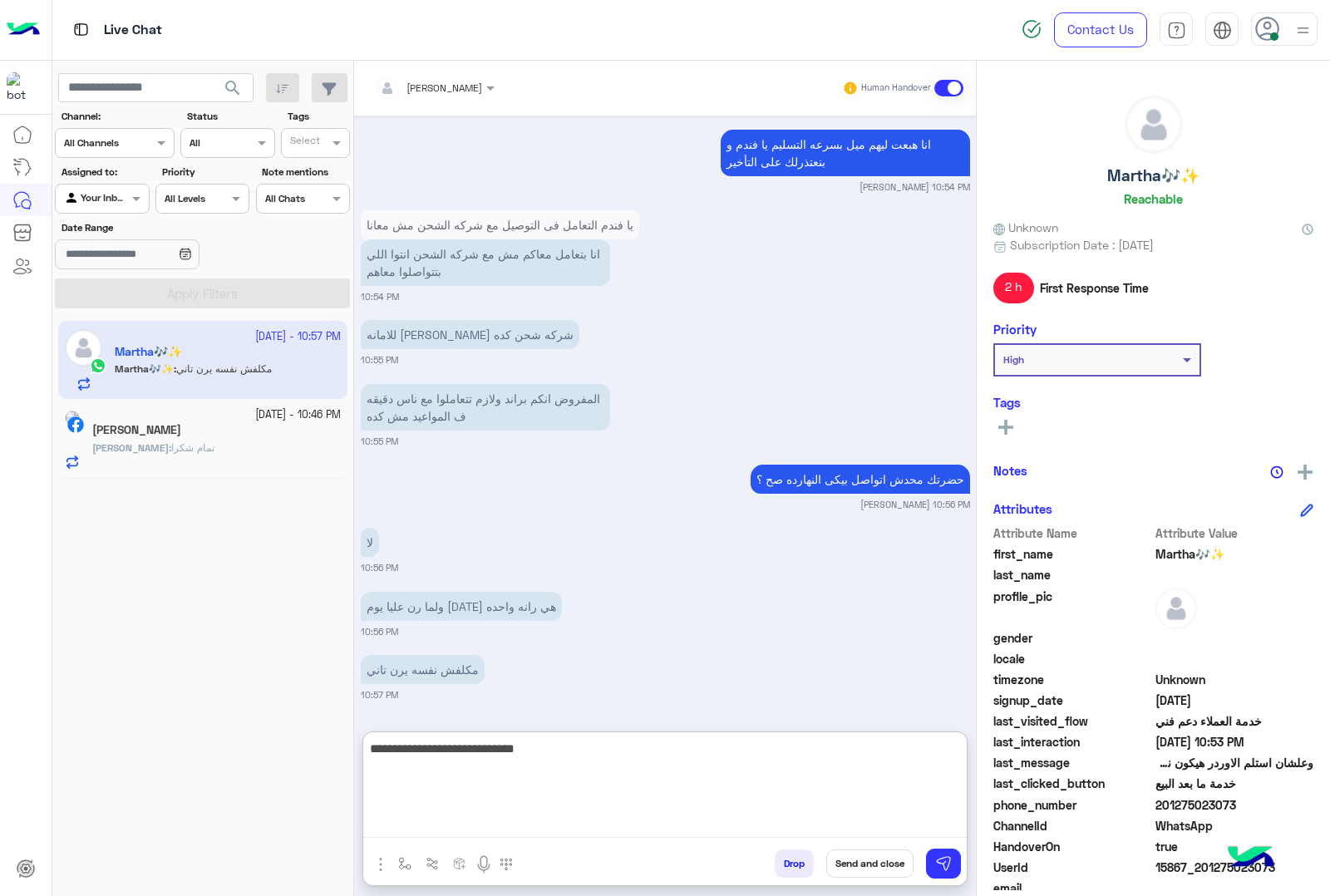
scroll to position [5207, 0]
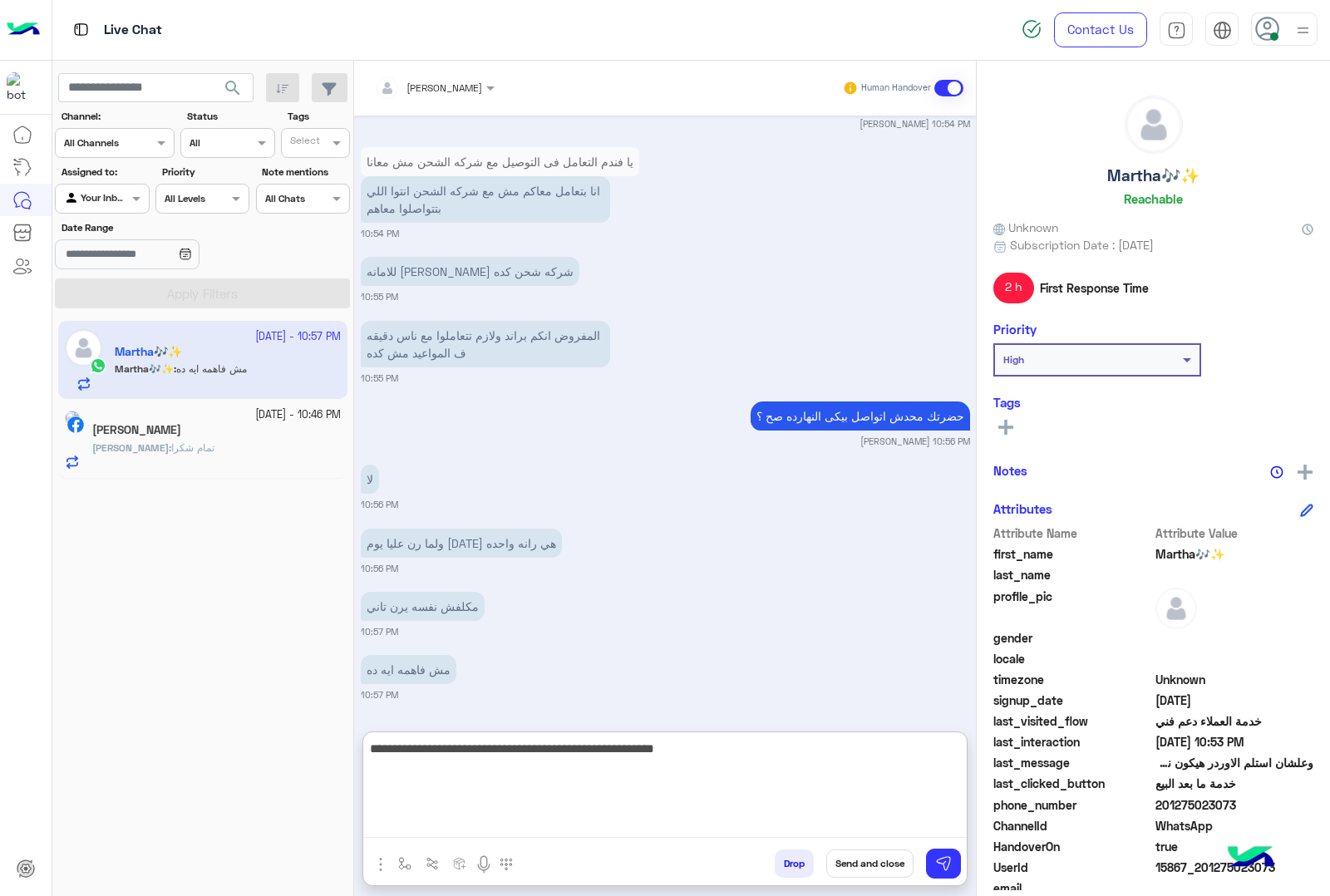
type textarea "**********"
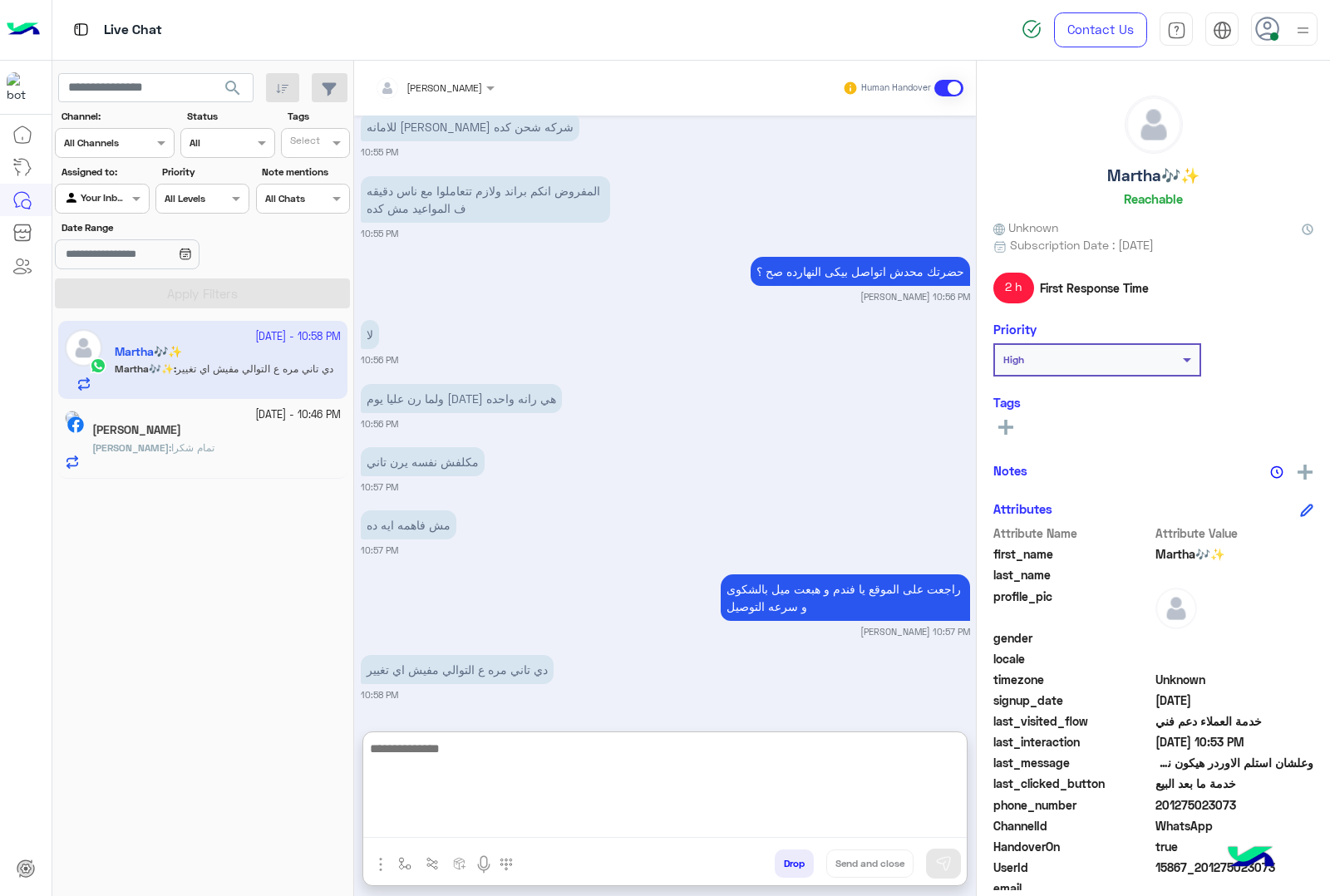
scroll to position [5351, 0]
click at [661, 750] on textarea at bounding box center [665, 787] width 603 height 100
type textarea "**********"
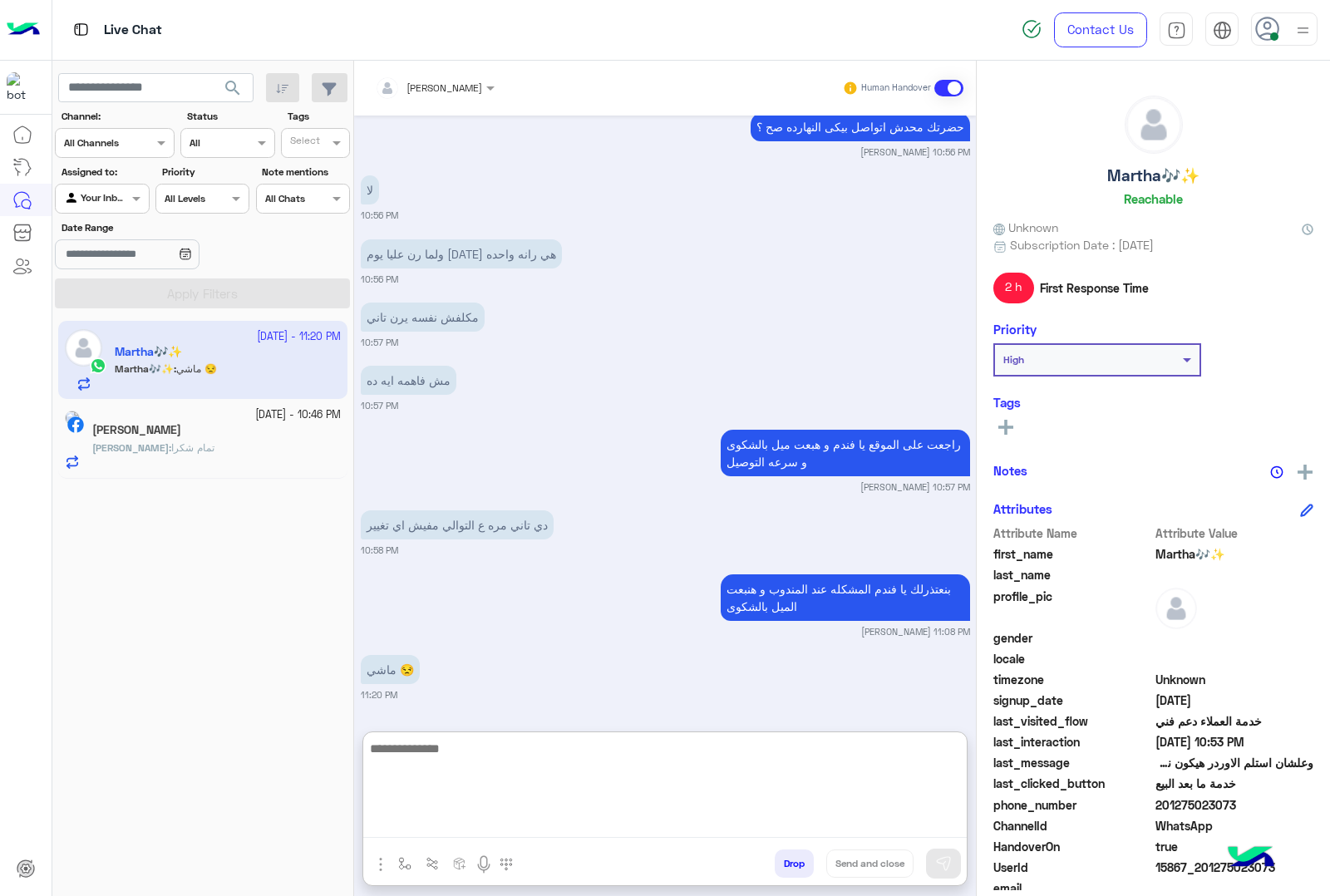
scroll to position [5495, 0]
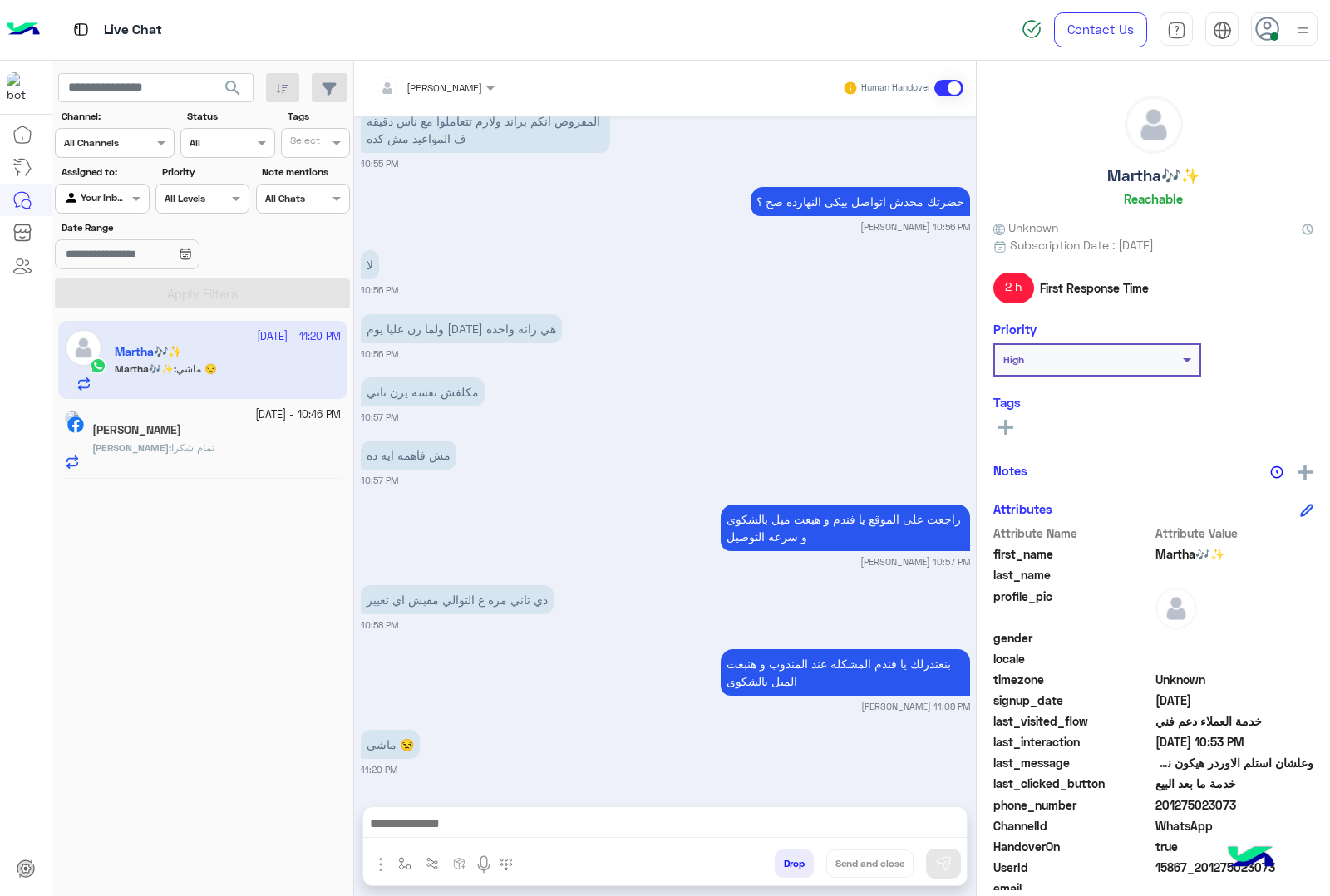
click at [1115, 168] on h5 "Martha🎶✨" at bounding box center [1152, 176] width 92 height 19
copy h5 "Martha🎶✨"
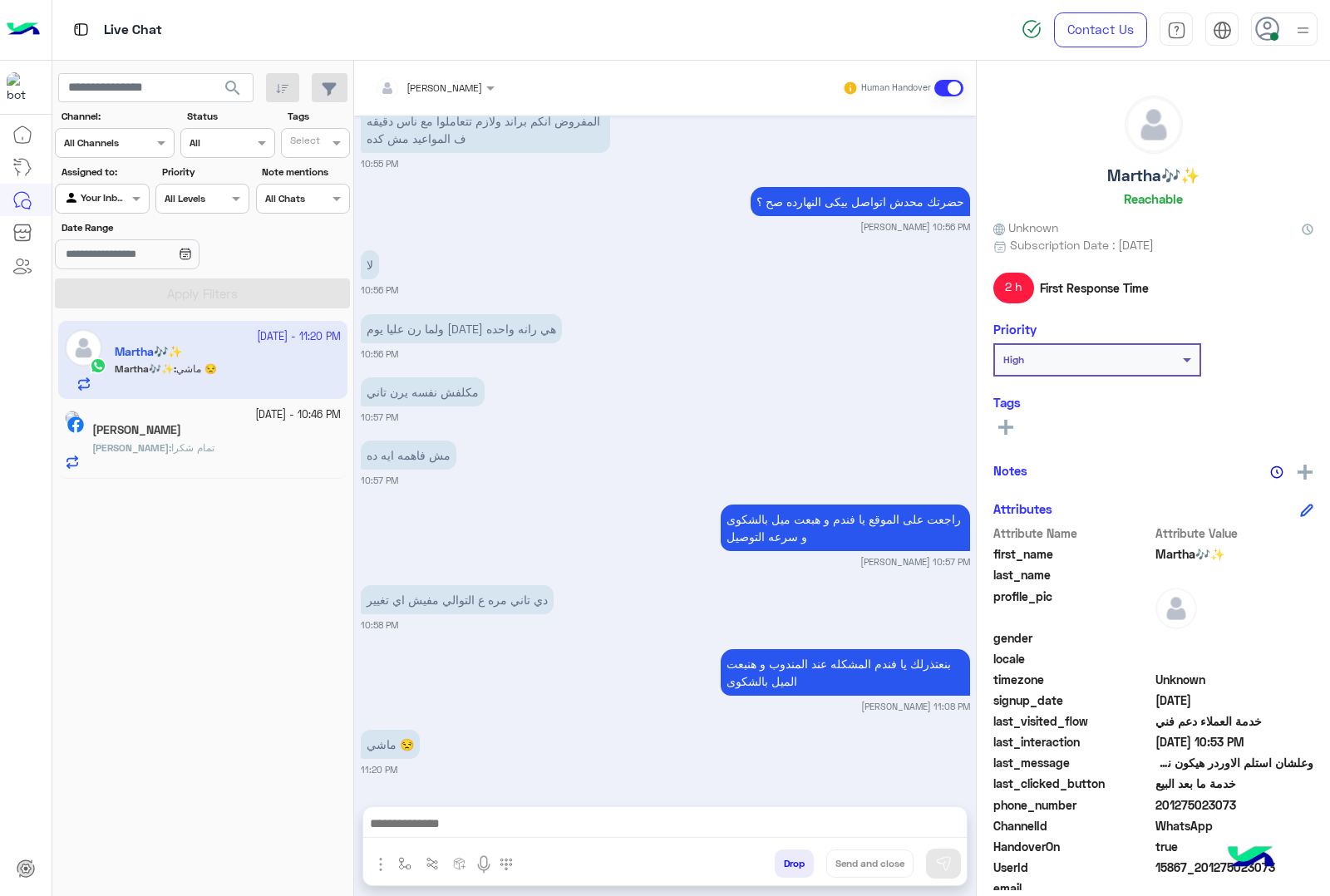
click at [1173, 867] on span "15867_201275023073" at bounding box center [1234, 867] width 159 height 17
copy span "15867_201275023073"
click at [209, 446] on span "تمام شكرا" at bounding box center [192, 447] width 43 height 13
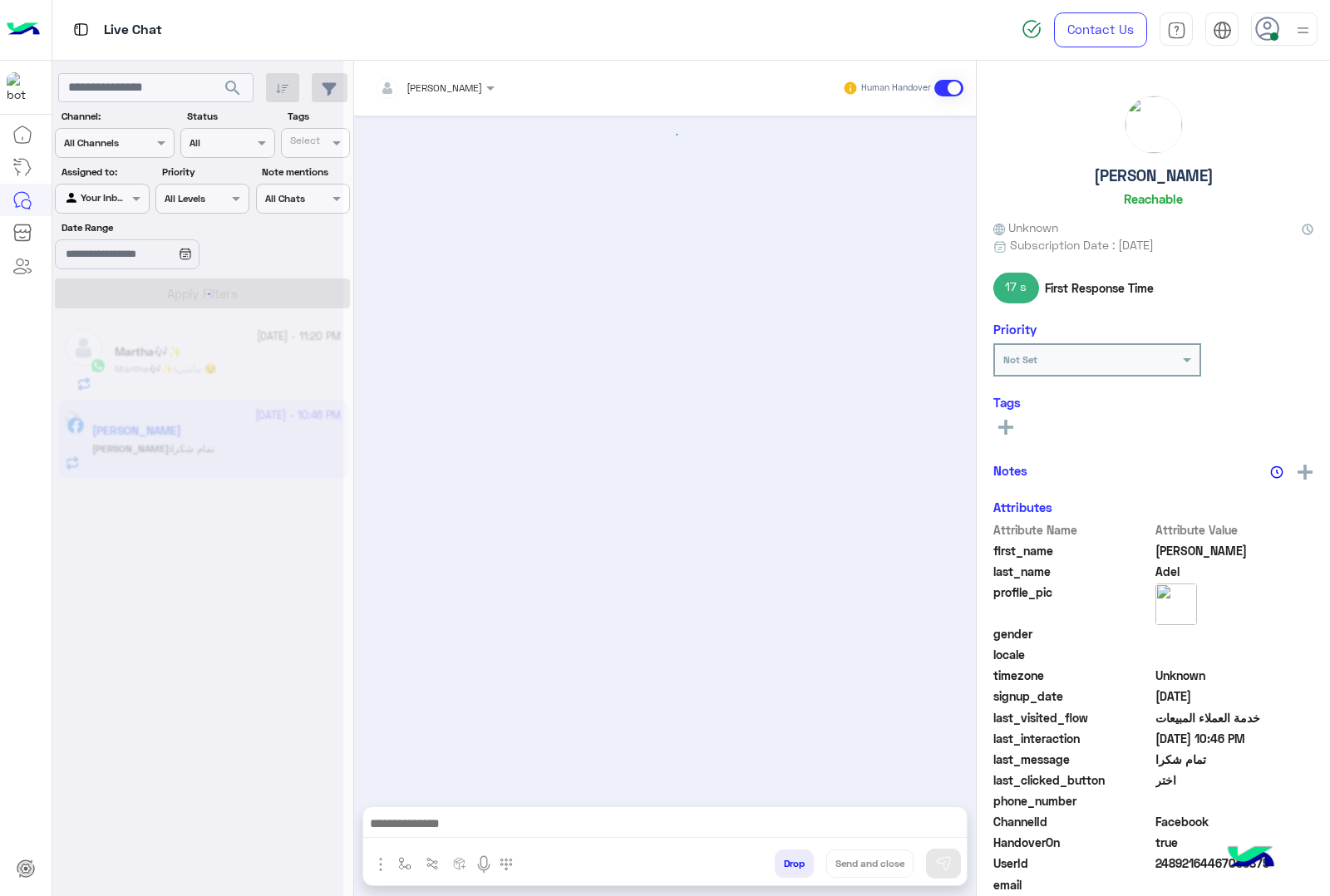
scroll to position [1685, 0]
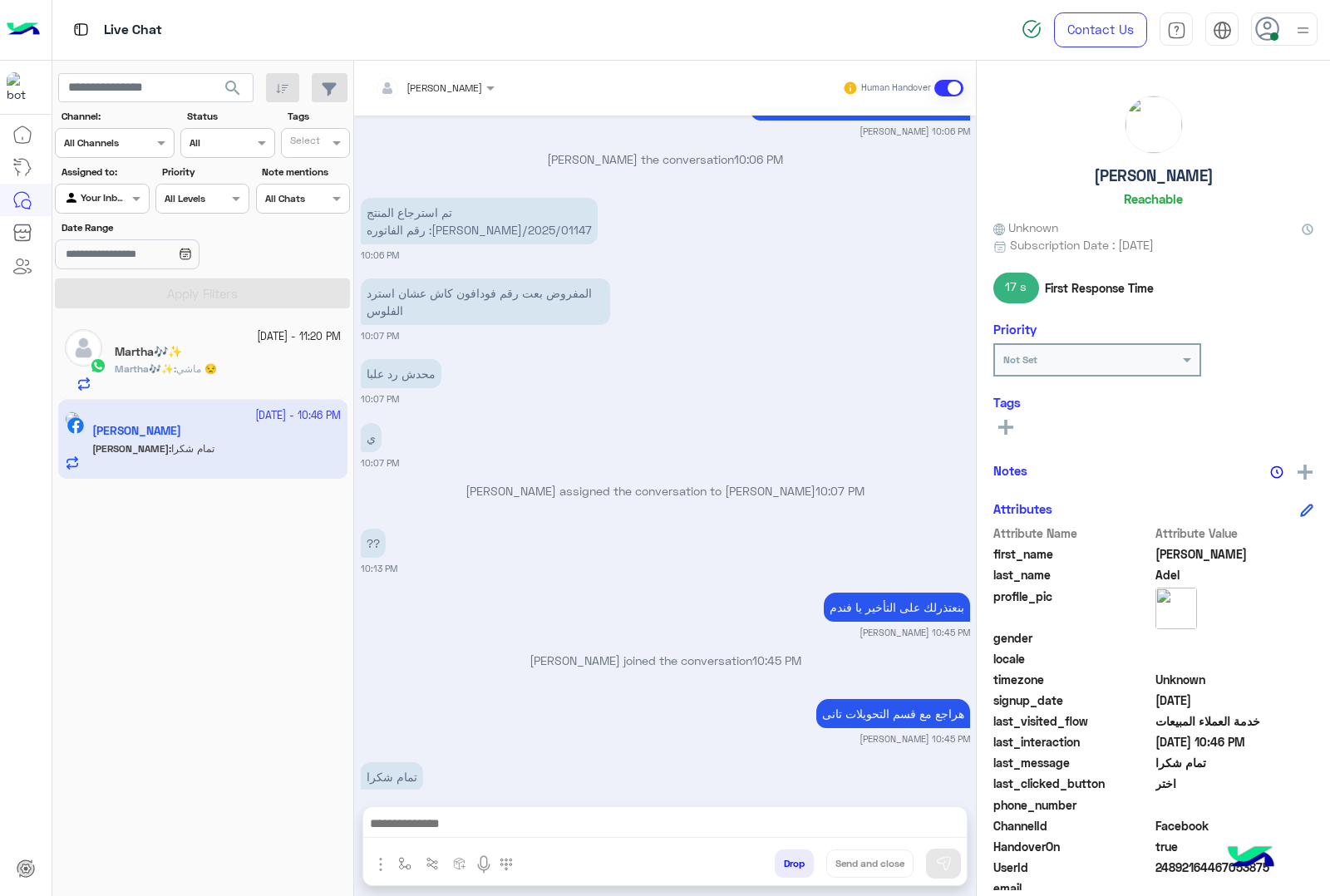
click at [782, 866] on button "Drop" at bounding box center [794, 863] width 39 height 28
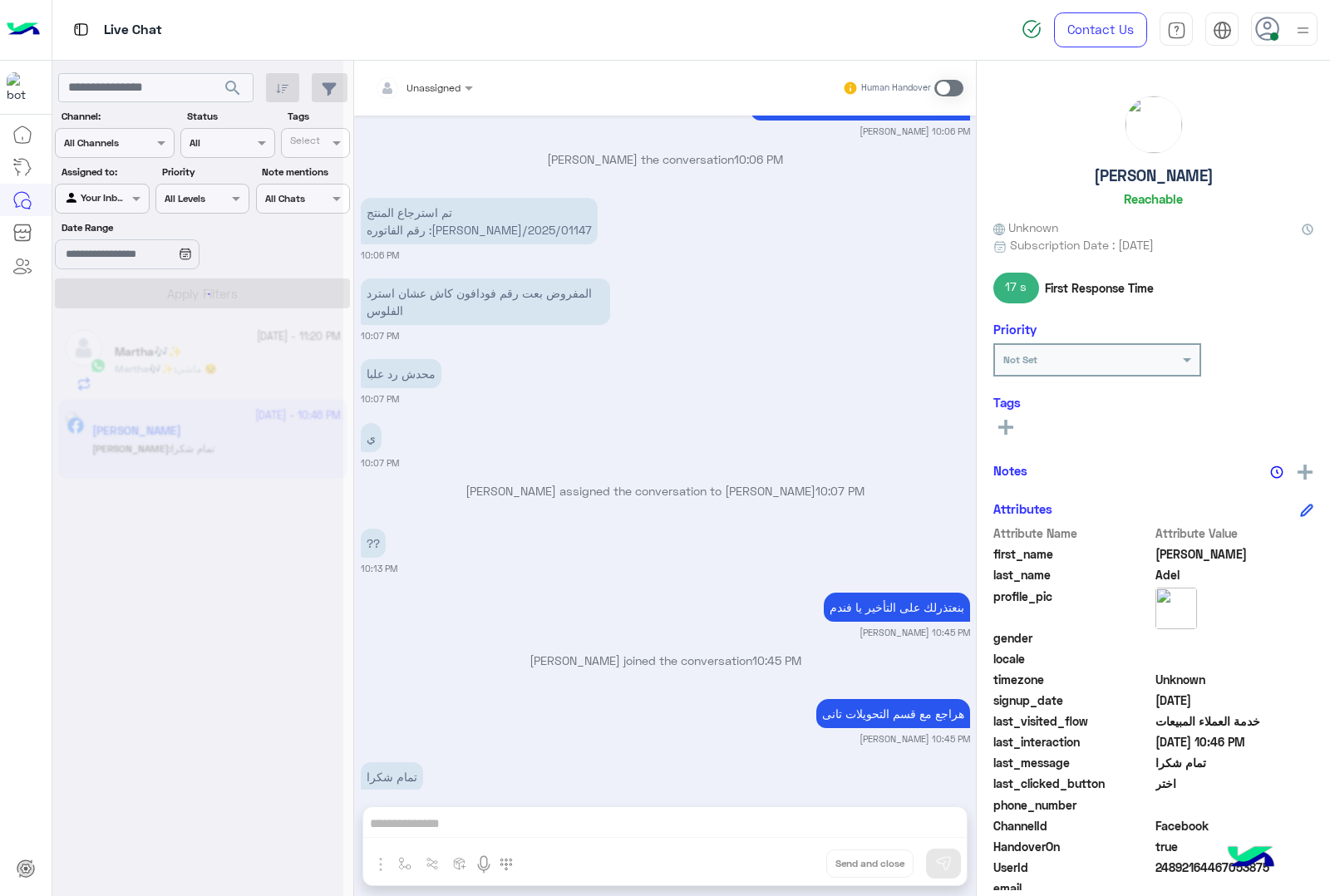
scroll to position [1726, 0]
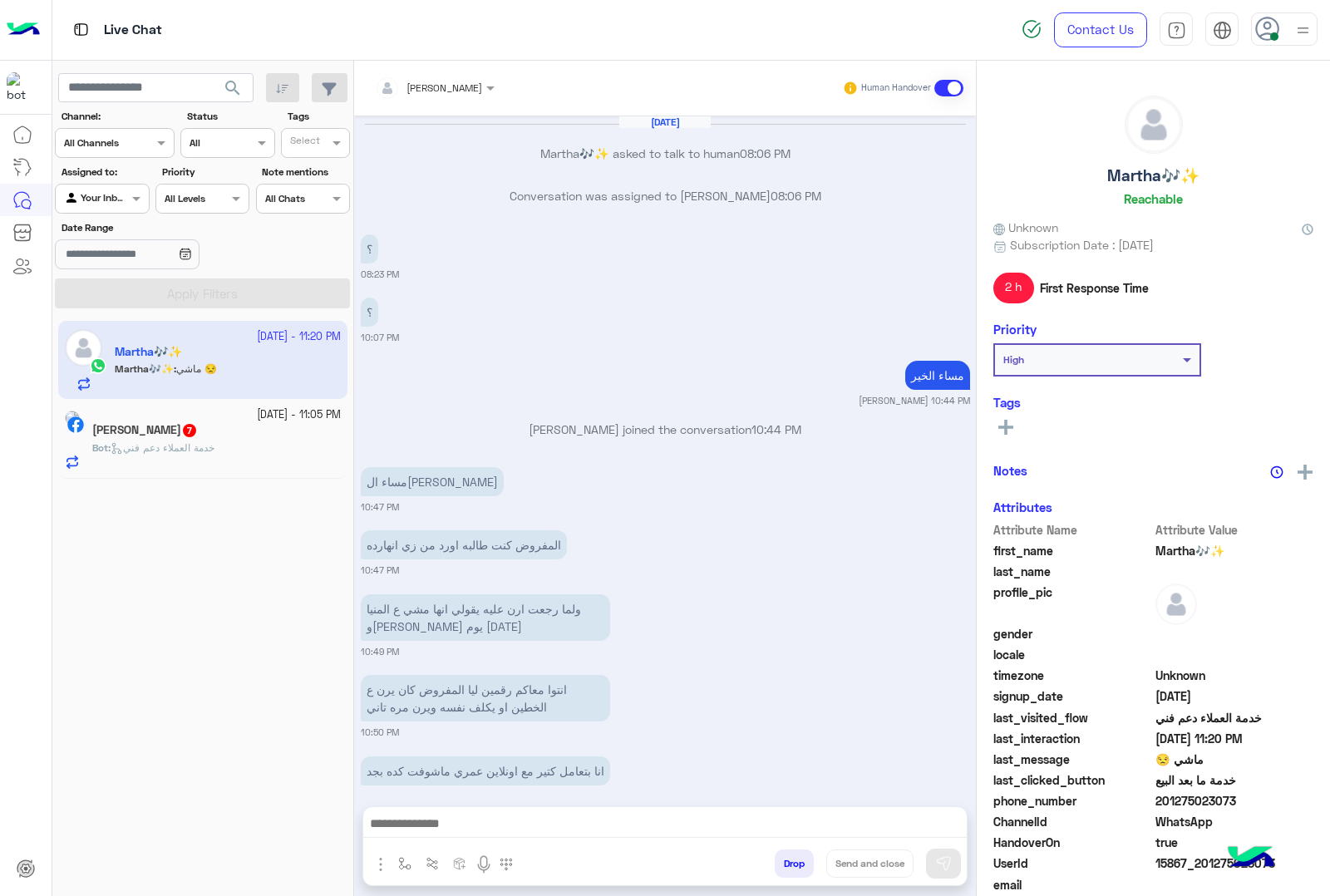
scroll to position [1210, 0]
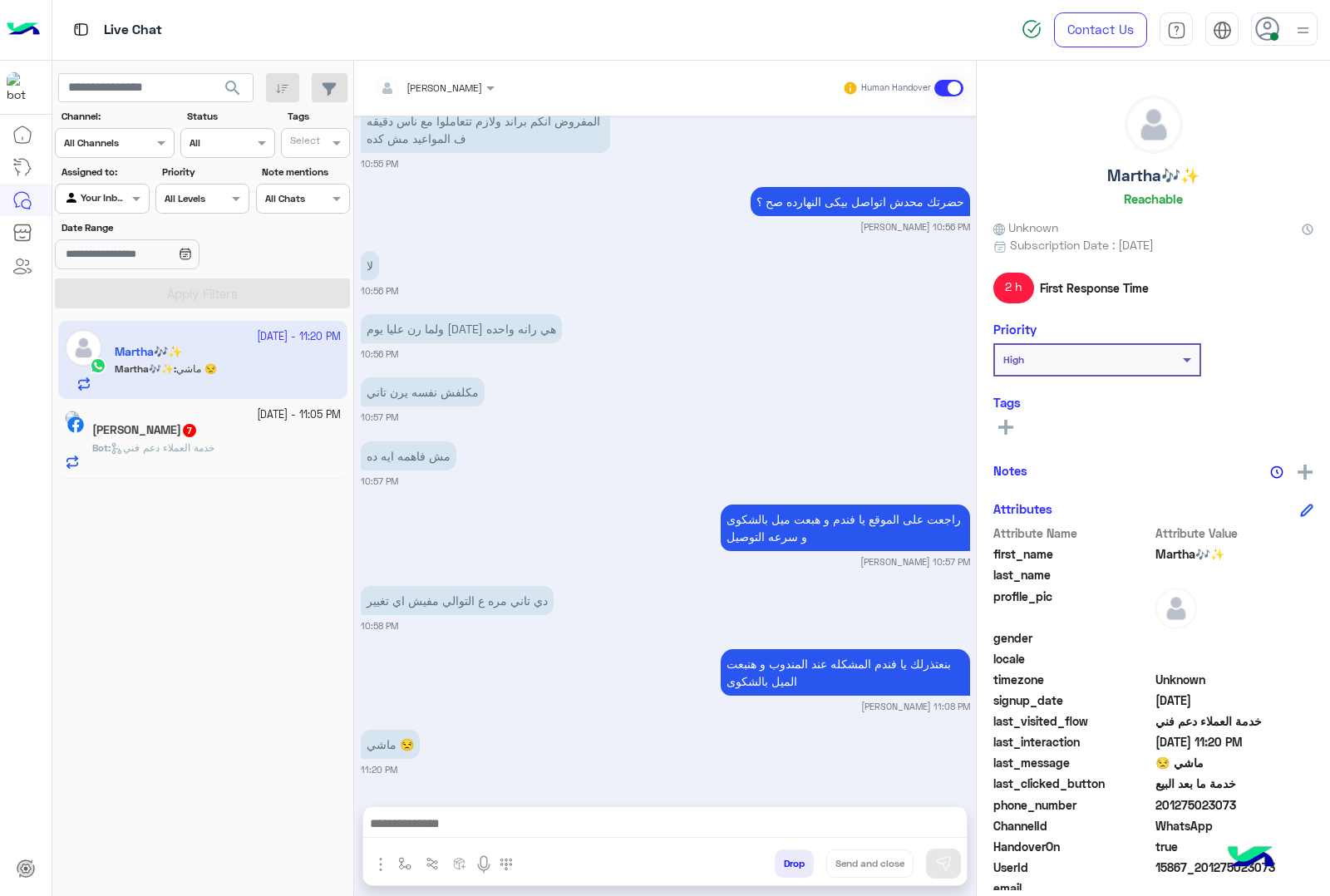
click at [794, 862] on button "Drop" at bounding box center [794, 863] width 39 height 28
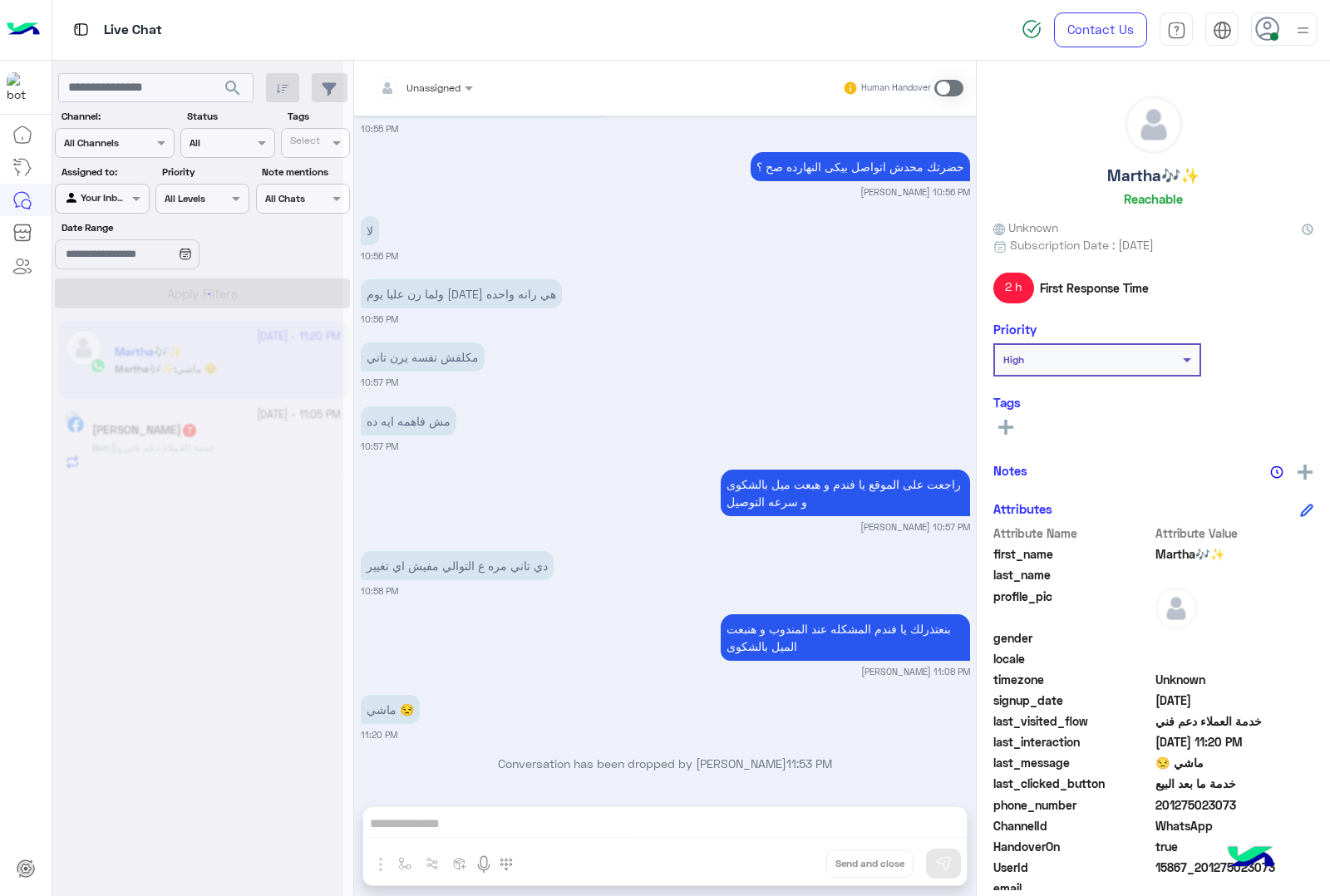
scroll to position [1253, 0]
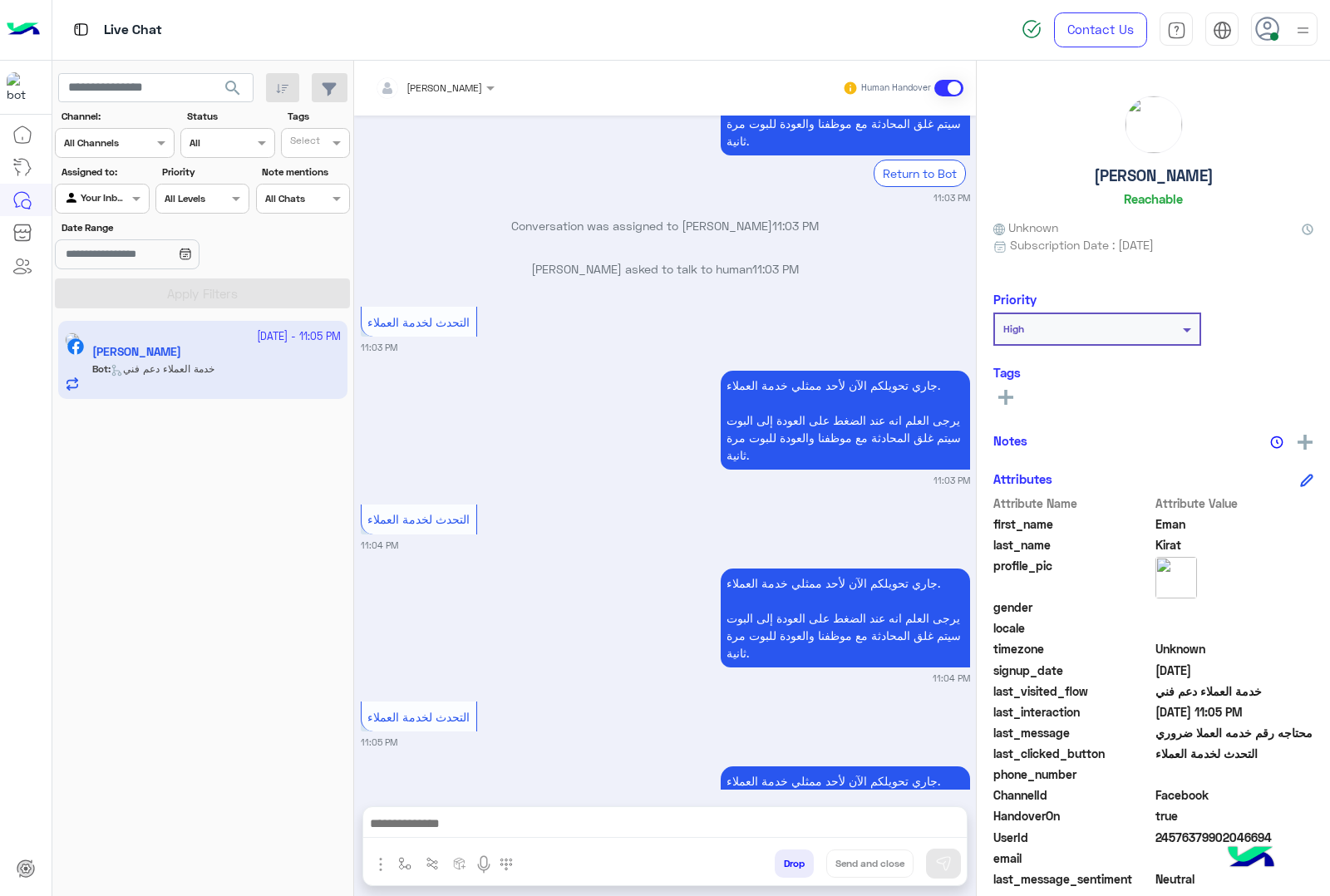
scroll to position [1285, 0]
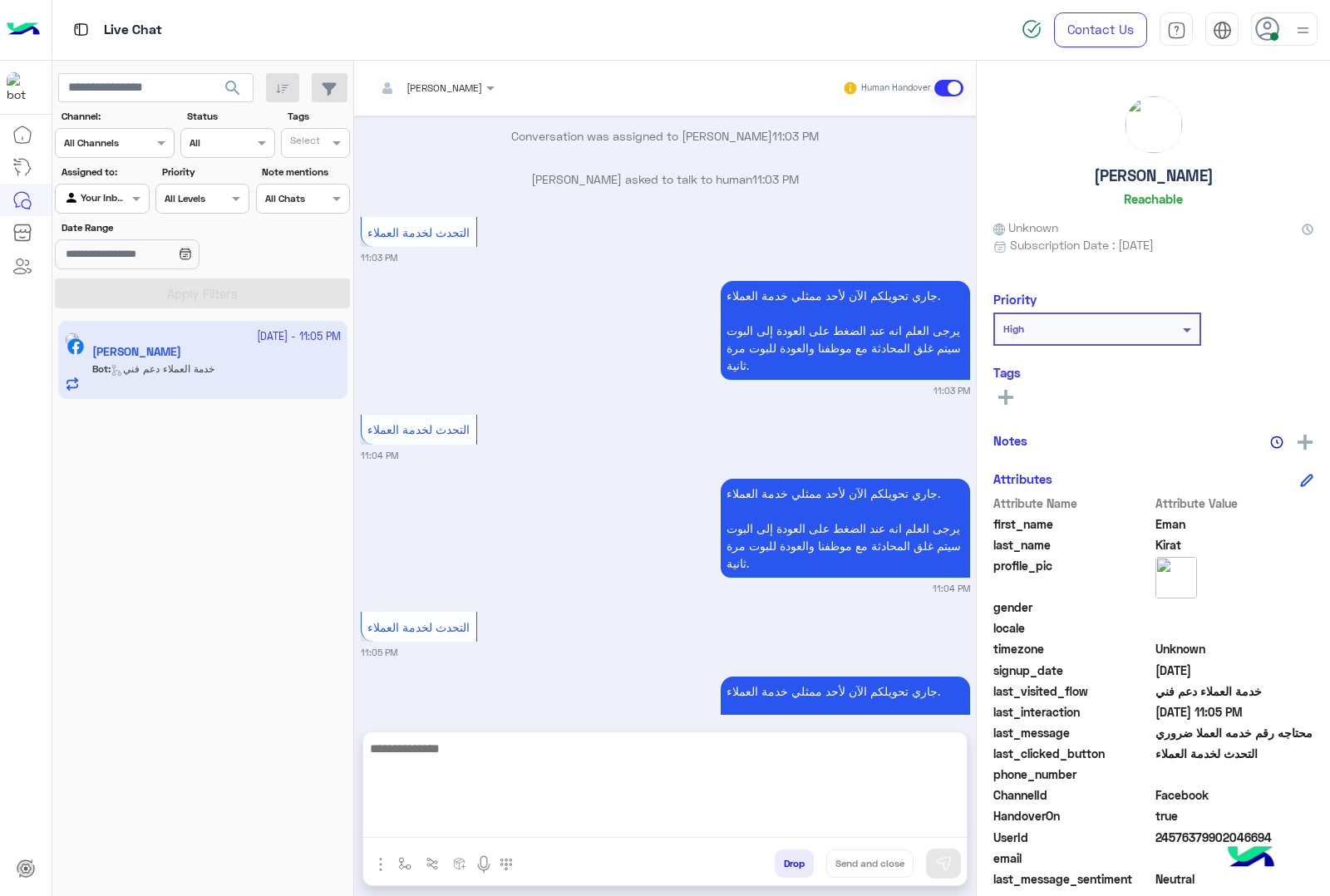
click at [565, 831] on textarea at bounding box center [665, 787] width 603 height 100
type textarea "**********"
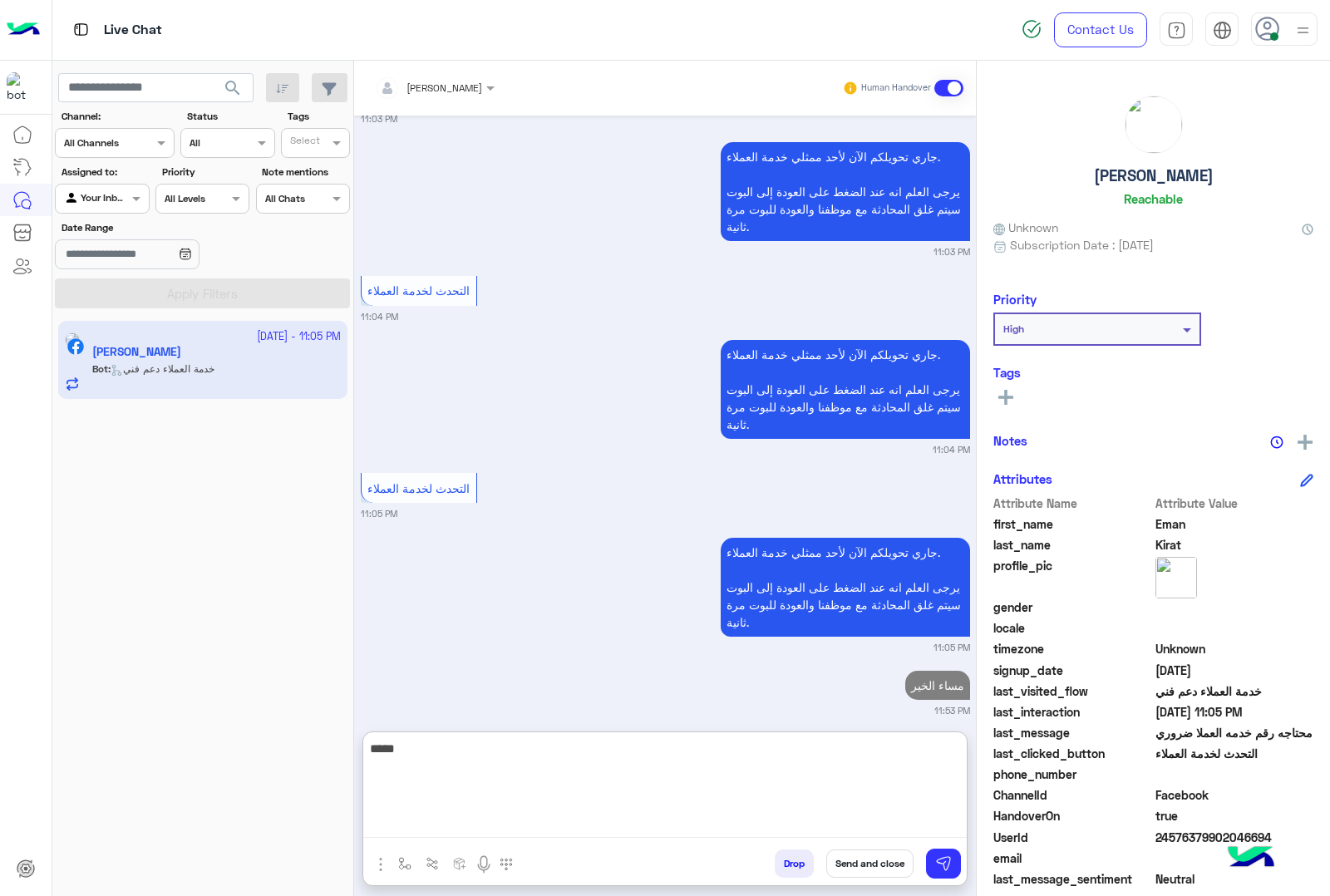
scroll to position [1466, 0]
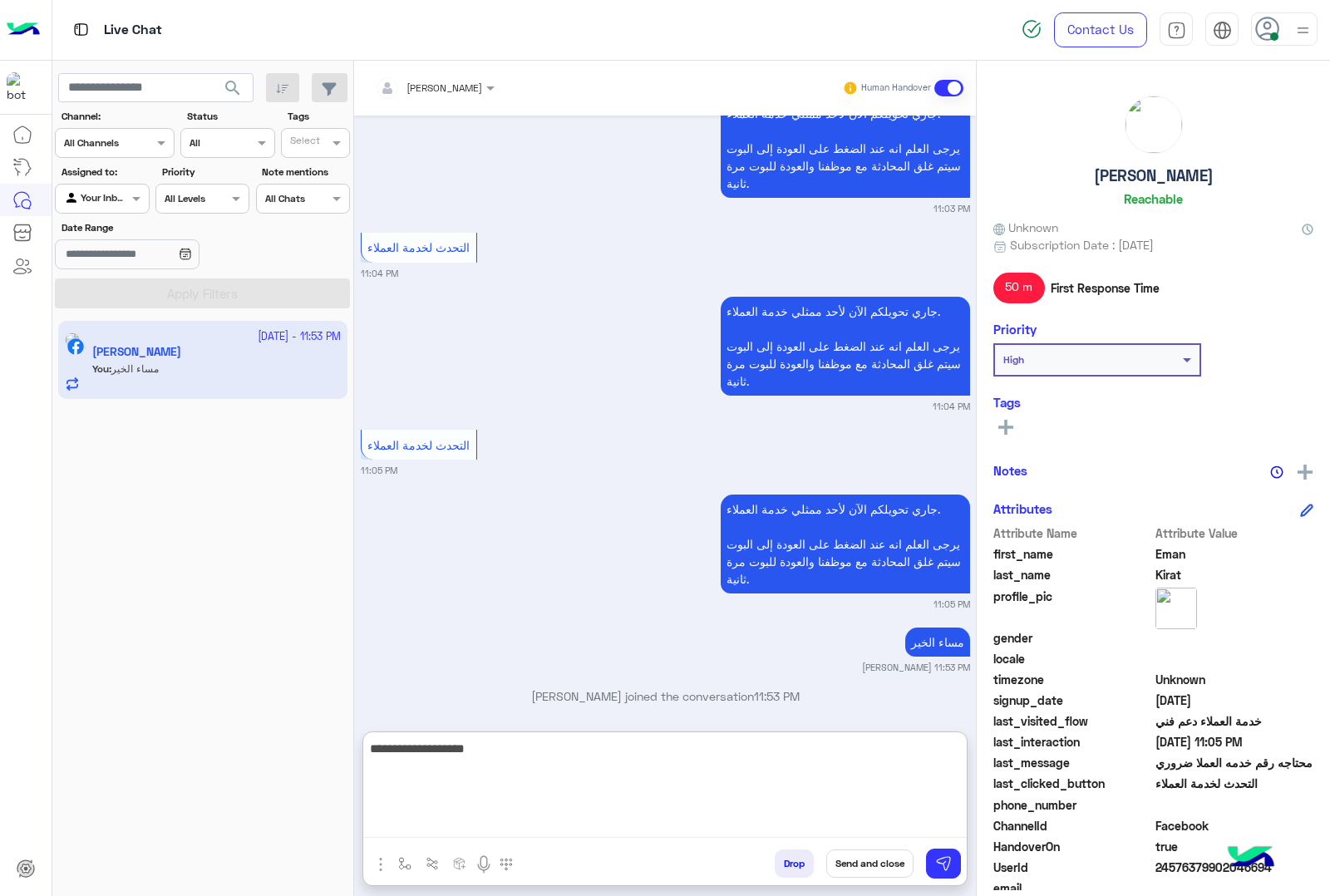
type textarea "**********"
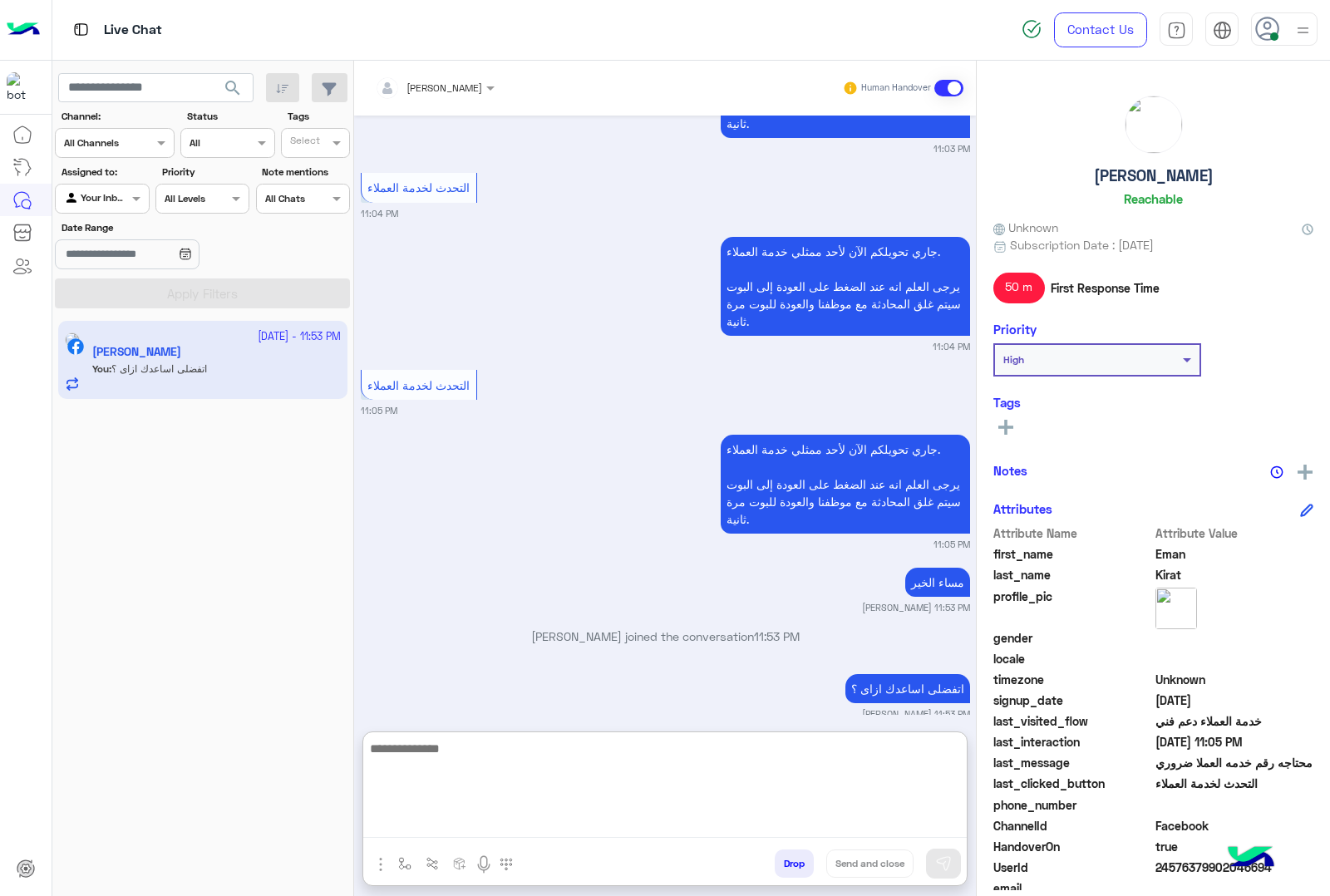
scroll to position [1530, 0]
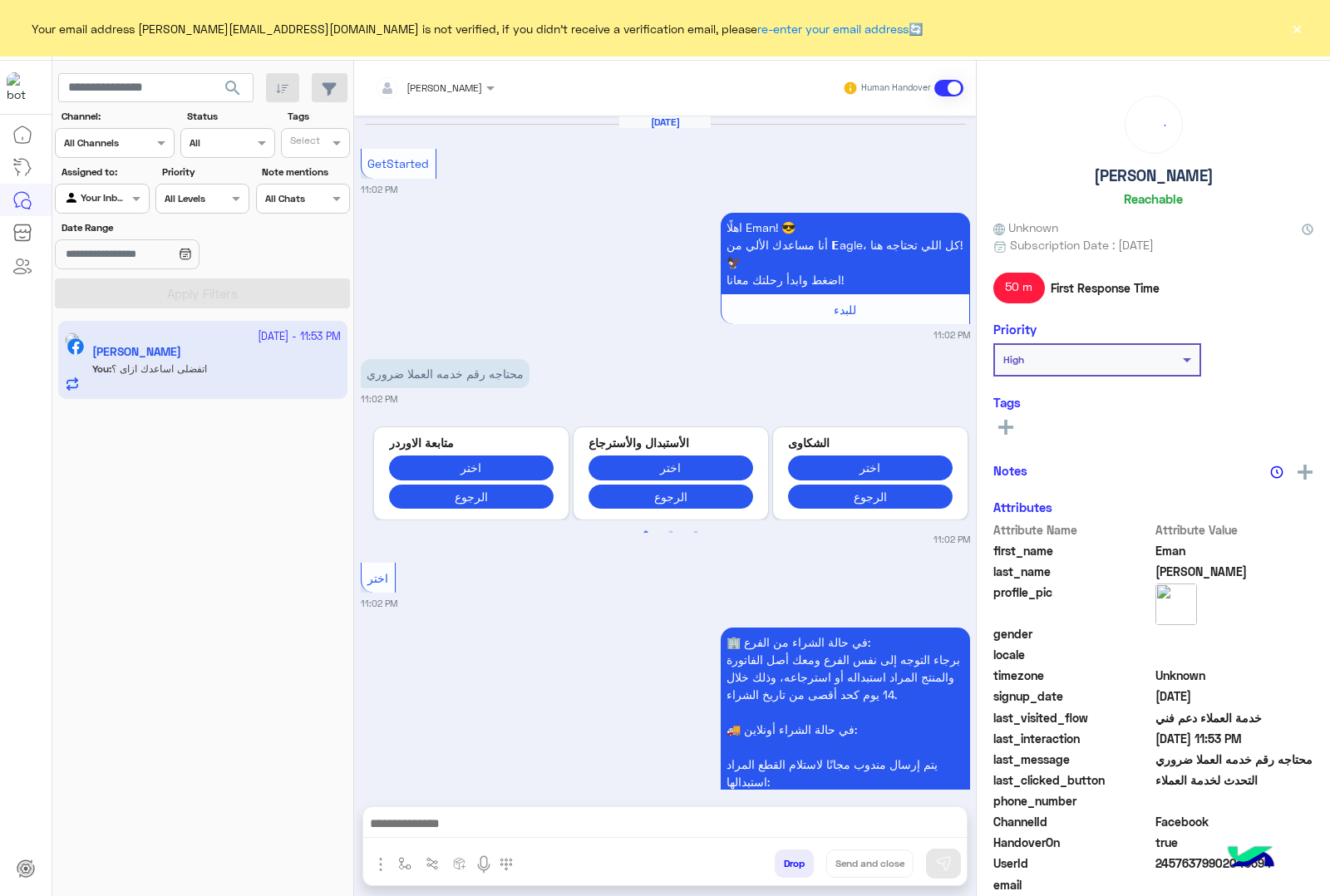
scroll to position [1455, 0]
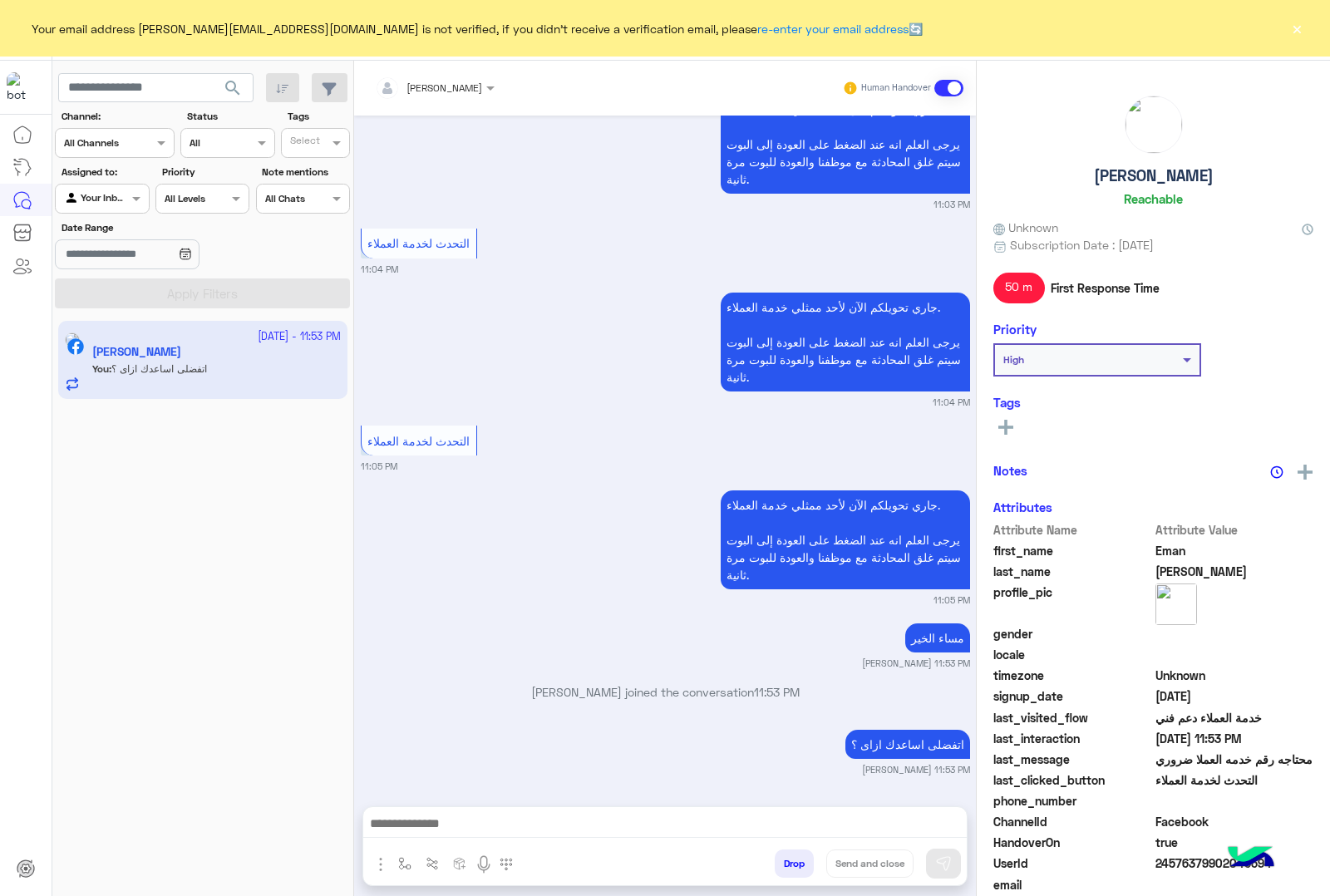
click at [1294, 25] on button "×" at bounding box center [1296, 28] width 16 height 16
